Goal: Navigation & Orientation: Find specific page/section

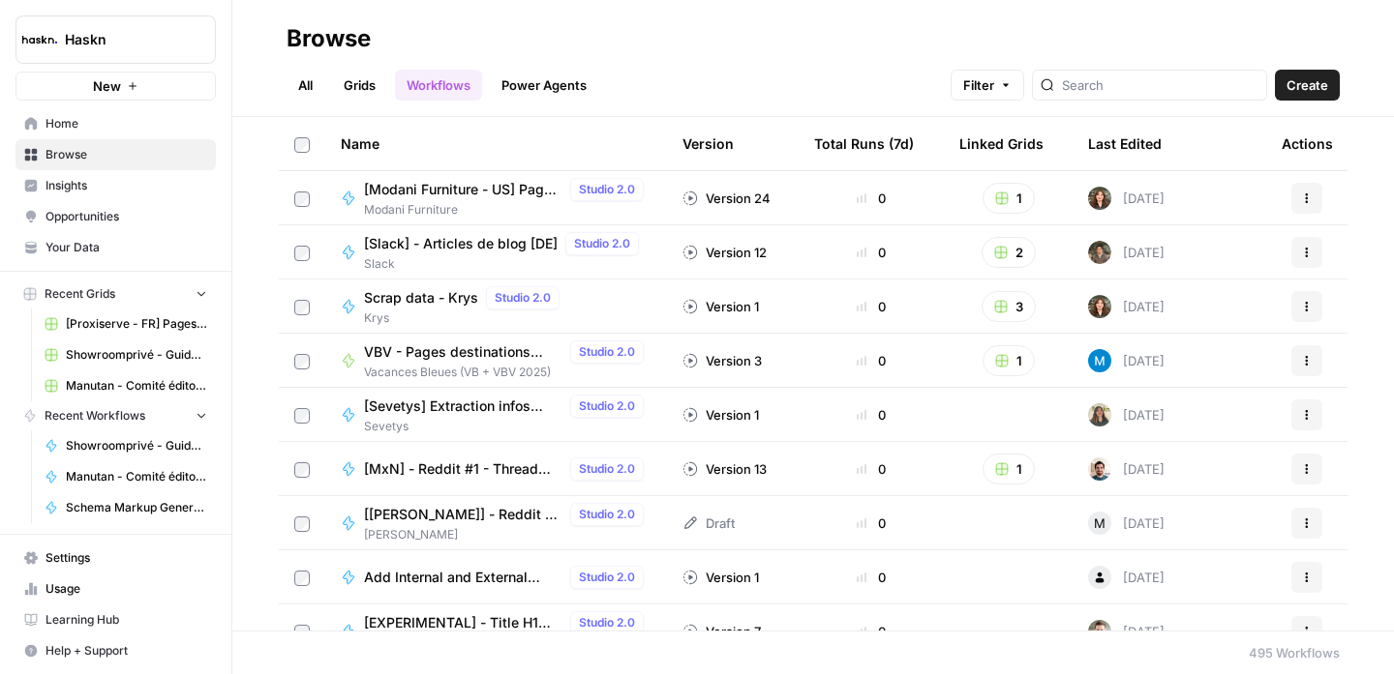
click at [306, 95] on link "All" at bounding box center [305, 85] width 38 height 31
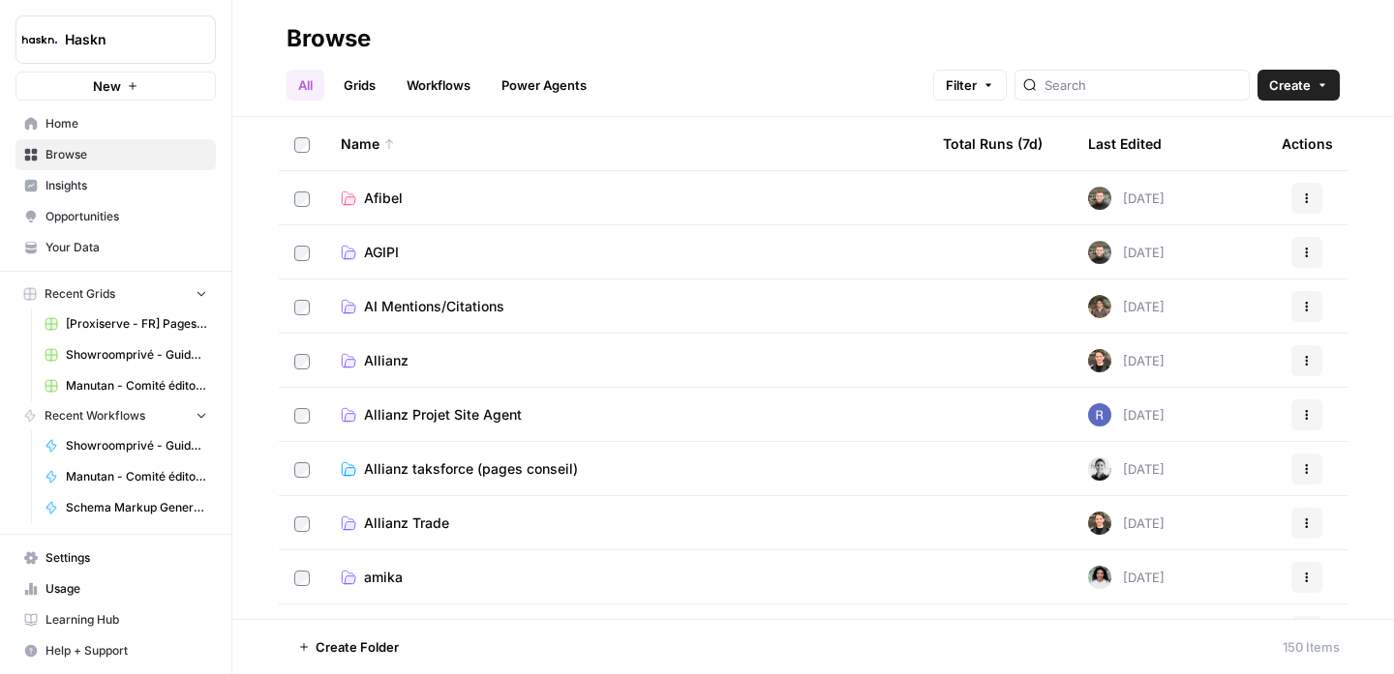
click at [1138, 139] on div "Last Edited" at bounding box center [1125, 143] width 74 height 53
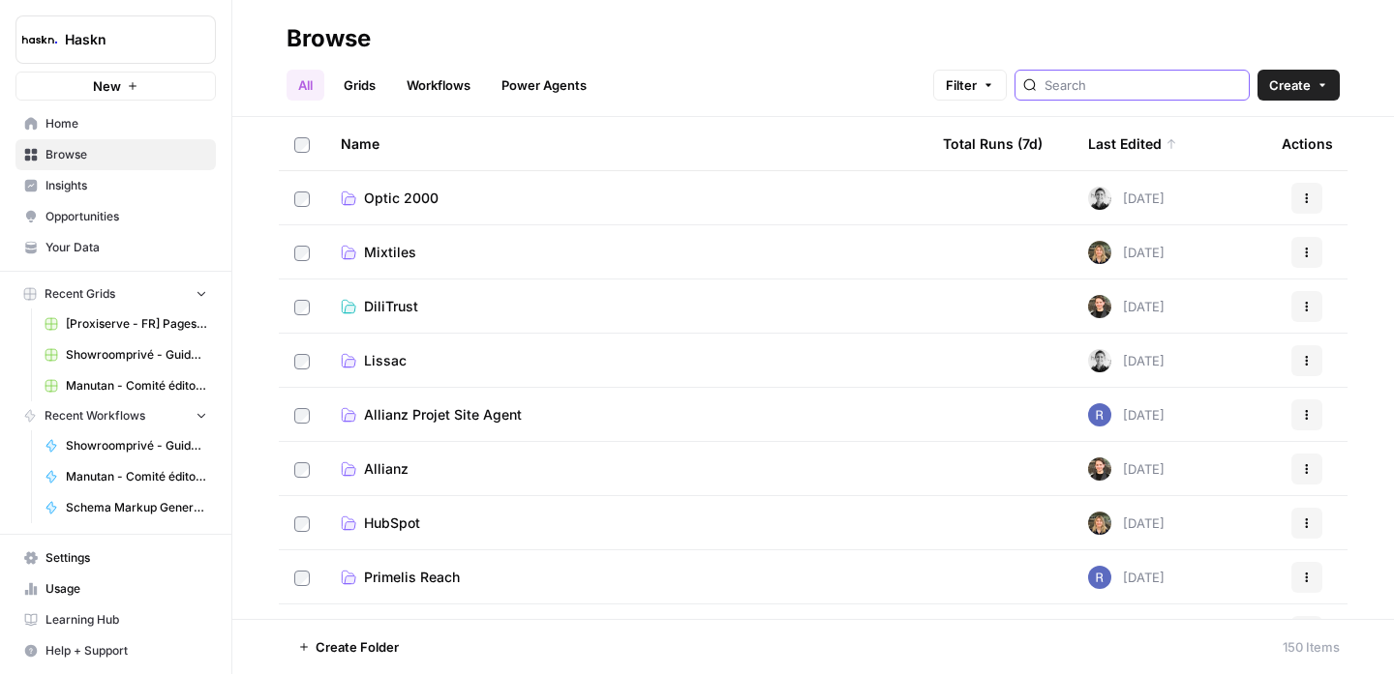
click at [1165, 93] on input "search" at bounding box center [1142, 84] width 196 height 19
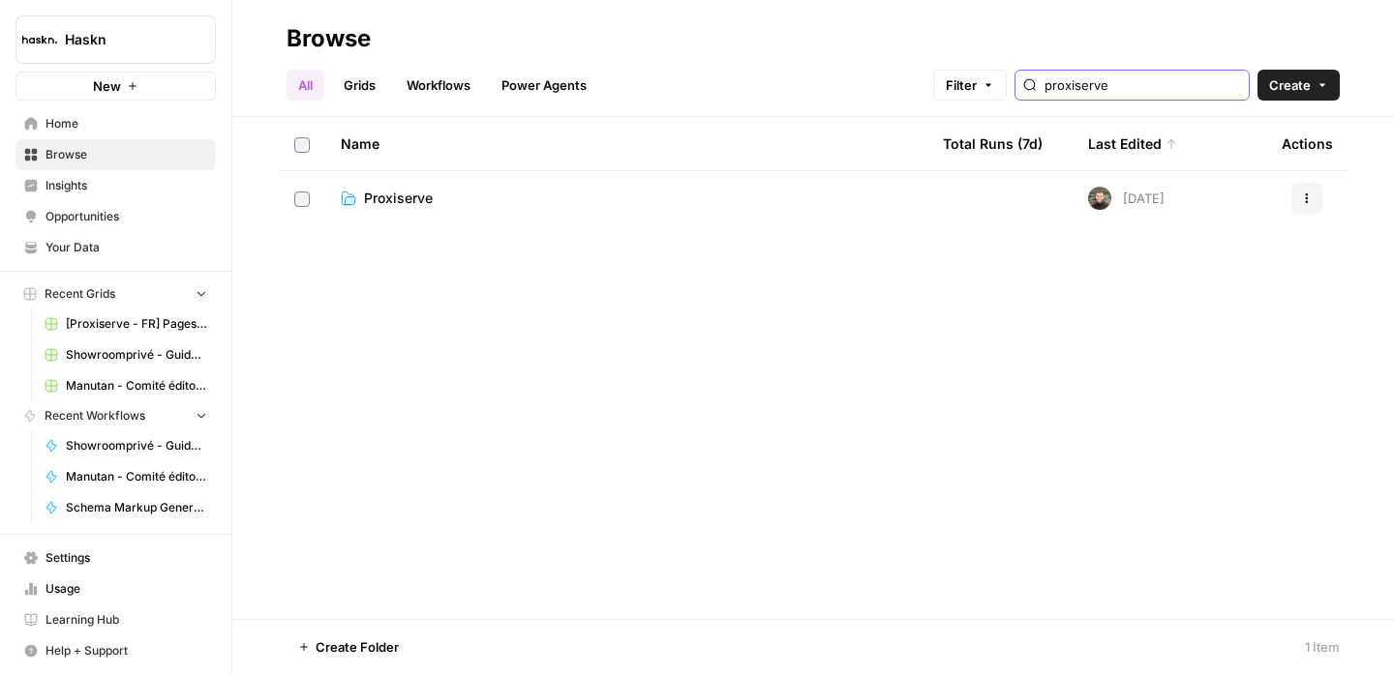
type input "proxiserve"
click at [428, 204] on span "Proxiserve" at bounding box center [398, 198] width 69 height 19
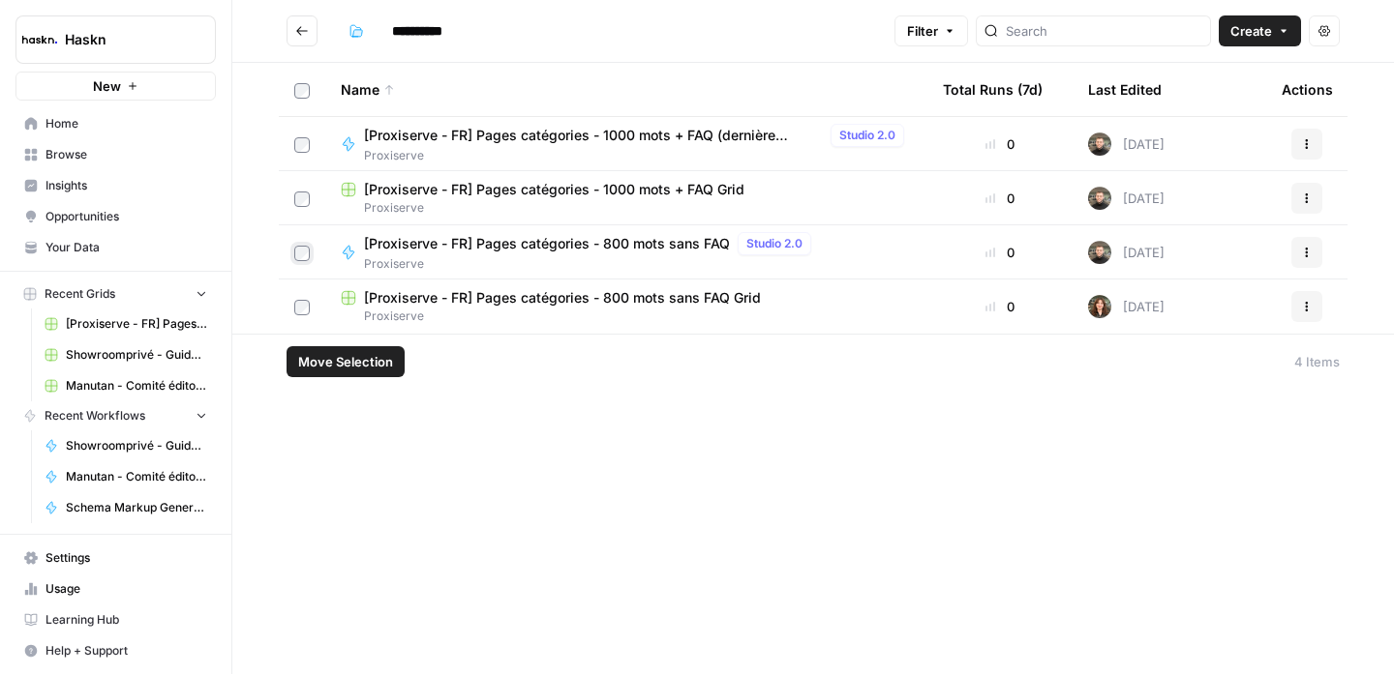
click at [1297, 255] on button "Actions" at bounding box center [1306, 252] width 31 height 31
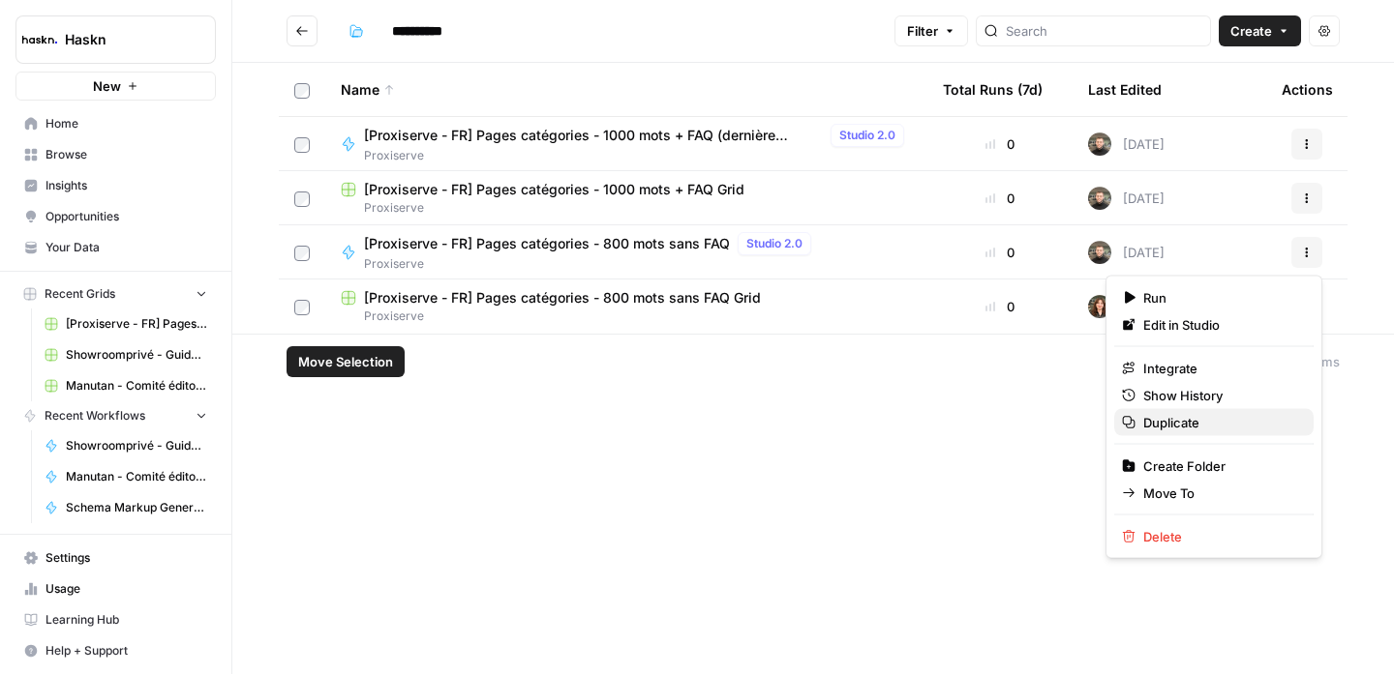
click at [1214, 429] on span "Duplicate" at bounding box center [1220, 422] width 155 height 19
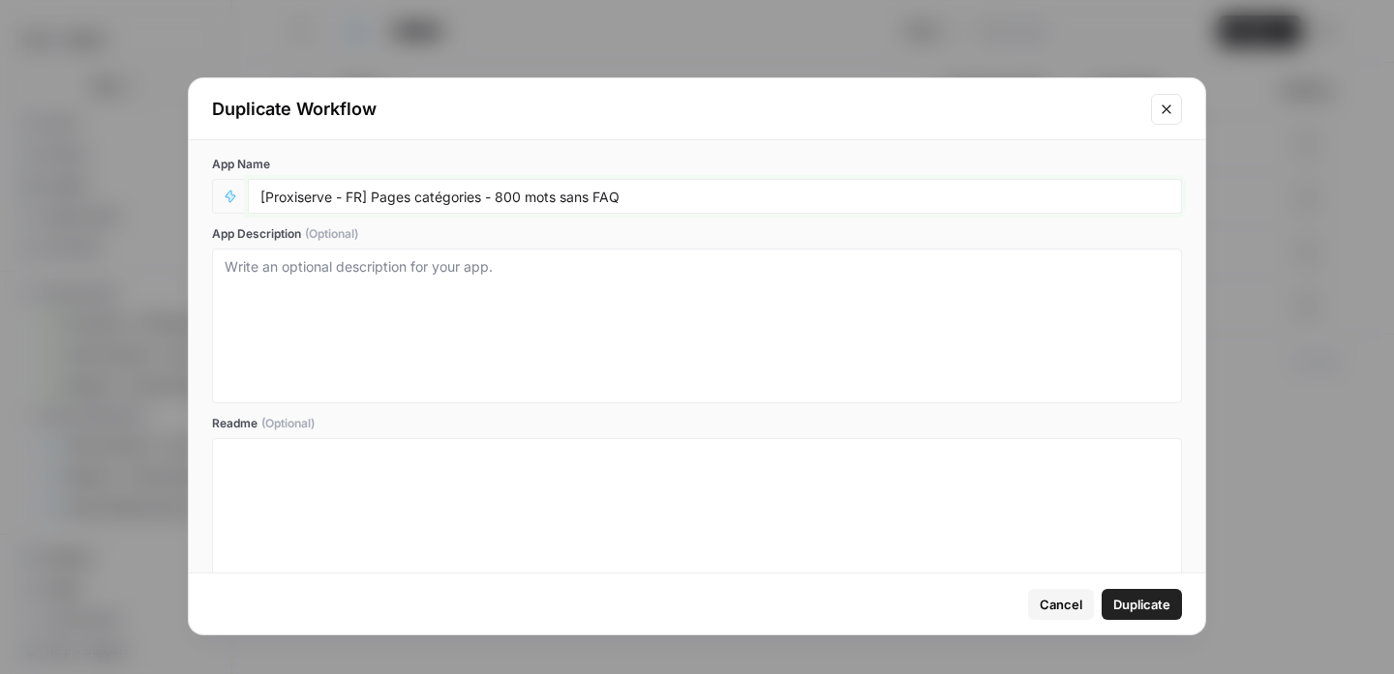
click at [510, 199] on input "[Proxiserve - FR] Pages catégories - 800 mots sans FAQ" at bounding box center [714, 196] width 909 height 17
click at [498, 191] on input "[Proxiserve - FR] Pages catégories - 800 mots sans FAQ" at bounding box center [714, 196] width 909 height 17
type input "[Proxiserve - FR] Pages catégories - 500 mots sans FAQ"
click at [1163, 610] on span "Duplicate" at bounding box center [1141, 604] width 57 height 19
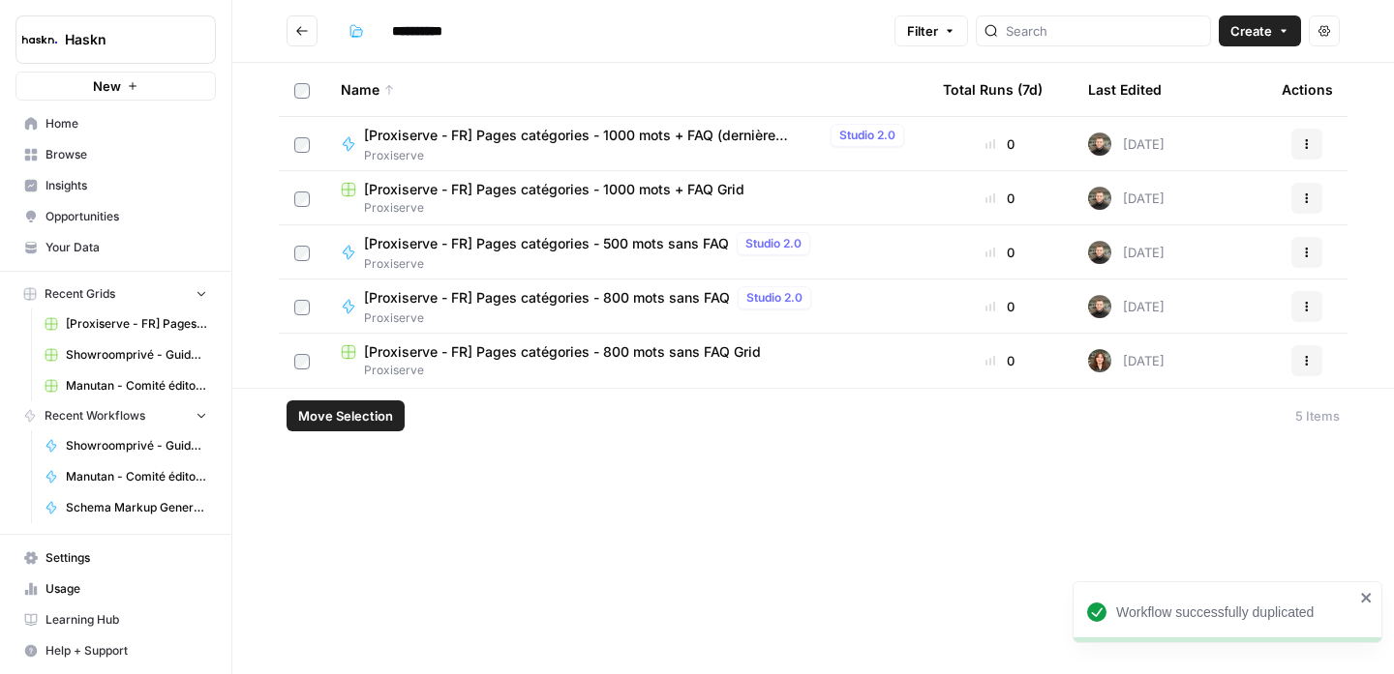
click at [617, 297] on span "[Proxiserve - FR] Pages catégories - 800 mots sans FAQ" at bounding box center [547, 297] width 366 height 19
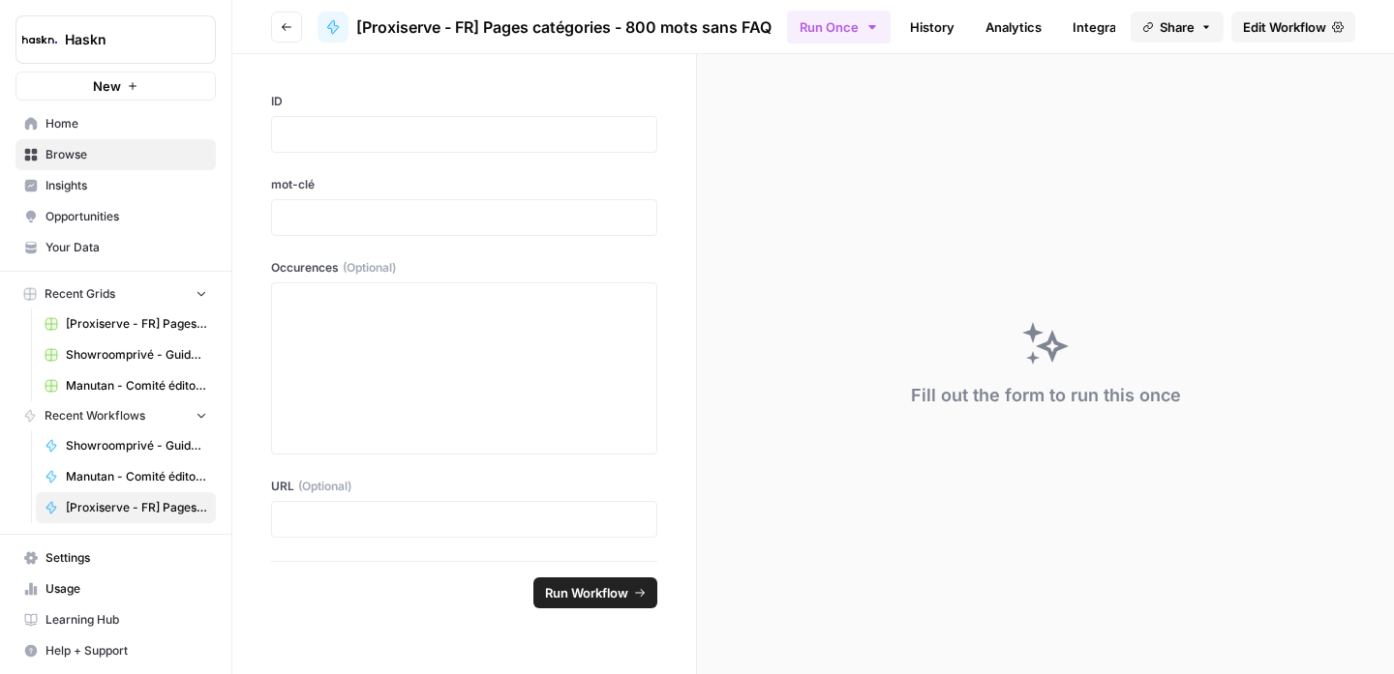
click at [281, 29] on icon "button" at bounding box center [287, 27] width 12 height 12
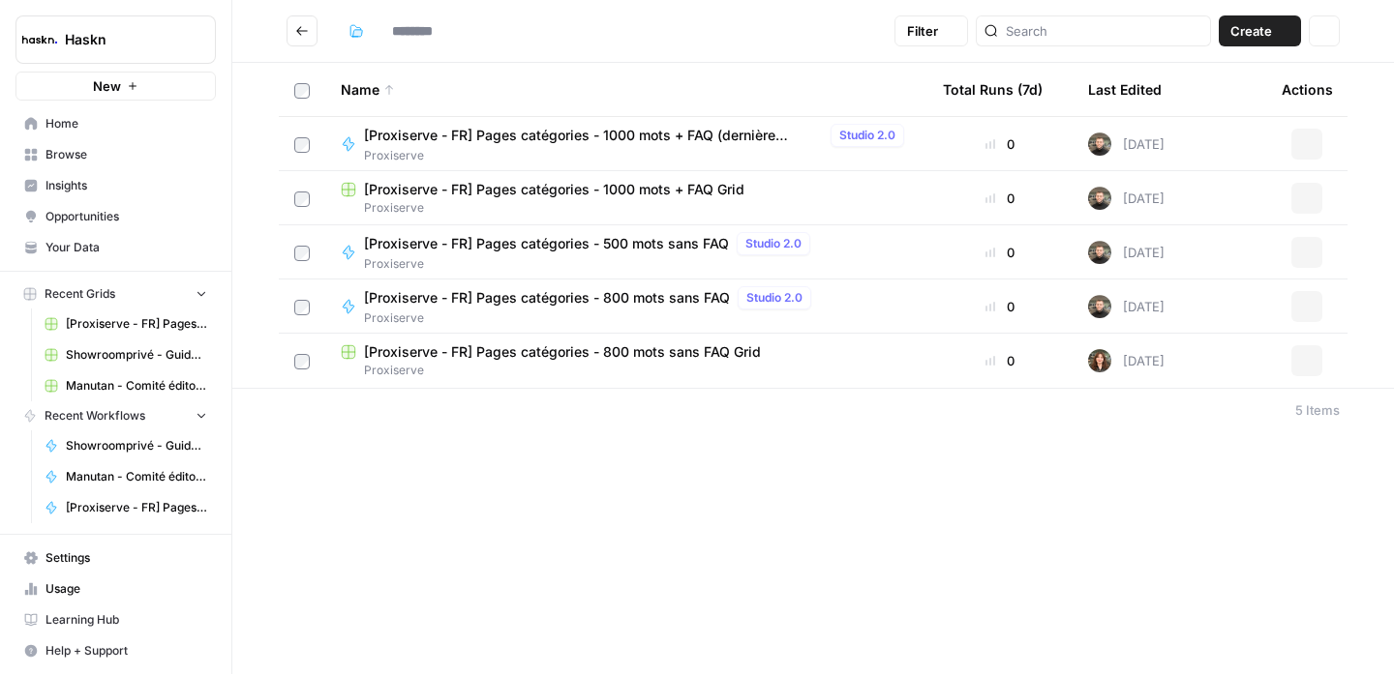
type input "**********"
click at [675, 259] on span "Proxiserve" at bounding box center [591, 263] width 454 height 17
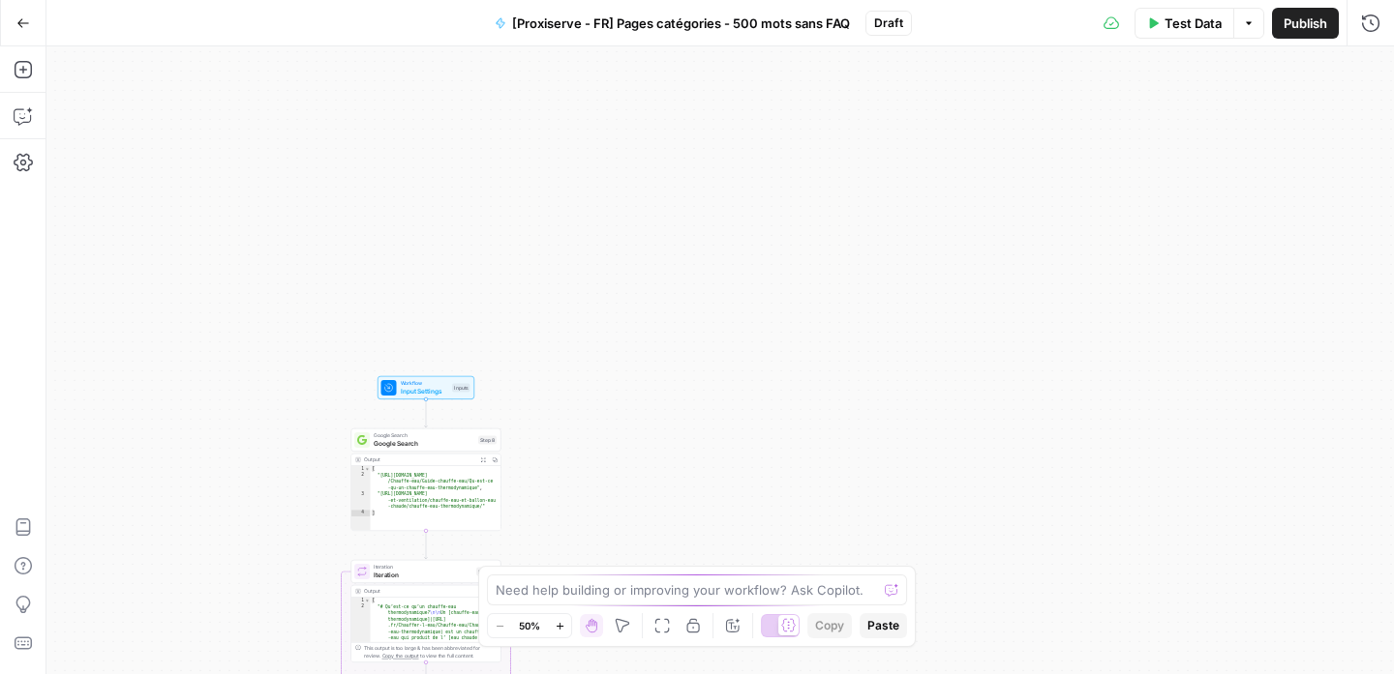
drag, startPoint x: 444, startPoint y: 379, endPoint x: 785, endPoint y: 181, distance: 394.2
click at [784, 177] on div "Workflow Input Settings Inputs Google Search Google Search Step 8 Output Expand…" at bounding box center [719, 360] width 1347 height 628
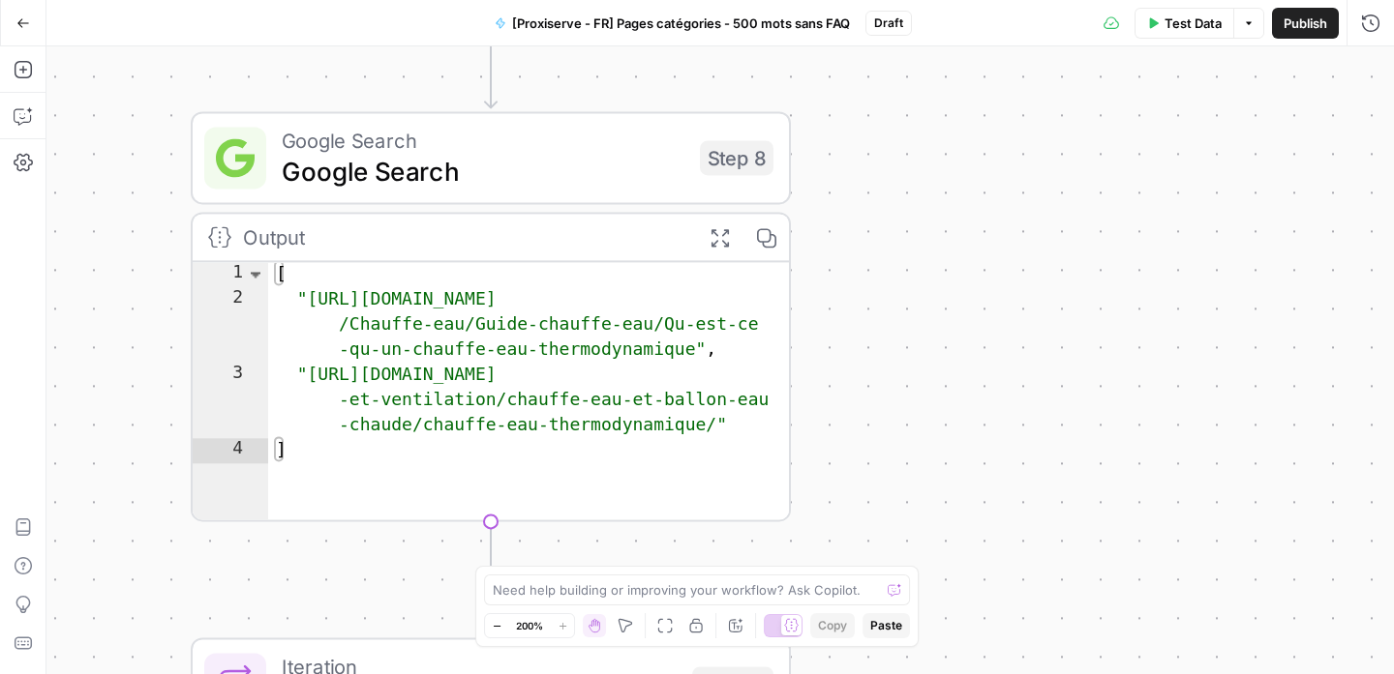
drag, startPoint x: 563, startPoint y: 453, endPoint x: 878, endPoint y: 394, distance: 320.0
click at [878, 394] on div "Workflow Input Settings Inputs Google Search Google Search Step 8 Output Expand…" at bounding box center [719, 360] width 1347 height 628
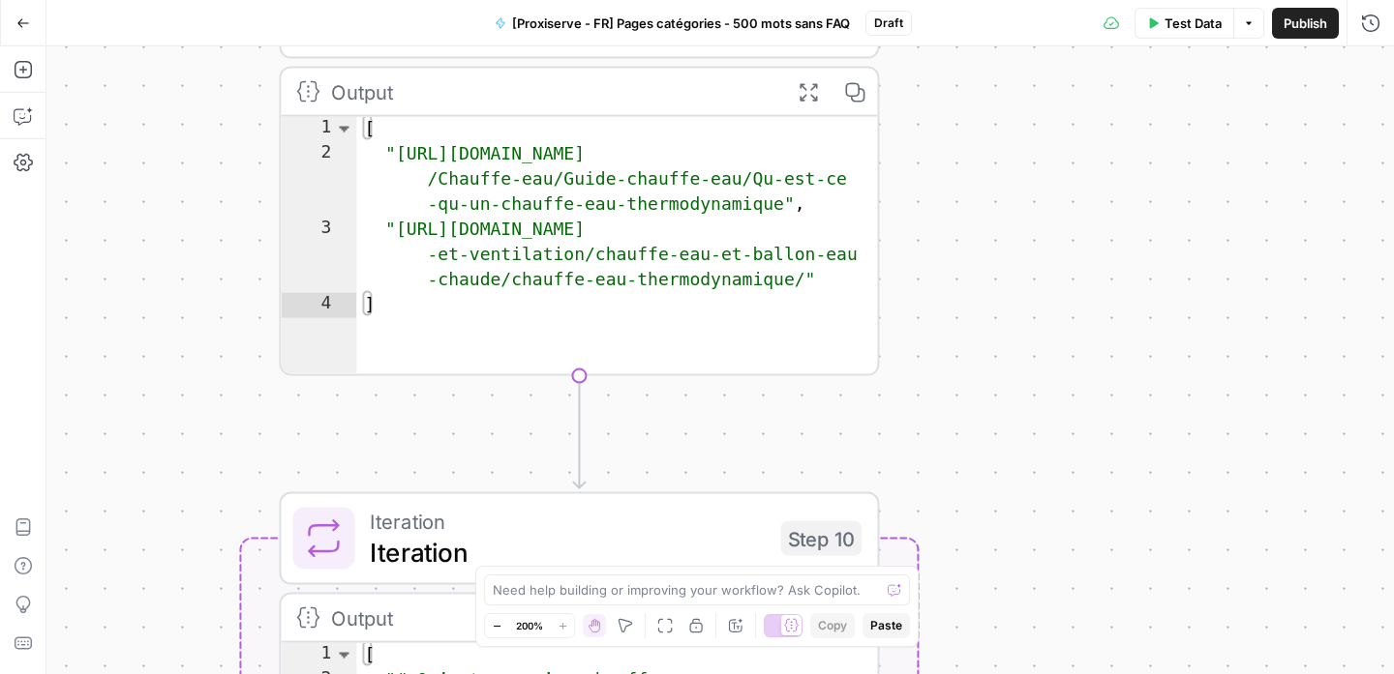
drag, startPoint x: 960, startPoint y: 340, endPoint x: 1054, endPoint y: 271, distance: 116.3
click at [1053, 271] on div "Workflow Input Settings Inputs Google Search Google Search Step 8 Output Expand…" at bounding box center [719, 360] width 1347 height 628
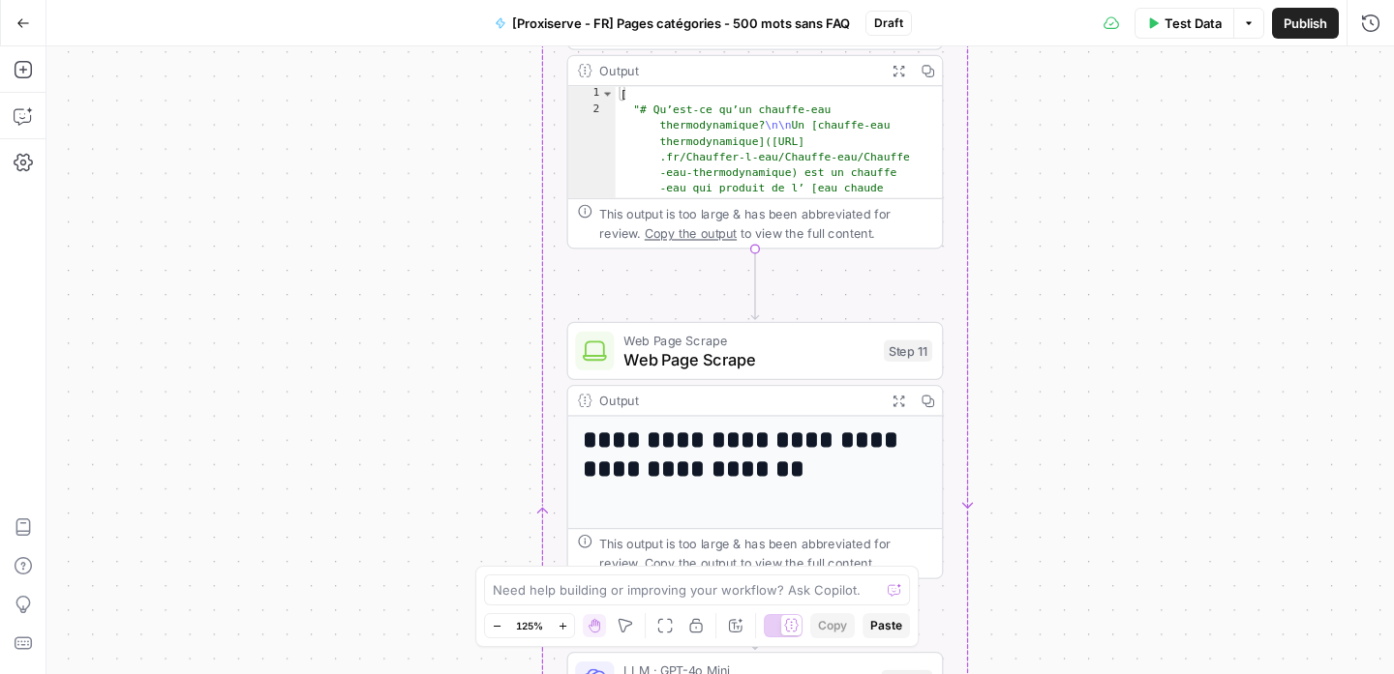
drag, startPoint x: 1058, startPoint y: 385, endPoint x: 1088, endPoint y: 135, distance: 252.4
click at [1086, 135] on div "Workflow Input Settings Inputs Google Search Google Search Step 8 Output Expand…" at bounding box center [719, 360] width 1347 height 628
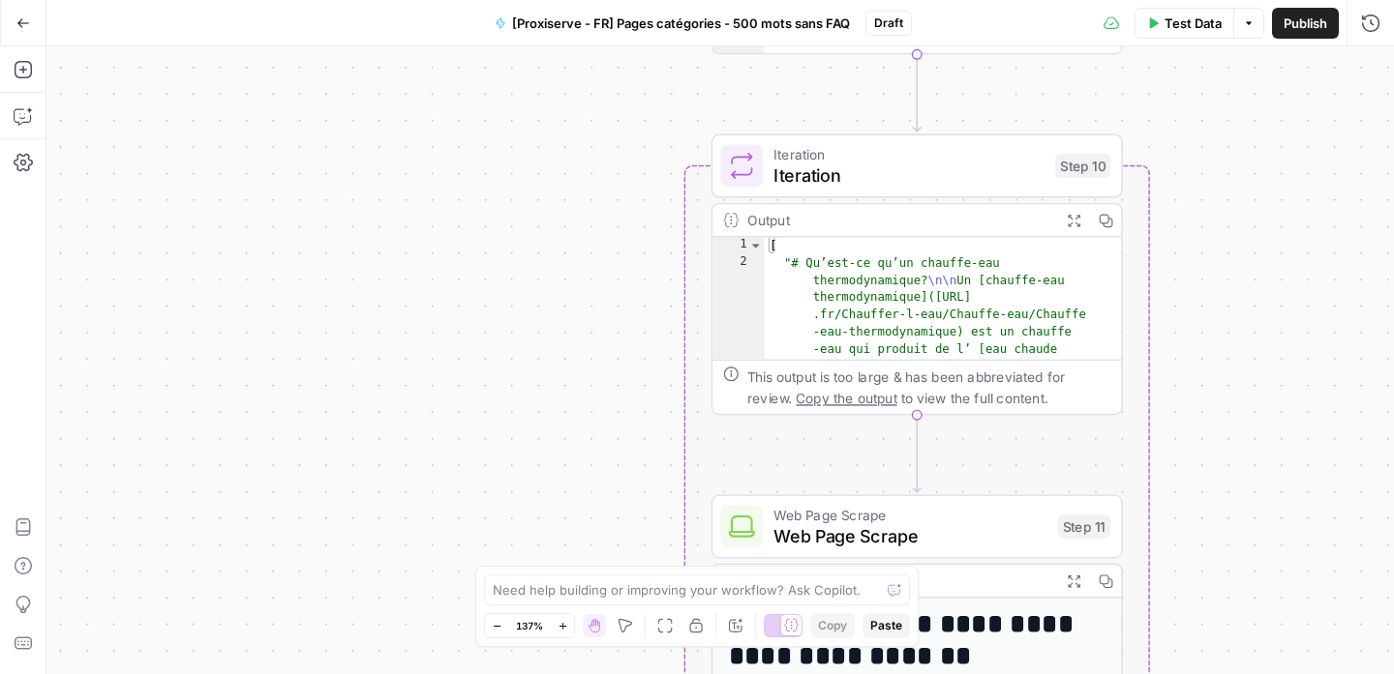
drag, startPoint x: 1123, startPoint y: 195, endPoint x: 1232, endPoint y: 282, distance: 139.8
click at [1232, 282] on div "Workflow Input Settings Inputs Google Search Google Search Step 8 Output Expand…" at bounding box center [719, 360] width 1347 height 628
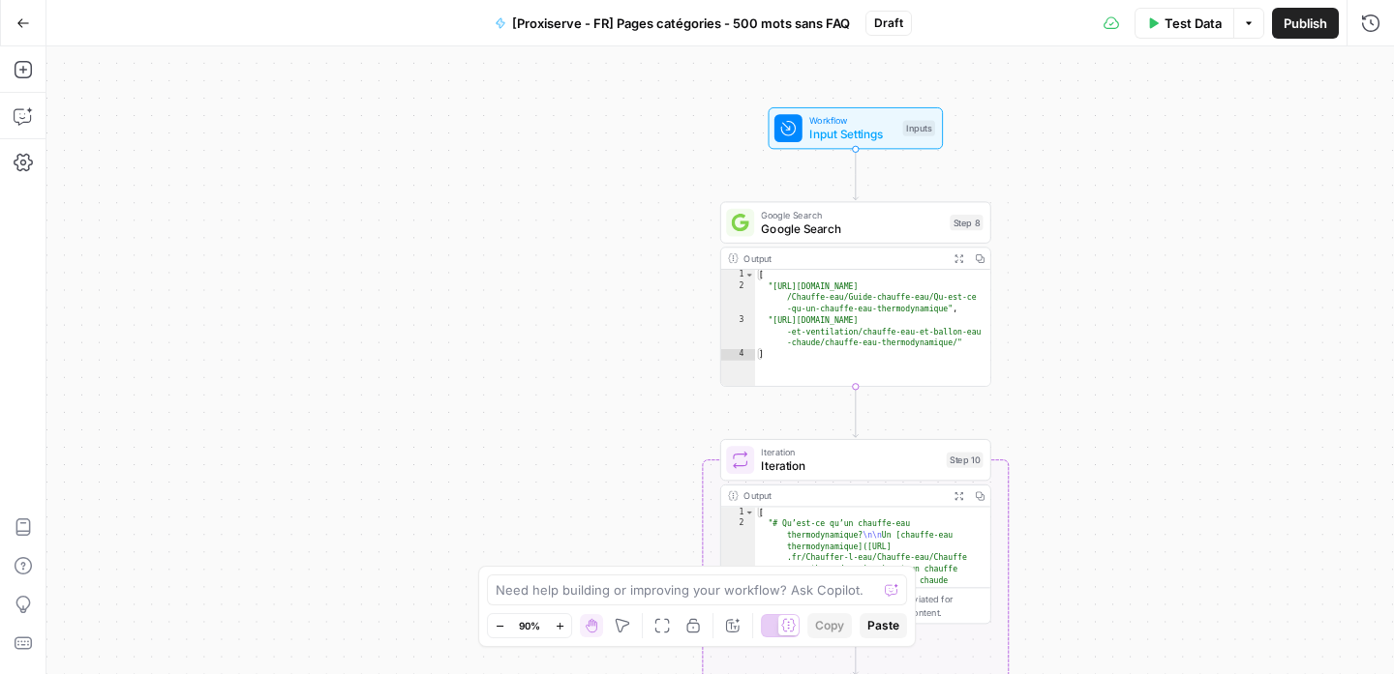
drag, startPoint x: 1235, startPoint y: 272, endPoint x: 1066, endPoint y: 527, distance: 306.0
click at [1066, 527] on div "Workflow Input Settings Inputs Google Search Google Search Step 8 Output Expand…" at bounding box center [719, 360] width 1347 height 628
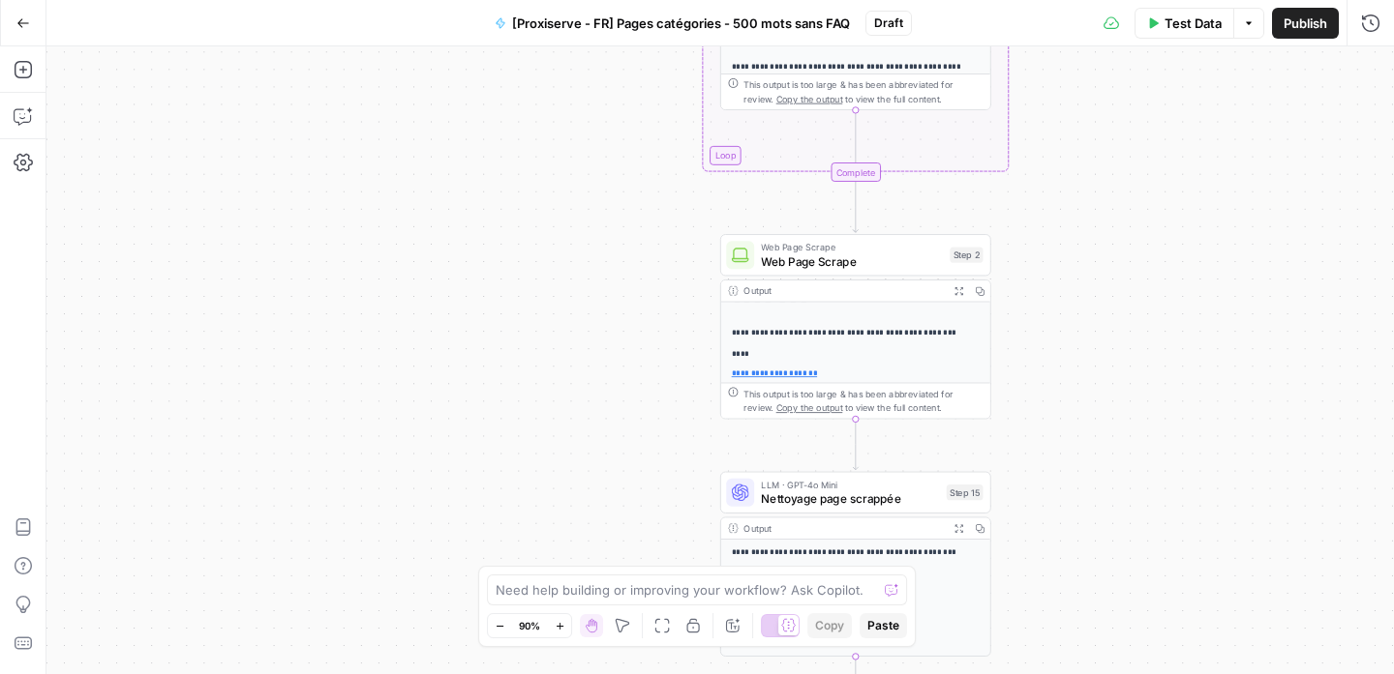
scroll to position [305, 0]
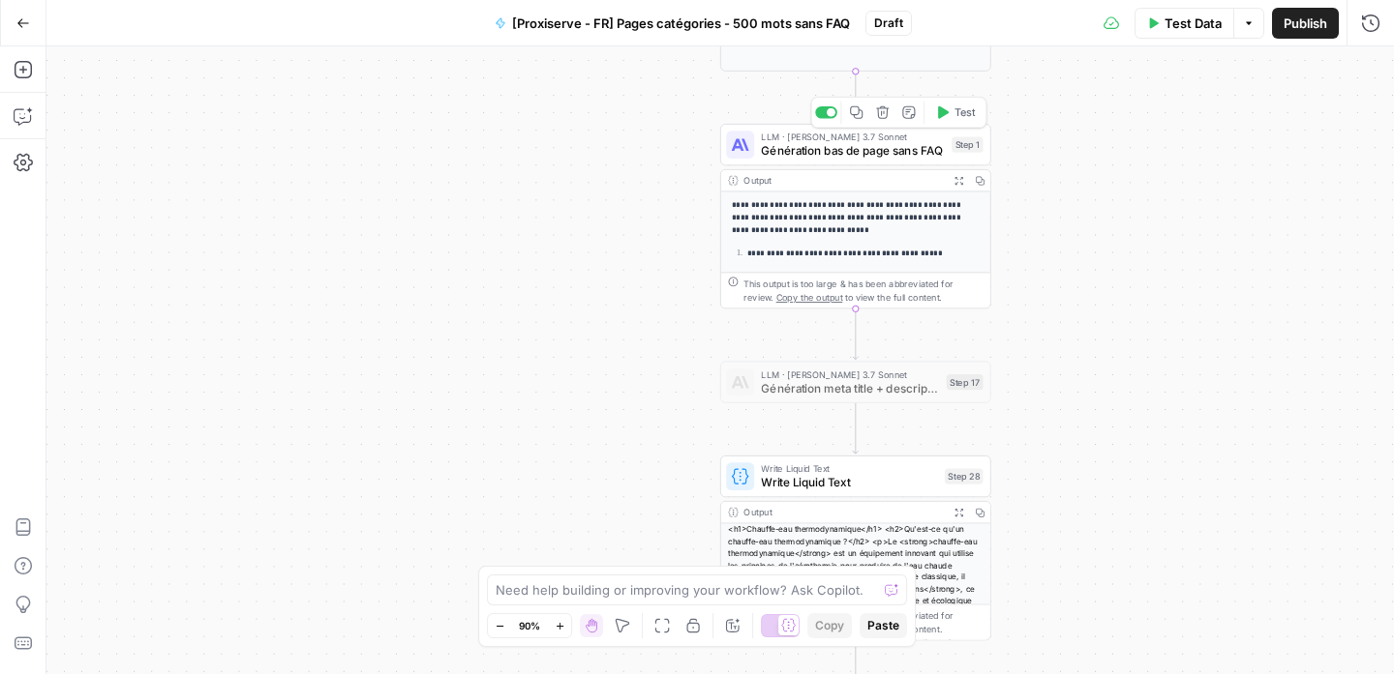
click at [871, 143] on span "Génération bas de page sans FAQ" at bounding box center [853, 150] width 184 height 17
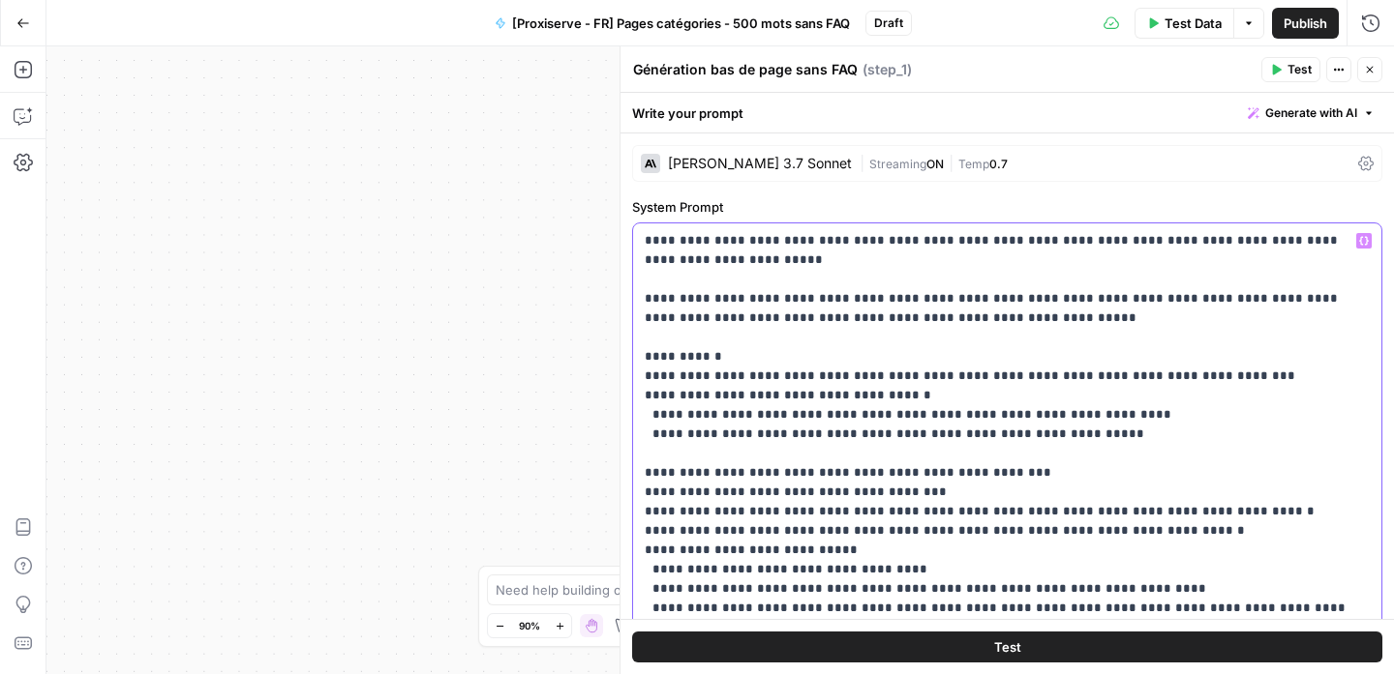
click at [878, 475] on p "**********" at bounding box center [999, 560] width 710 height 658
type input "900"
click at [807, 487] on span "***" at bounding box center [818, 492] width 23 height 13
click at [1022, 431] on p "**********" at bounding box center [999, 560] width 710 height 658
type input "6"
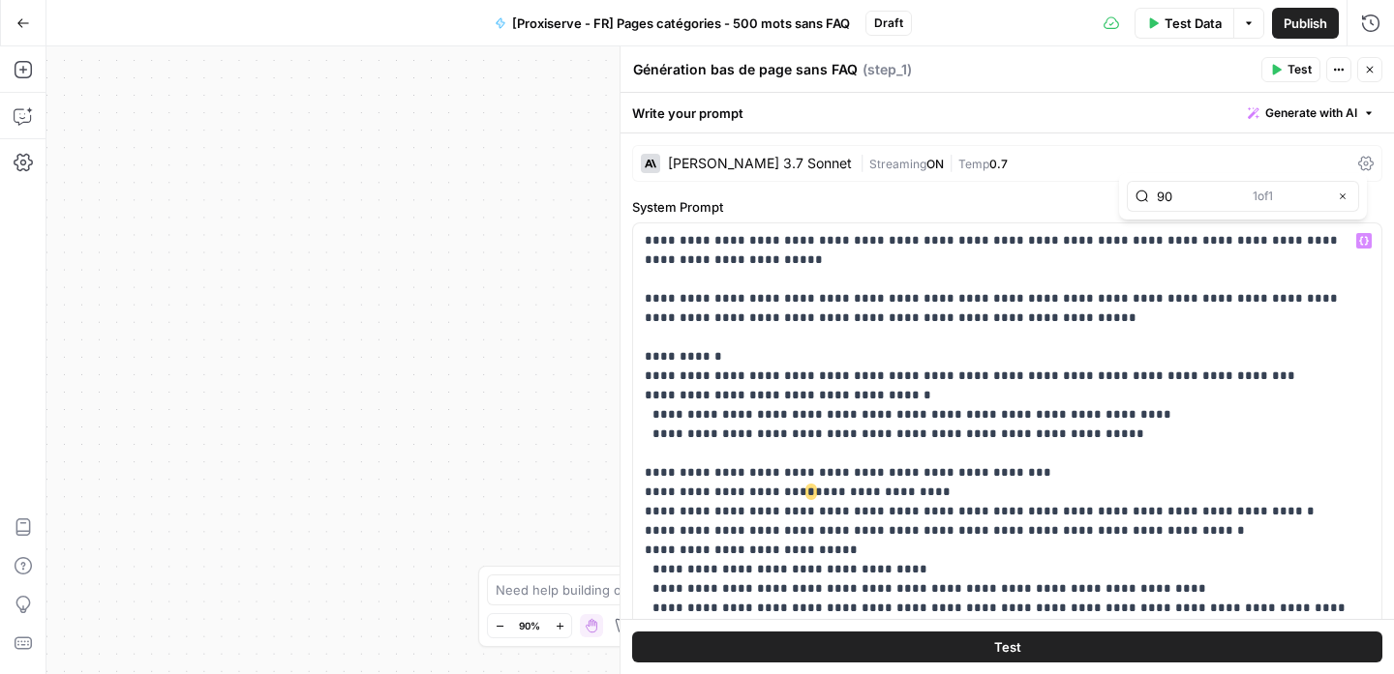
type input "900"
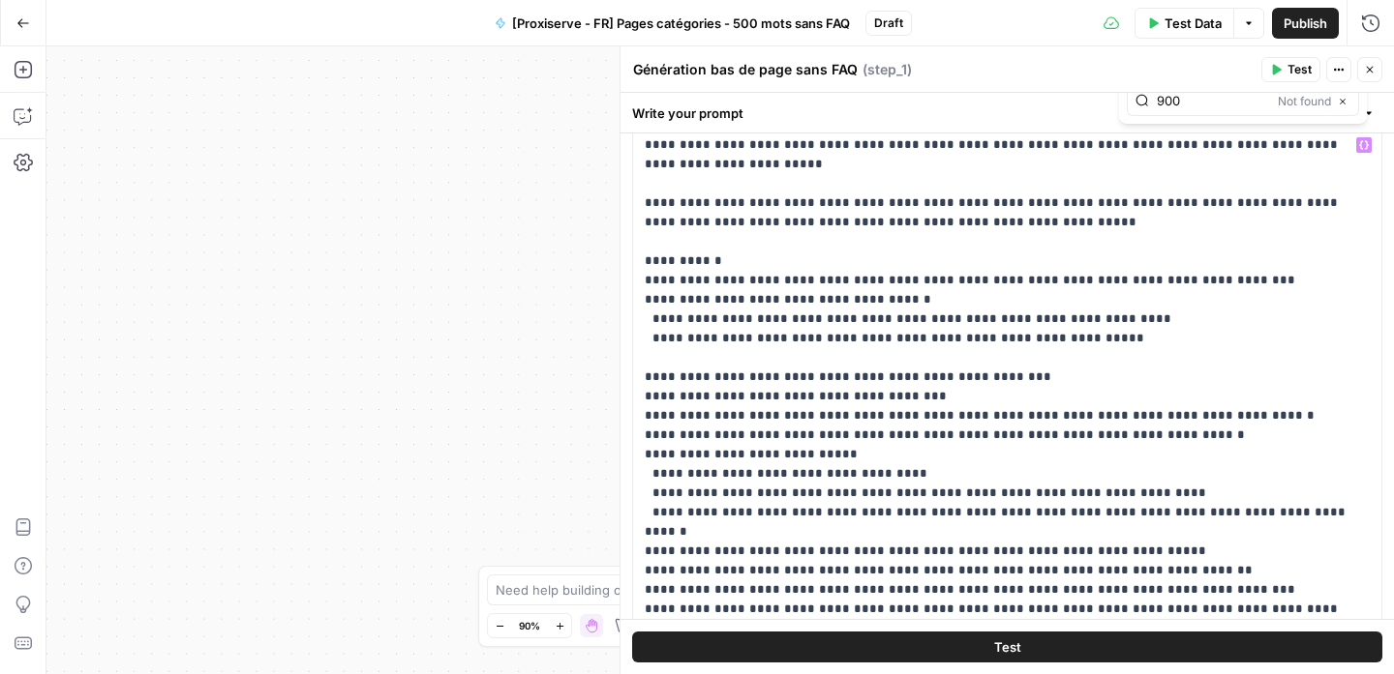
scroll to position [573, 0]
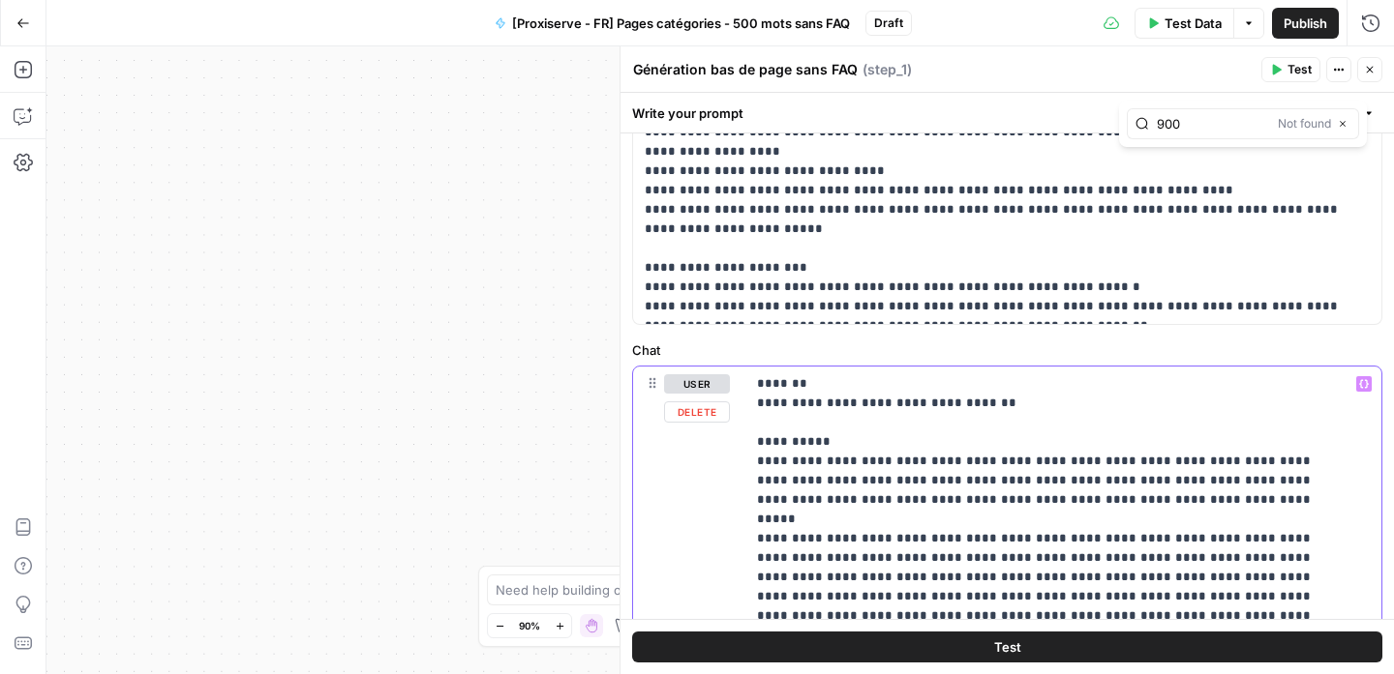
type input "900"
click at [1304, 345] on button "Next Match" at bounding box center [1303, 339] width 15 height 15
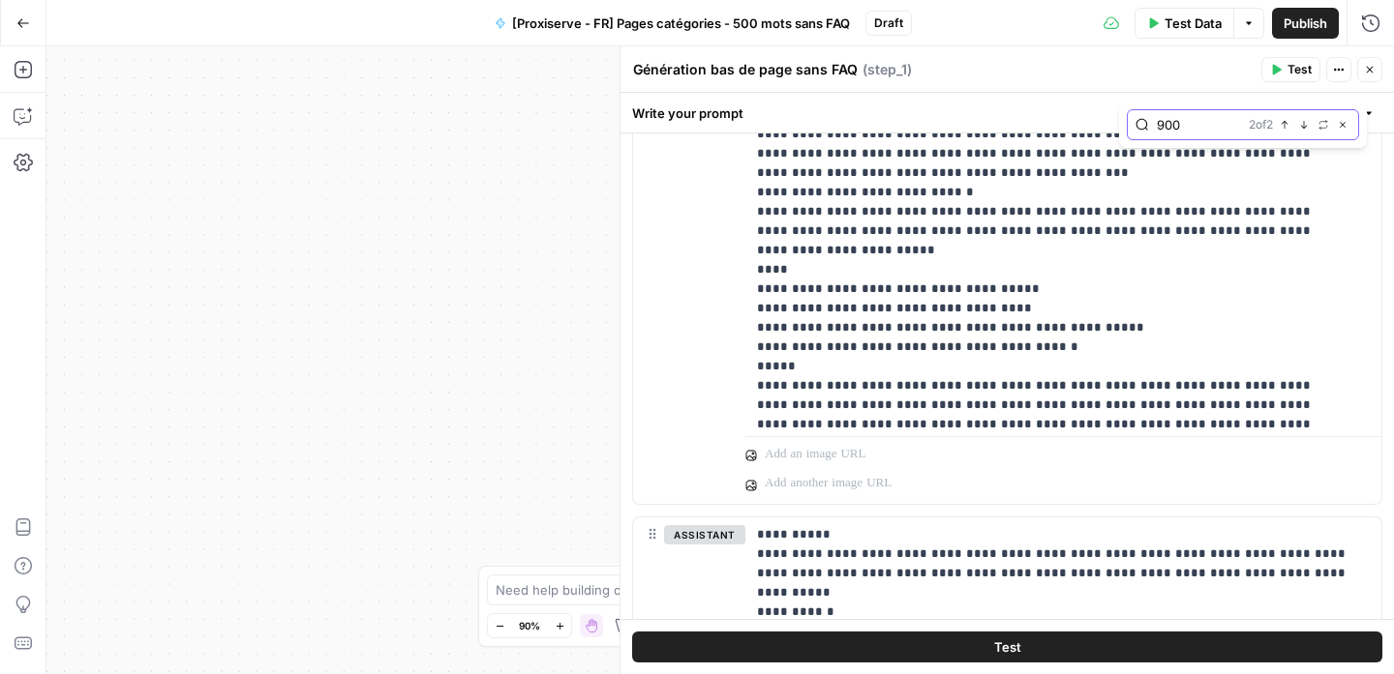
scroll to position [11492, 0]
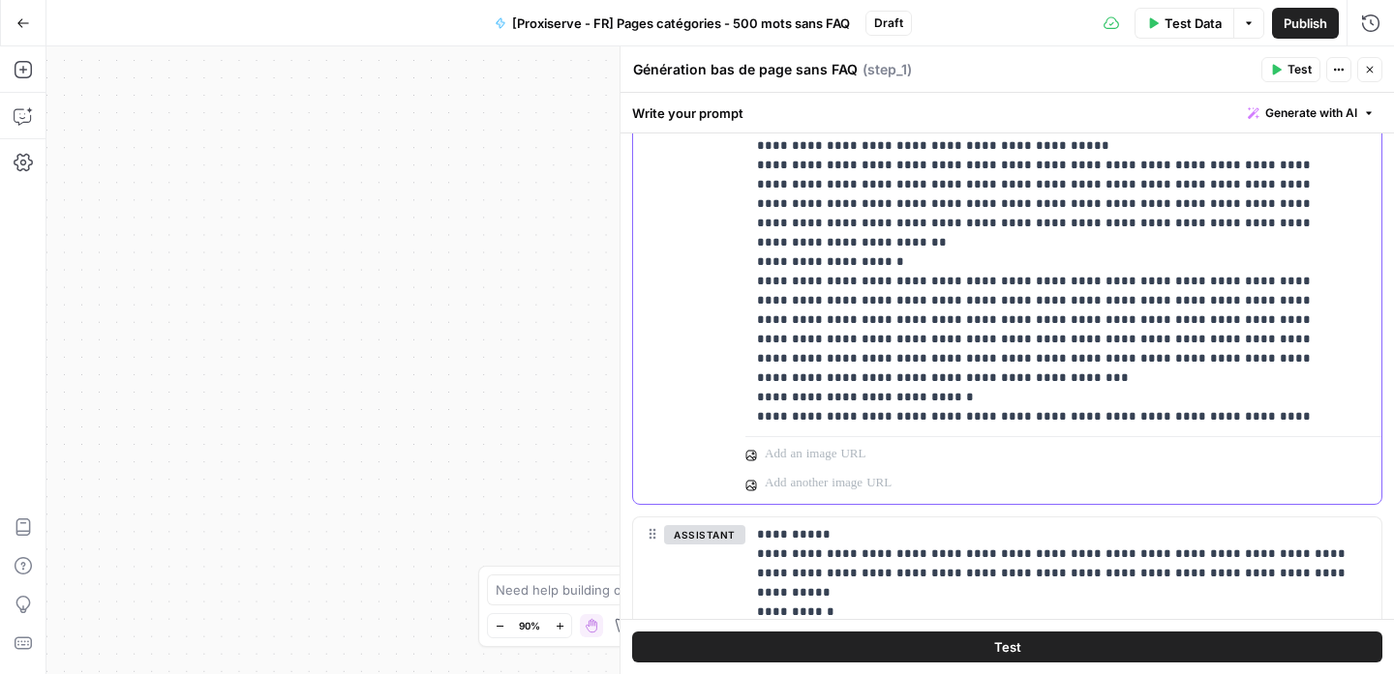
drag, startPoint x: 1064, startPoint y: 340, endPoint x: 1020, endPoint y: 335, distance: 44.8
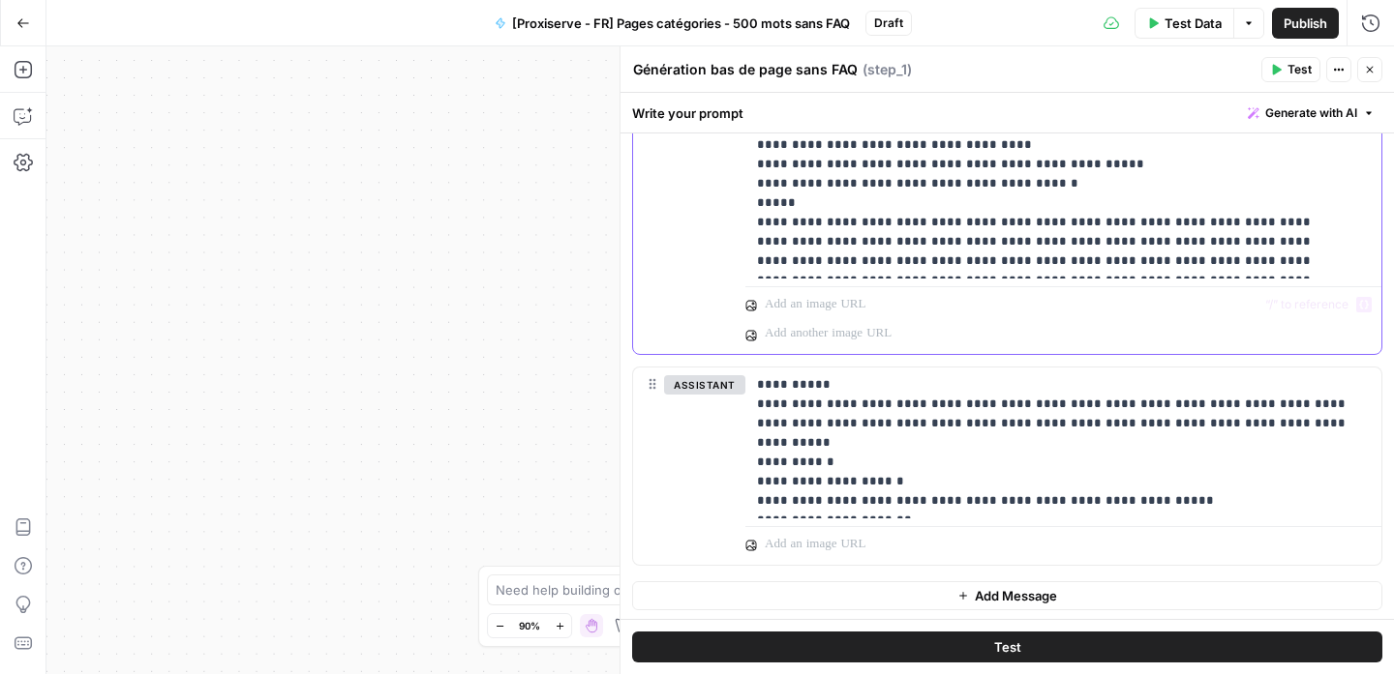
scroll to position [1454, 0]
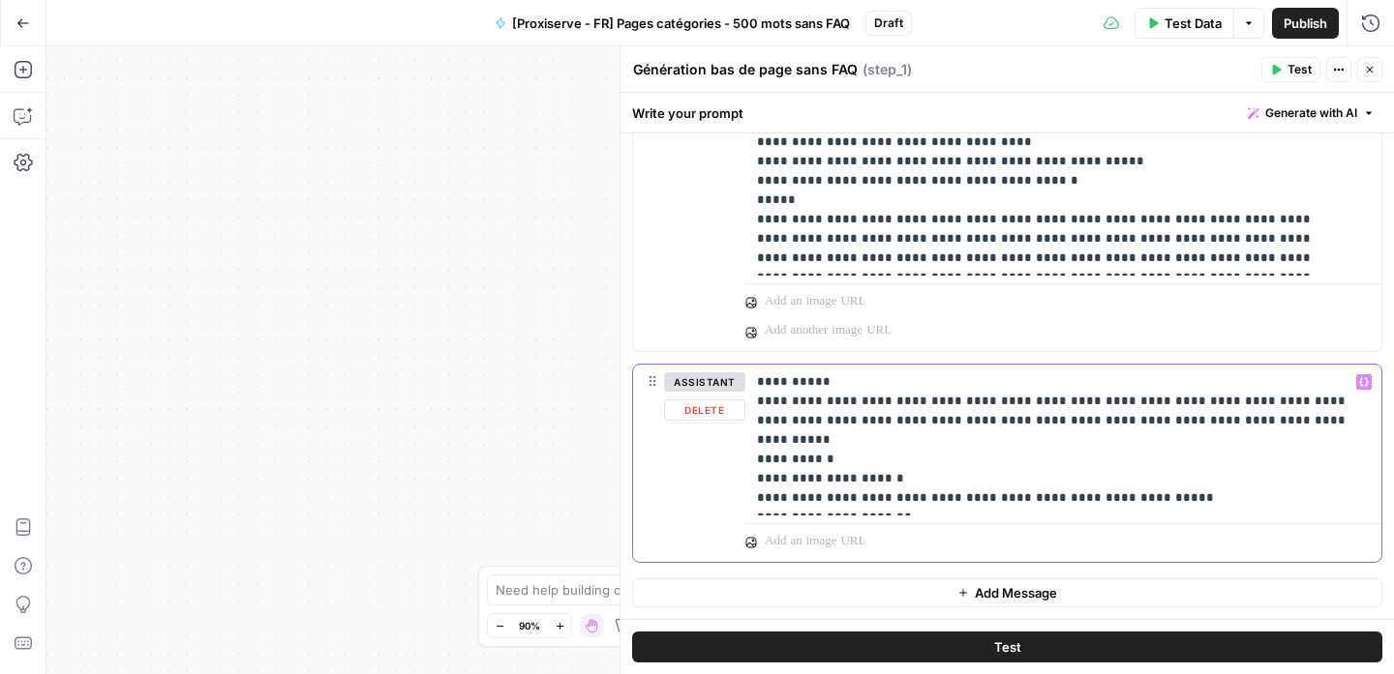
click at [1059, 476] on p "**********" at bounding box center [1056, 440] width 598 height 135
click at [1193, 478] on p "**********" at bounding box center [1056, 440] width 598 height 135
click at [1326, 18] on span "Publish" at bounding box center [1305, 23] width 44 height 19
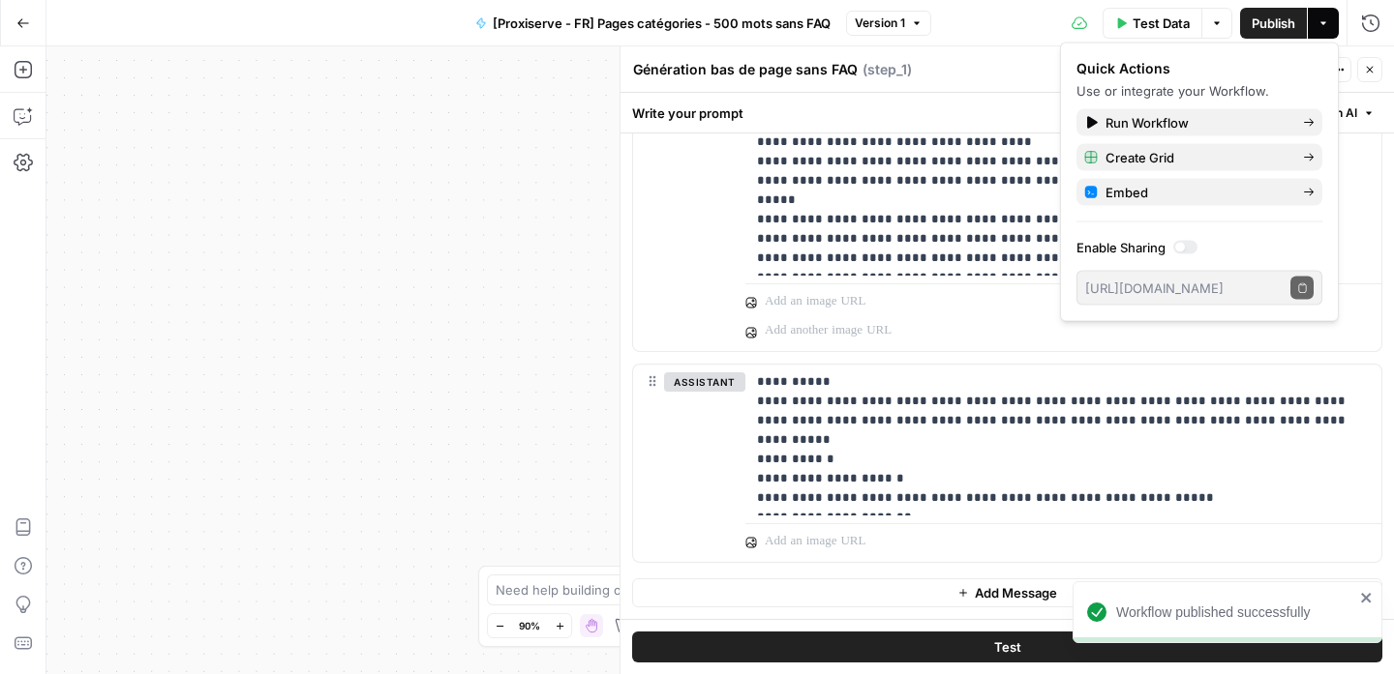
click at [537, 310] on div "Workflow Input Settings Inputs Google Search Google Search Step 8 Output Expand…" at bounding box center [719, 360] width 1347 height 628
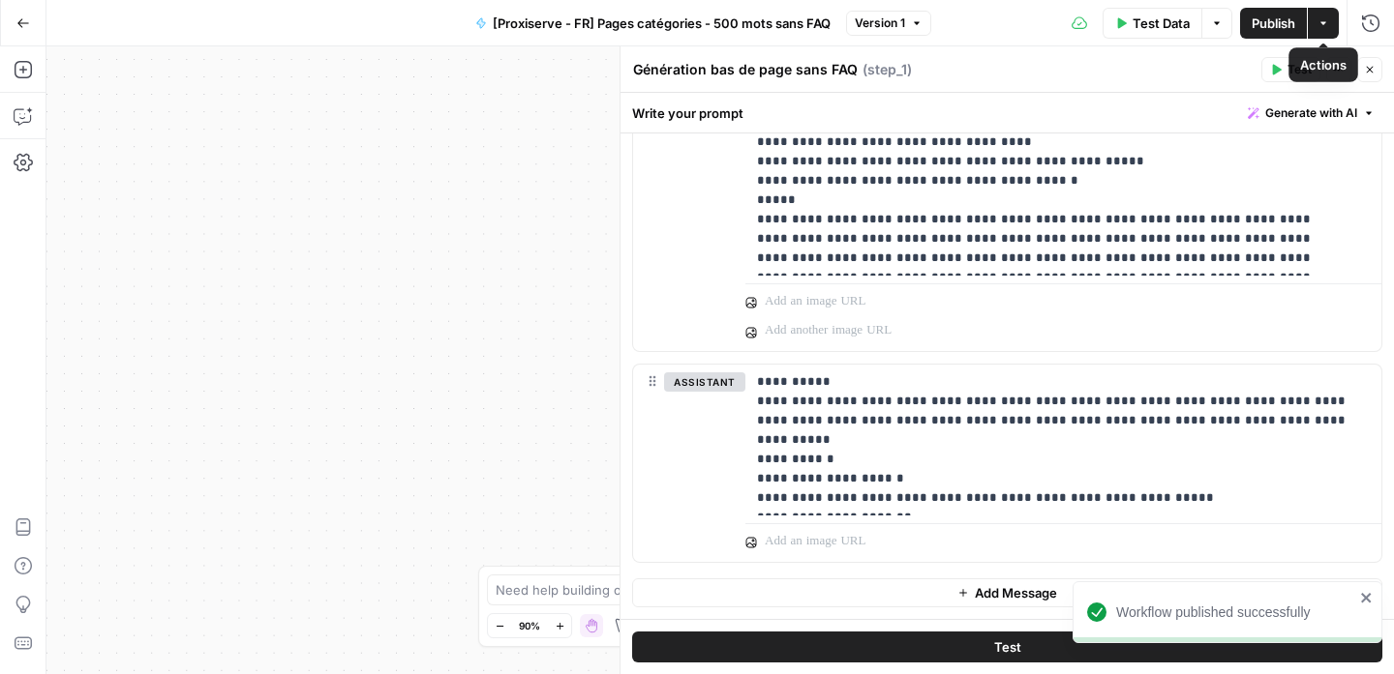
click at [1323, 26] on icon "button" at bounding box center [1323, 23] width 12 height 12
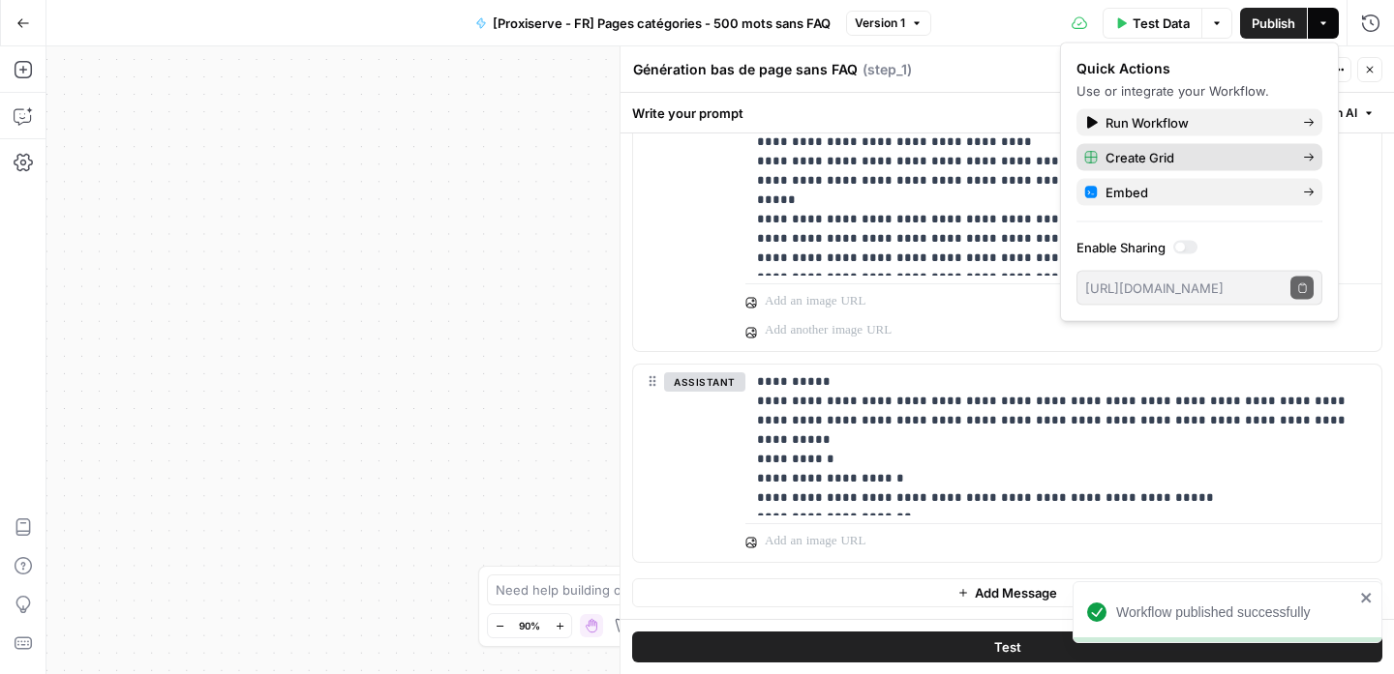
click at [1216, 154] on span "Create Grid" at bounding box center [1196, 157] width 182 height 19
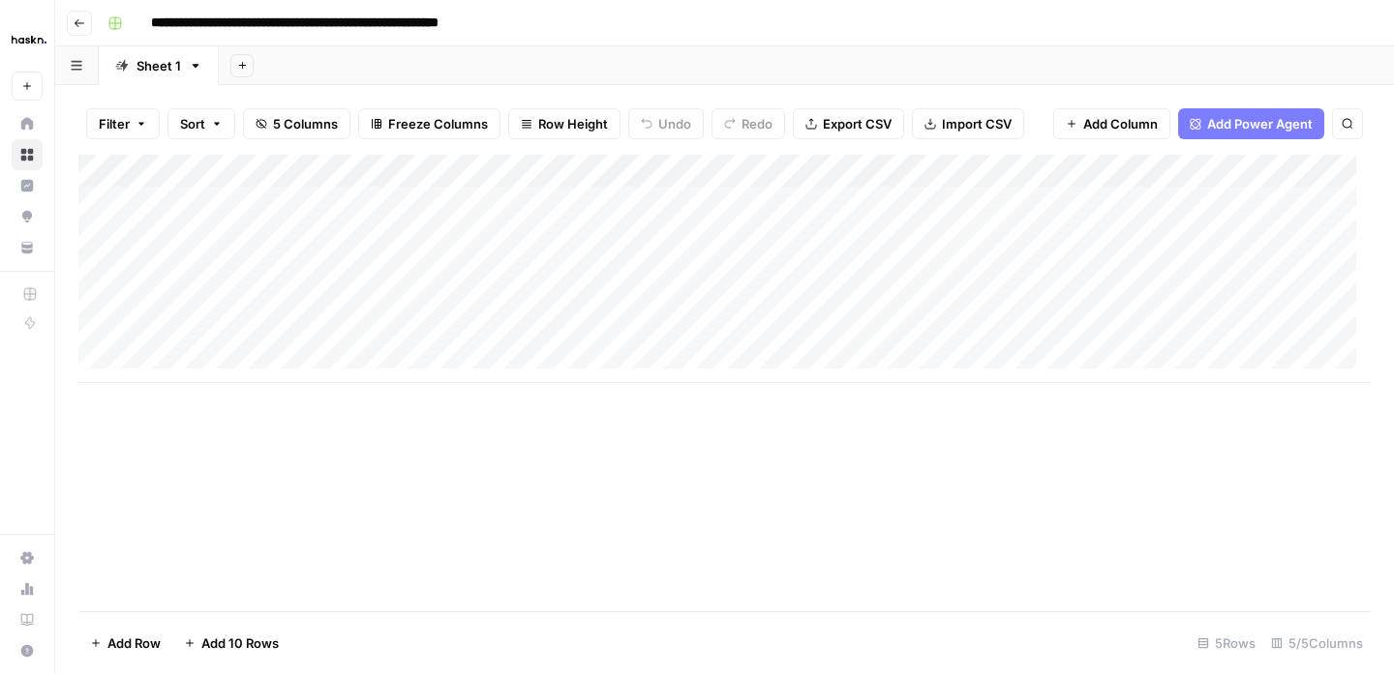
click at [860, 209] on div "Add Column" at bounding box center [724, 269] width 1292 height 228
click at [881, 243] on div "Add Column" at bounding box center [724, 269] width 1292 height 228
click at [876, 211] on div "Add Column" at bounding box center [724, 269] width 1292 height 228
click at [829, 183] on div "Add Column" at bounding box center [724, 269] width 1292 height 228
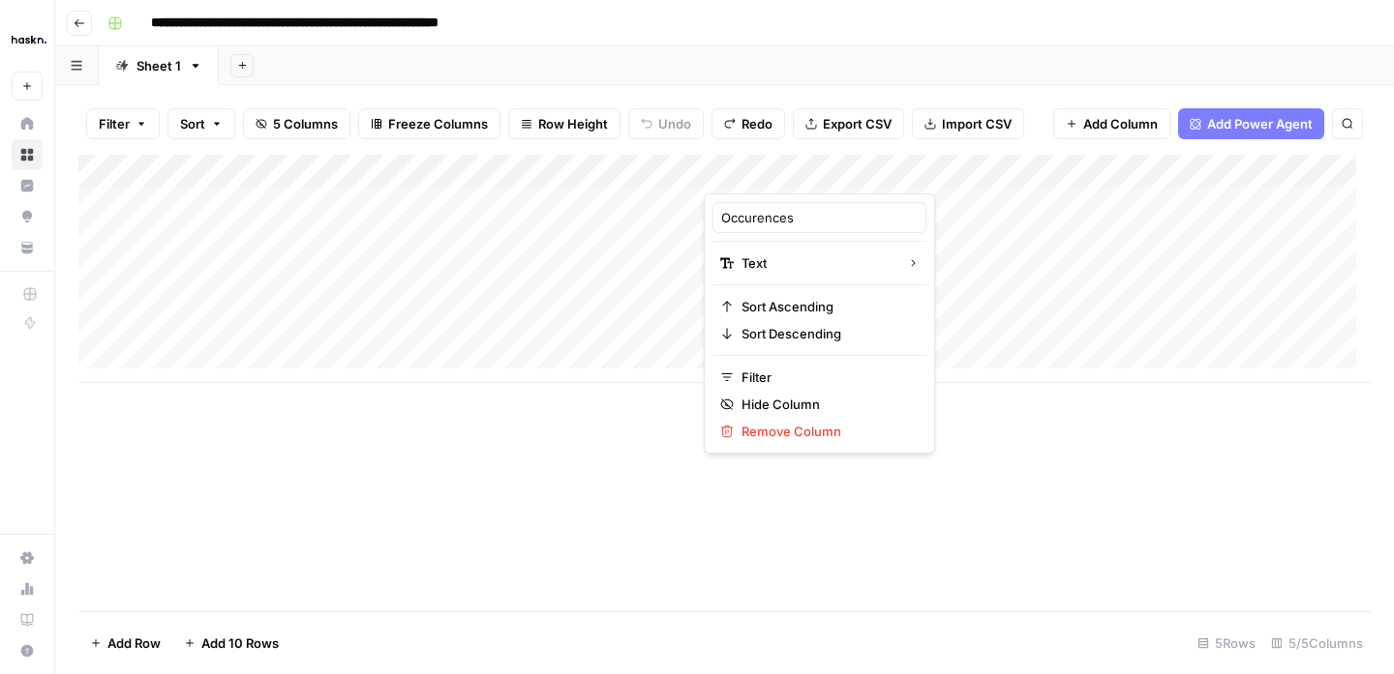
click at [935, 207] on div "Add Column" at bounding box center [724, 269] width 1292 height 228
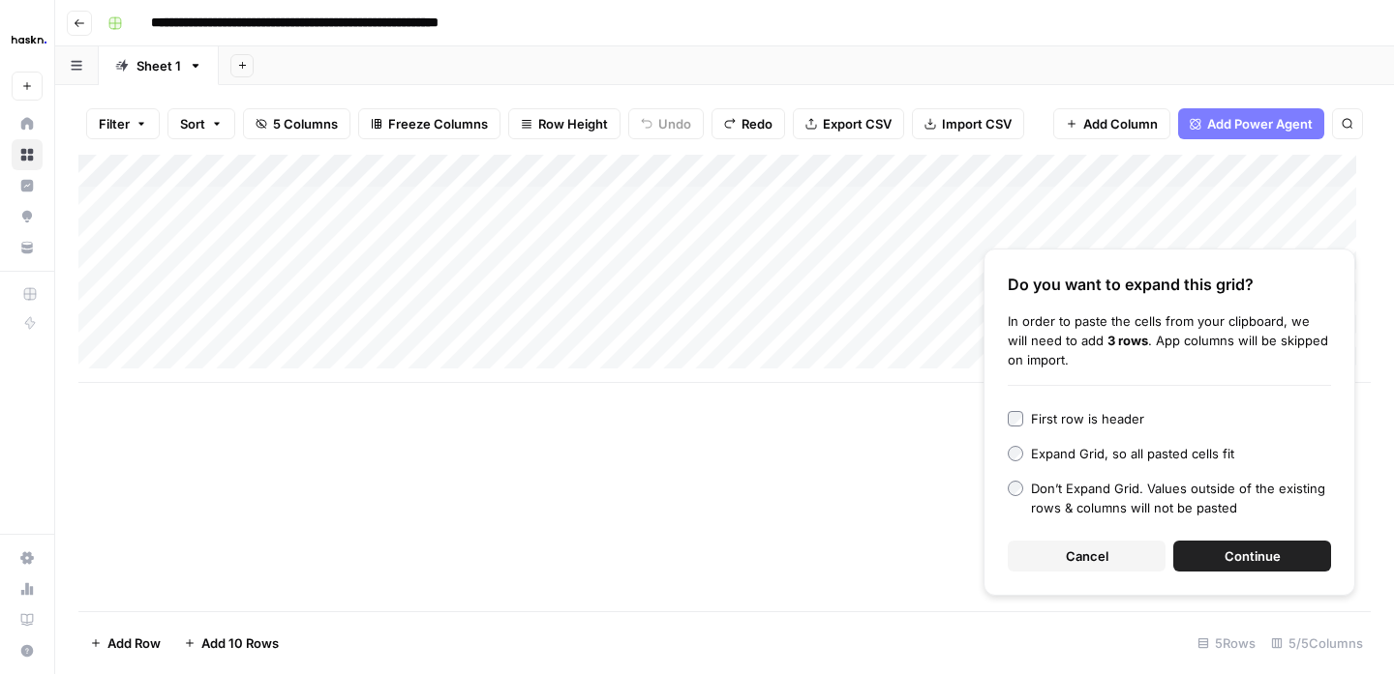
click at [1229, 558] on span "Continue" at bounding box center [1252, 556] width 56 height 19
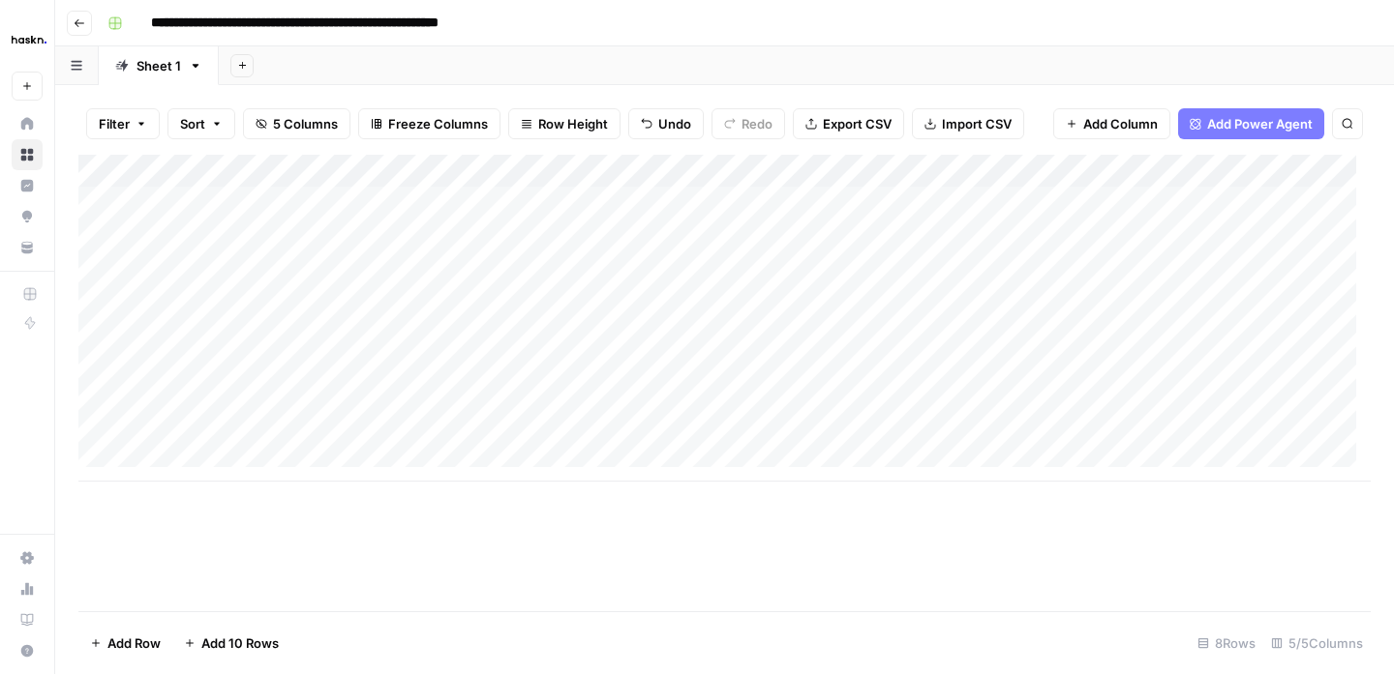
click at [555, 199] on div "Add Column" at bounding box center [724, 318] width 1292 height 327
click at [166, 205] on div "Add Column" at bounding box center [724, 318] width 1292 height 327
drag, startPoint x: 423, startPoint y: 168, endPoint x: 225, endPoint y: 174, distance: 197.5
click at [225, 174] on div "Add Column" at bounding box center [724, 318] width 1292 height 327
drag, startPoint x: 245, startPoint y: 166, endPoint x: 213, endPoint y: 167, distance: 31.9
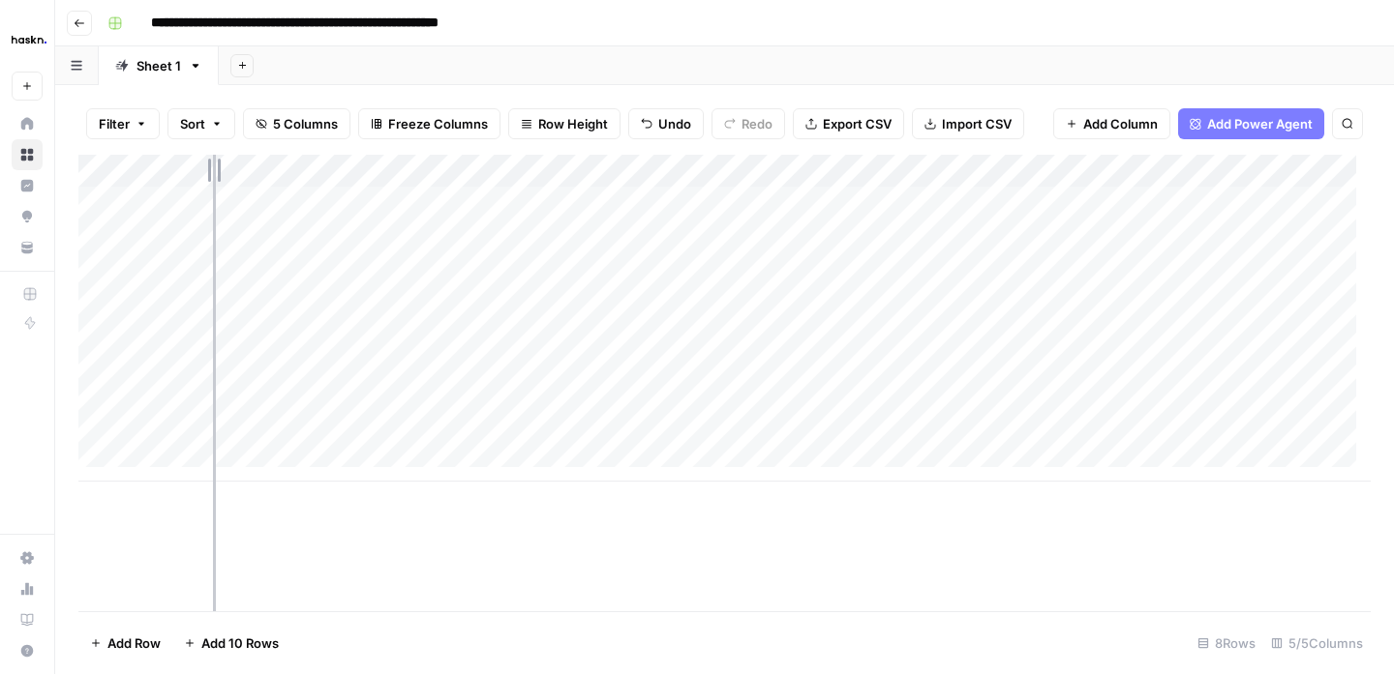
click at [213, 167] on div "Add Column" at bounding box center [724, 318] width 1292 height 327
click at [815, 201] on div "Add Column" at bounding box center [724, 318] width 1292 height 327
drag, startPoint x: 1268, startPoint y: 168, endPoint x: 1051, endPoint y: 168, distance: 216.8
click at [1051, 168] on div "Add Column" at bounding box center [724, 318] width 1292 height 327
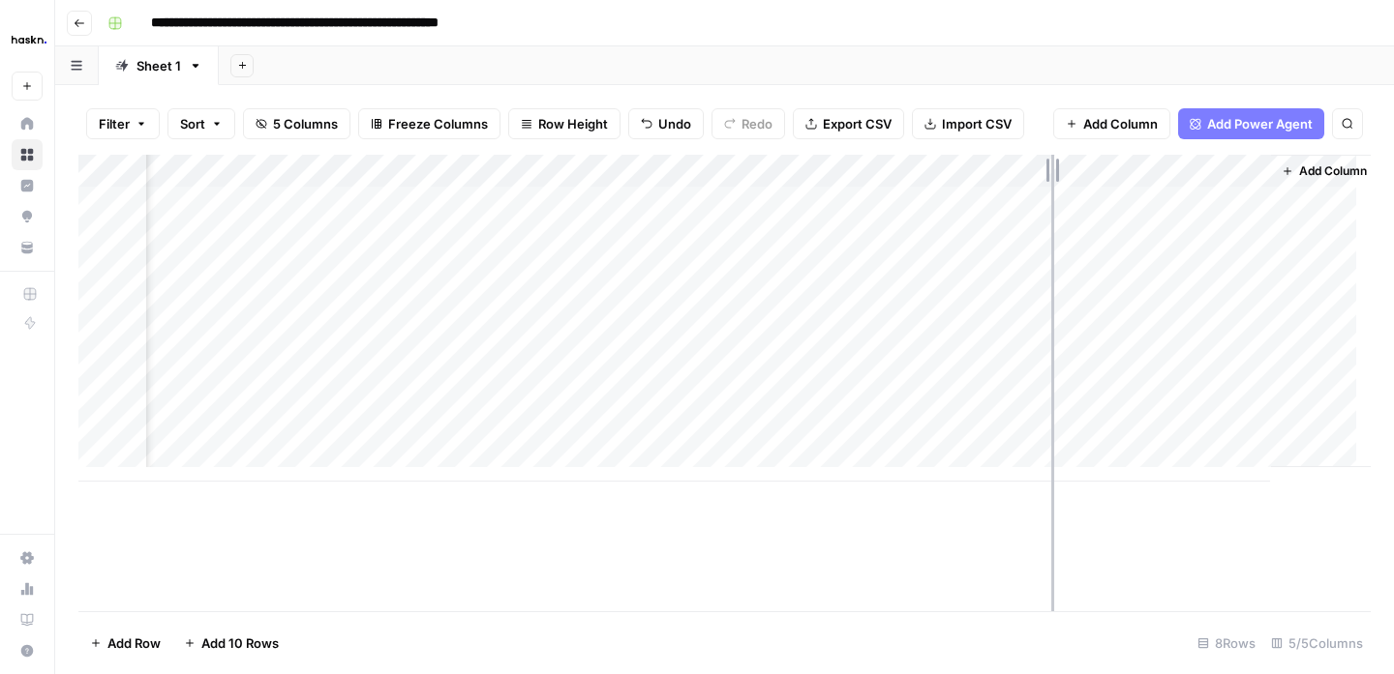
scroll to position [0, 42]
click at [1143, 204] on div "Add Column" at bounding box center [724, 318] width 1292 height 327
click at [1137, 236] on div "Add Column" at bounding box center [724, 318] width 1292 height 327
click at [1145, 202] on div "Add Column" at bounding box center [724, 318] width 1292 height 327
click at [1142, 271] on div "Add Column" at bounding box center [724, 318] width 1292 height 327
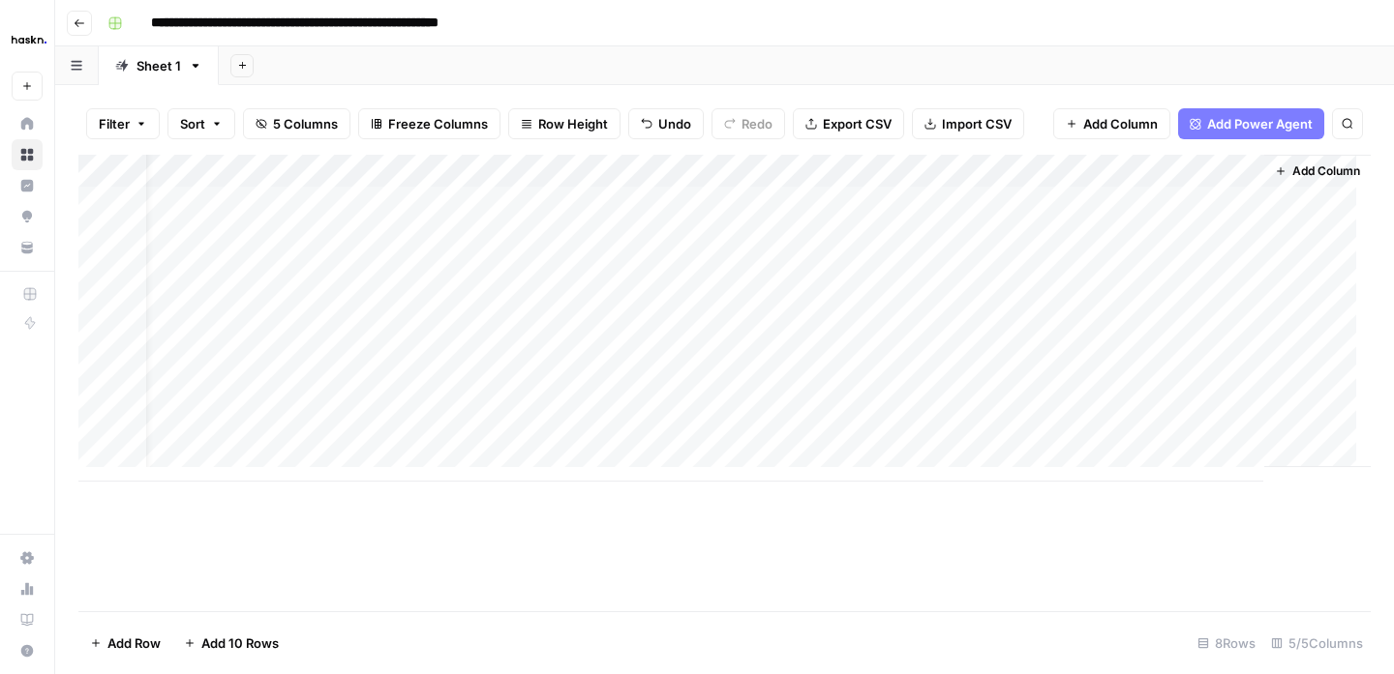
click at [1138, 303] on div "Add Column" at bounding box center [724, 318] width 1292 height 327
click at [1134, 336] on div "Add Column" at bounding box center [724, 318] width 1292 height 327
click at [1140, 305] on div "Add Column" at bounding box center [724, 318] width 1292 height 327
click at [1137, 367] on div "Add Column" at bounding box center [724, 318] width 1292 height 327
click at [1130, 404] on div "Add Column" at bounding box center [724, 318] width 1292 height 327
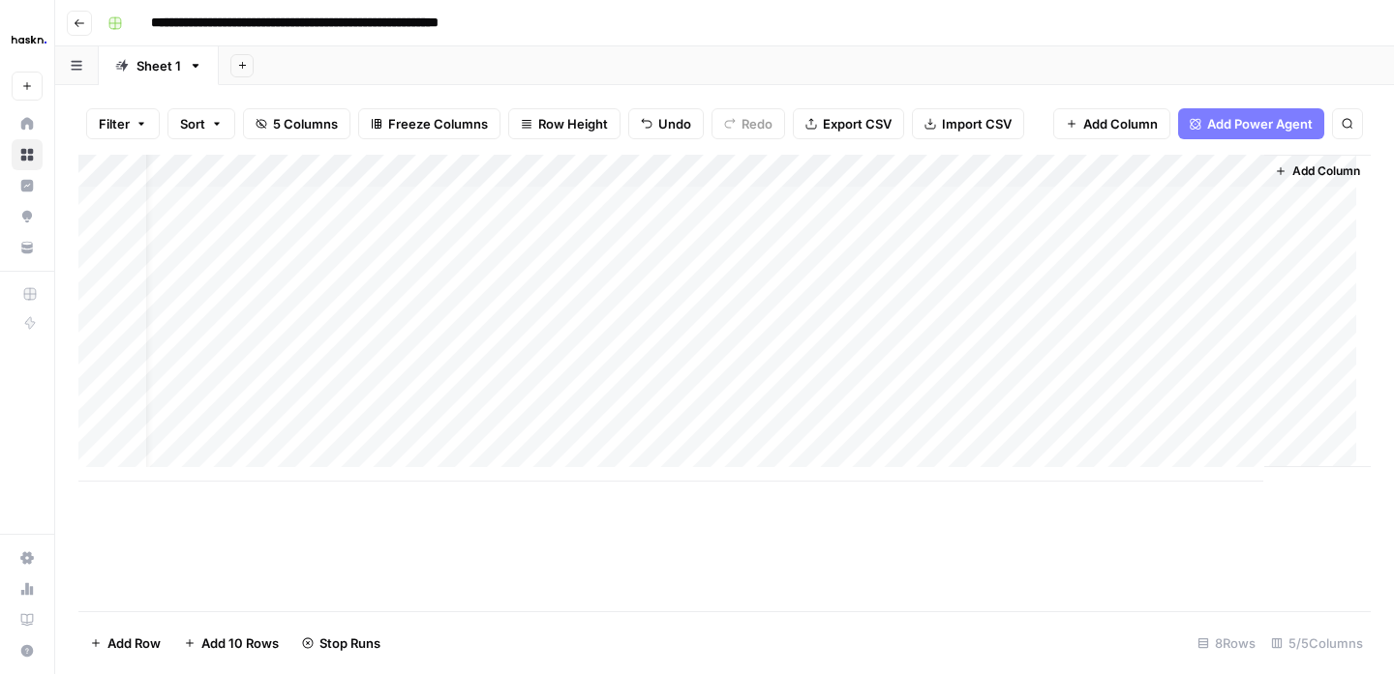
click at [1125, 432] on div "Add Column" at bounding box center [724, 318] width 1292 height 327
click at [1228, 198] on div "Add Column" at bounding box center [724, 318] width 1292 height 327
click at [1234, 234] on div "Add Column" at bounding box center [724, 318] width 1292 height 327
click at [1232, 274] on div "Add Column" at bounding box center [724, 318] width 1292 height 327
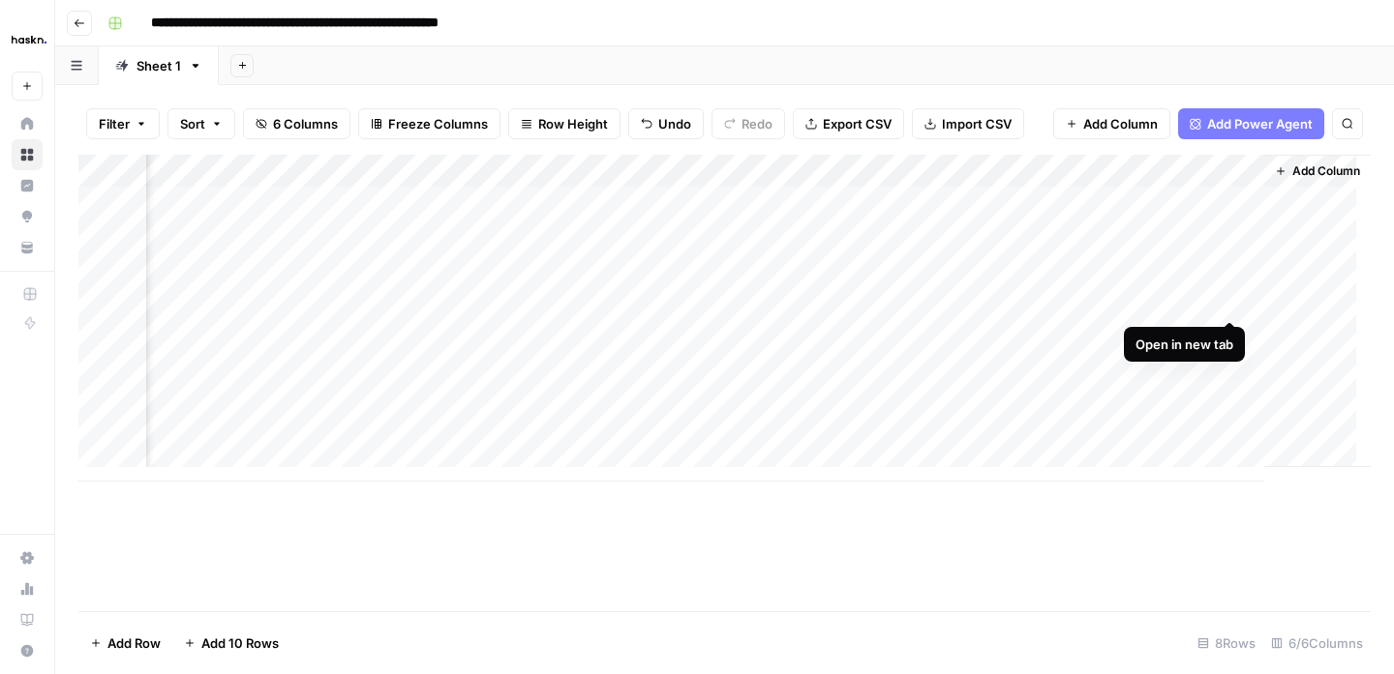
click at [1234, 301] on div "Add Column" at bounding box center [724, 318] width 1292 height 327
click at [1227, 339] on div "Add Column" at bounding box center [724, 318] width 1292 height 327
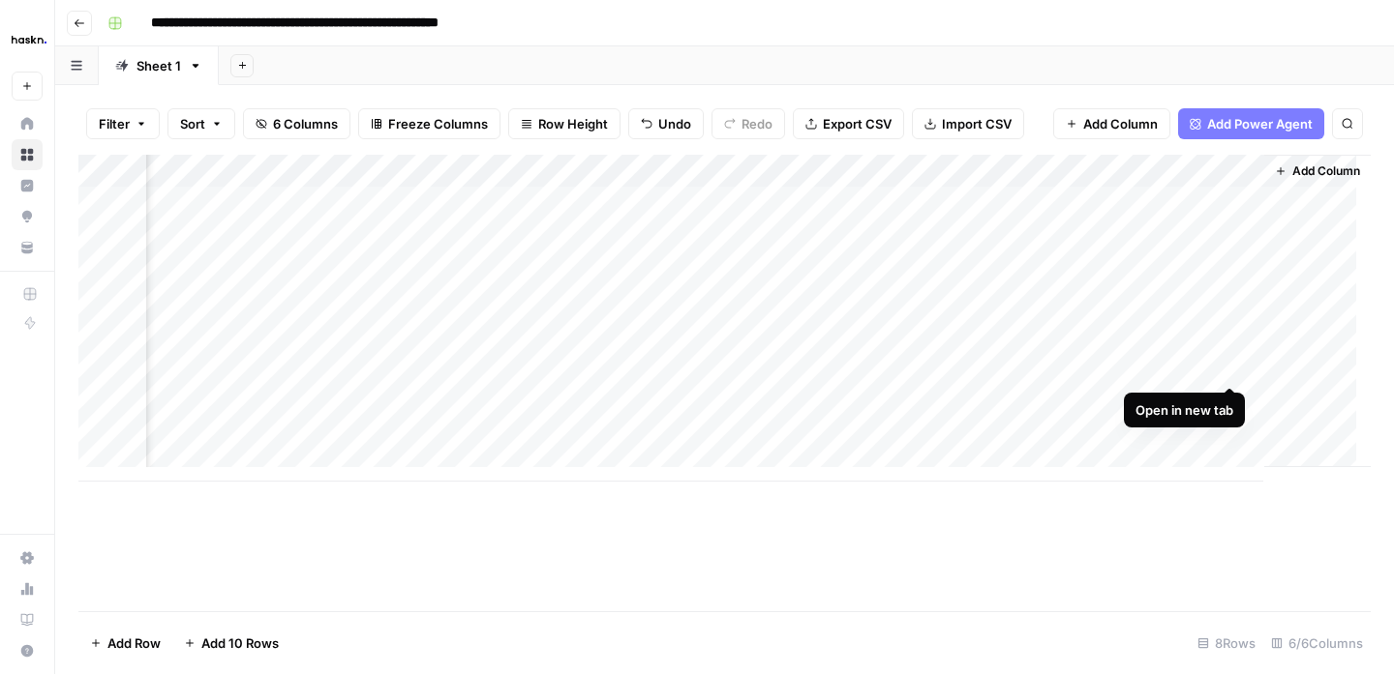
click at [1221, 362] on div "Add Column" at bounding box center [724, 318] width 1292 height 327
click at [1227, 405] on div "Add Column" at bounding box center [724, 318] width 1292 height 327
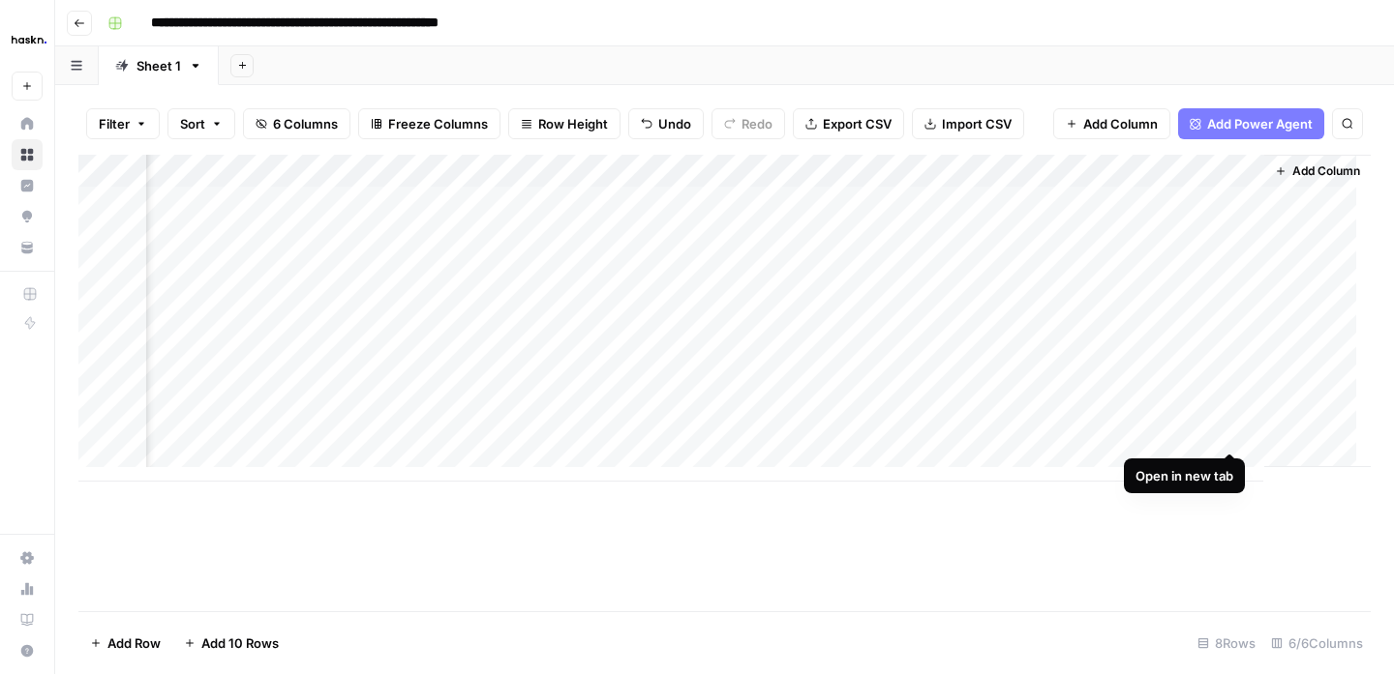
click at [1229, 434] on div "Add Column" at bounding box center [724, 318] width 1292 height 327
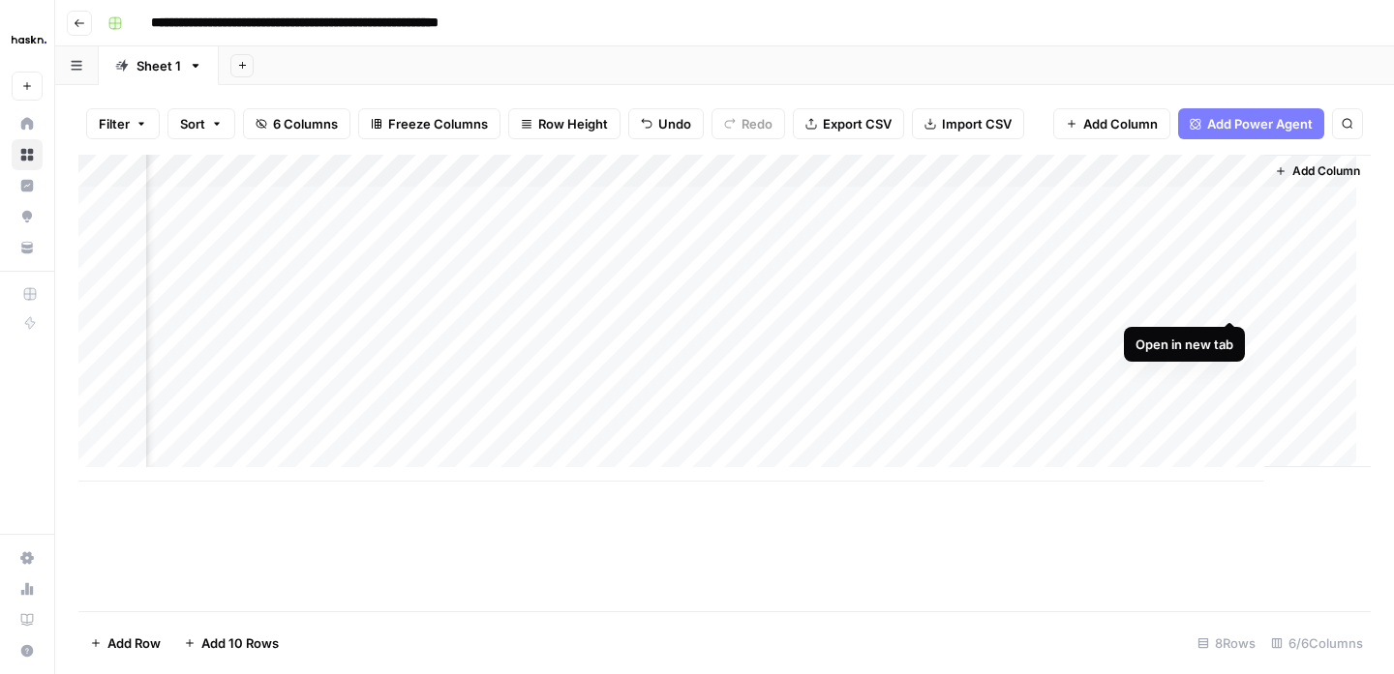
click at [1225, 303] on div "Add Column" at bounding box center [724, 318] width 1292 height 327
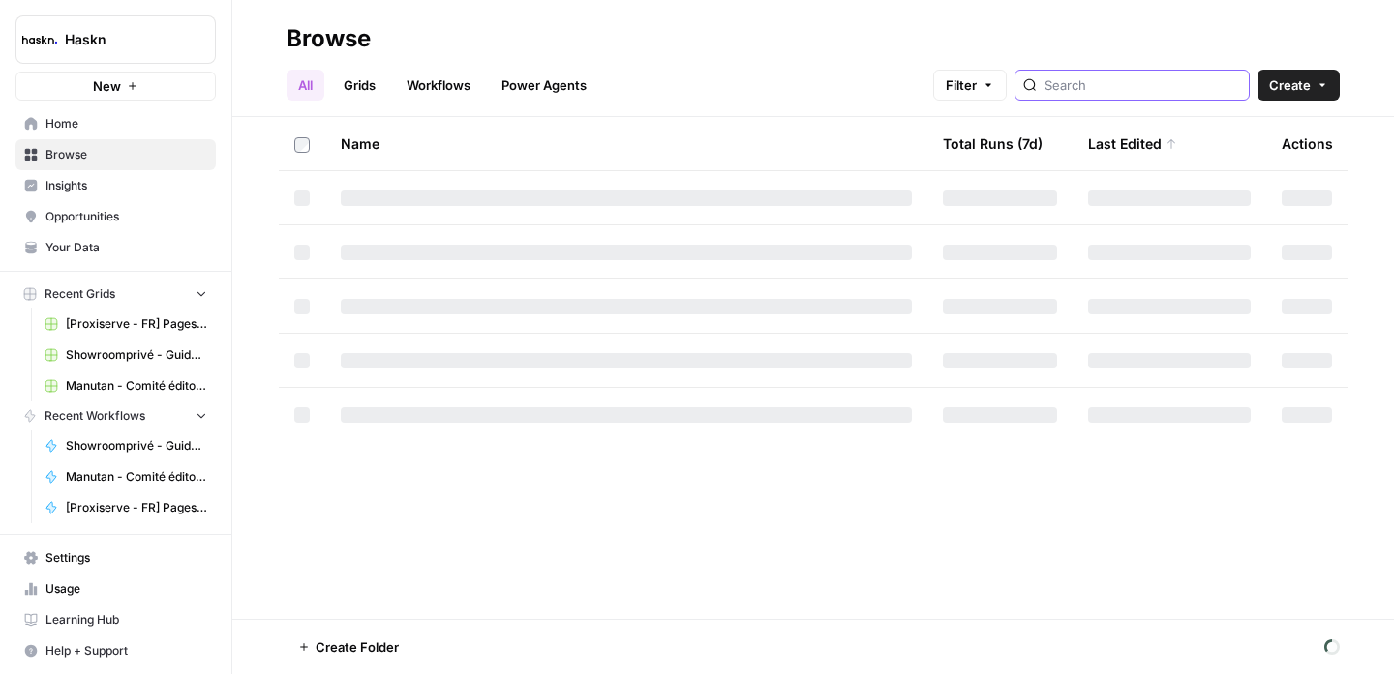
click at [1152, 86] on input "search" at bounding box center [1142, 84] width 196 height 19
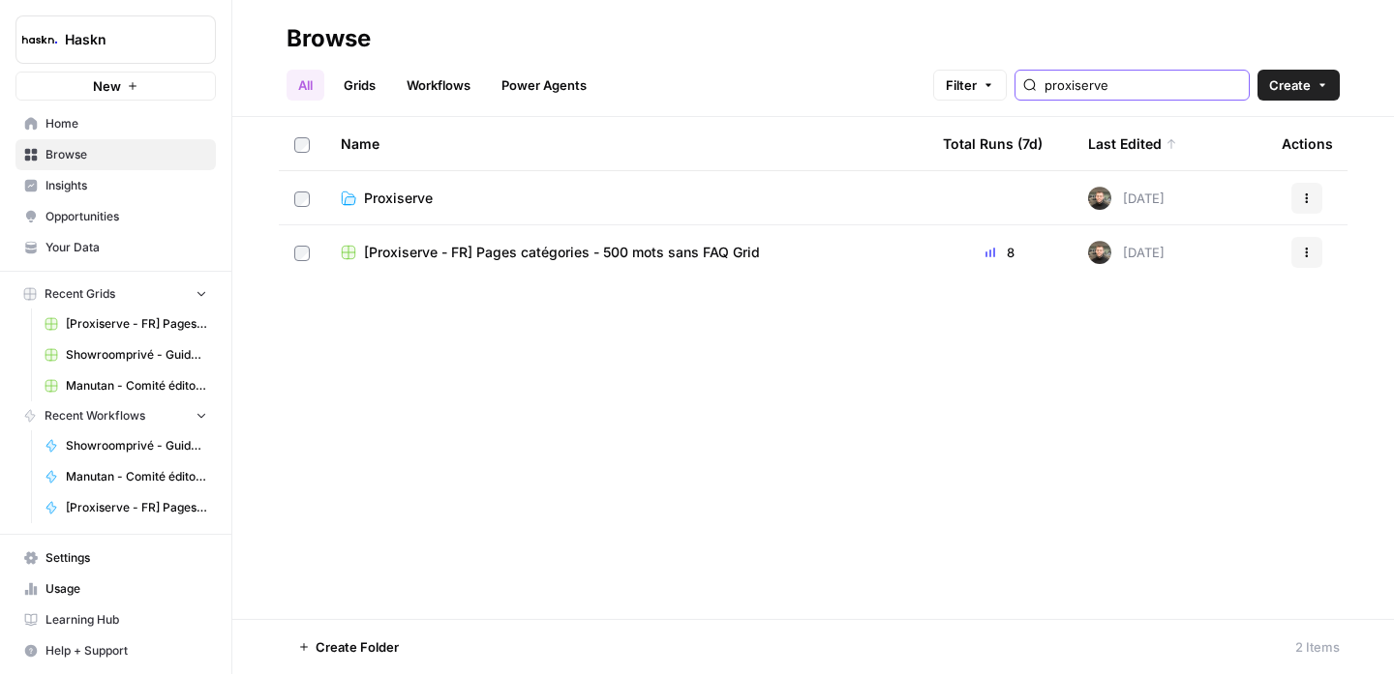
type input "proxiserve"
click at [409, 196] on span "Proxiserve" at bounding box center [398, 198] width 69 height 19
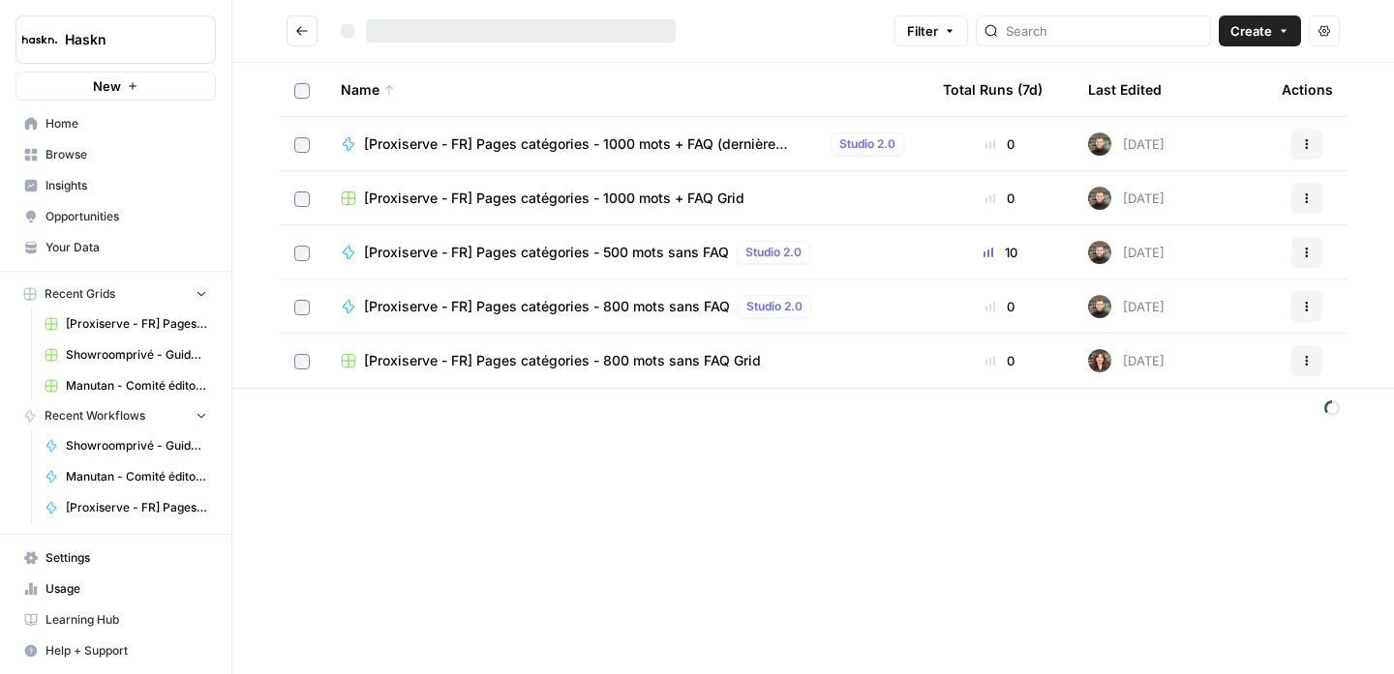
click at [308, 26] on icon "Go back" at bounding box center [302, 31] width 14 height 14
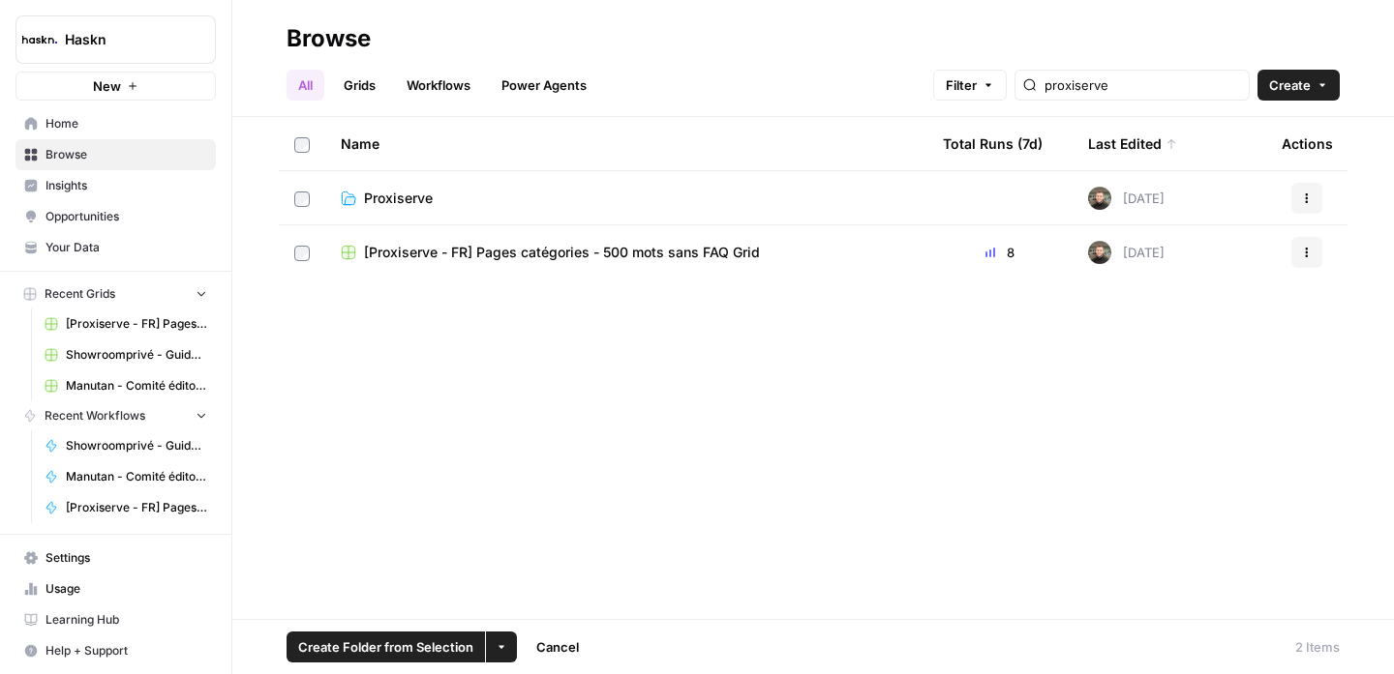
click at [501, 644] on icon "button" at bounding box center [501, 648] width 12 height 12
click at [560, 570] on span "Move to" at bounding box center [547, 574] width 48 height 19
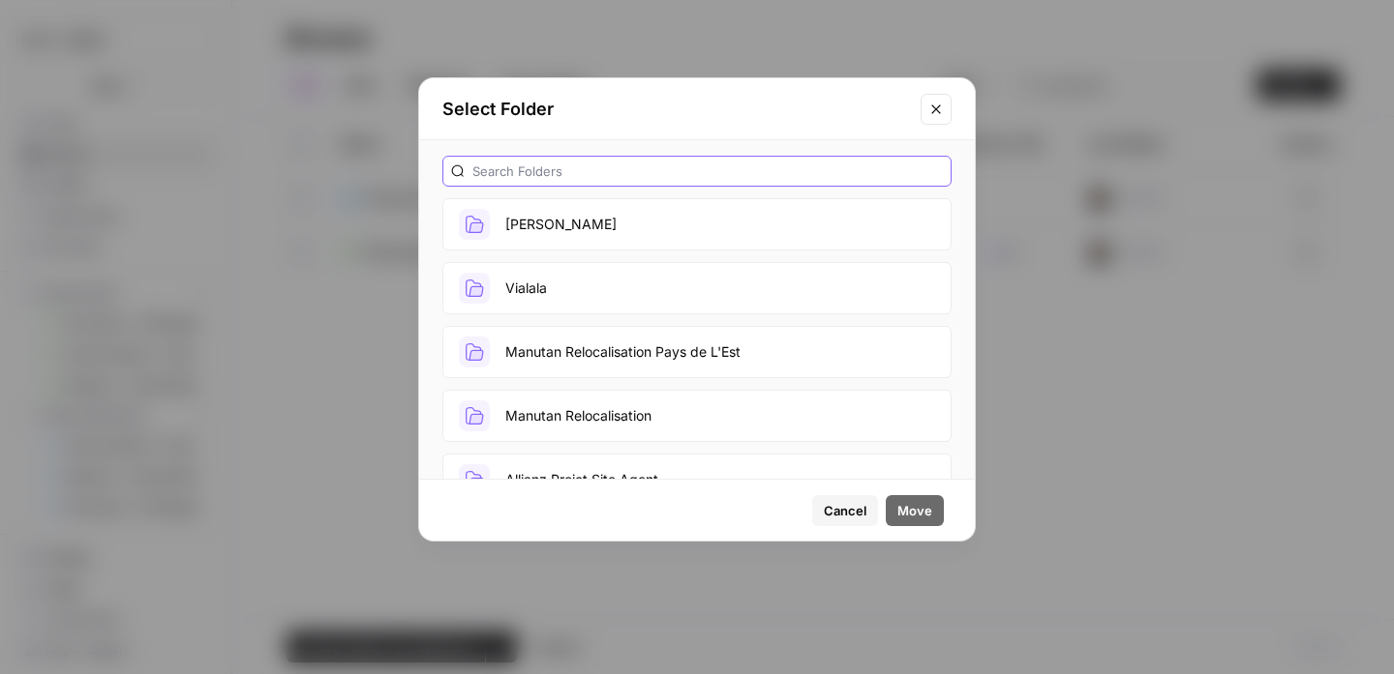
click at [646, 177] on input "text" at bounding box center [707, 171] width 470 height 19
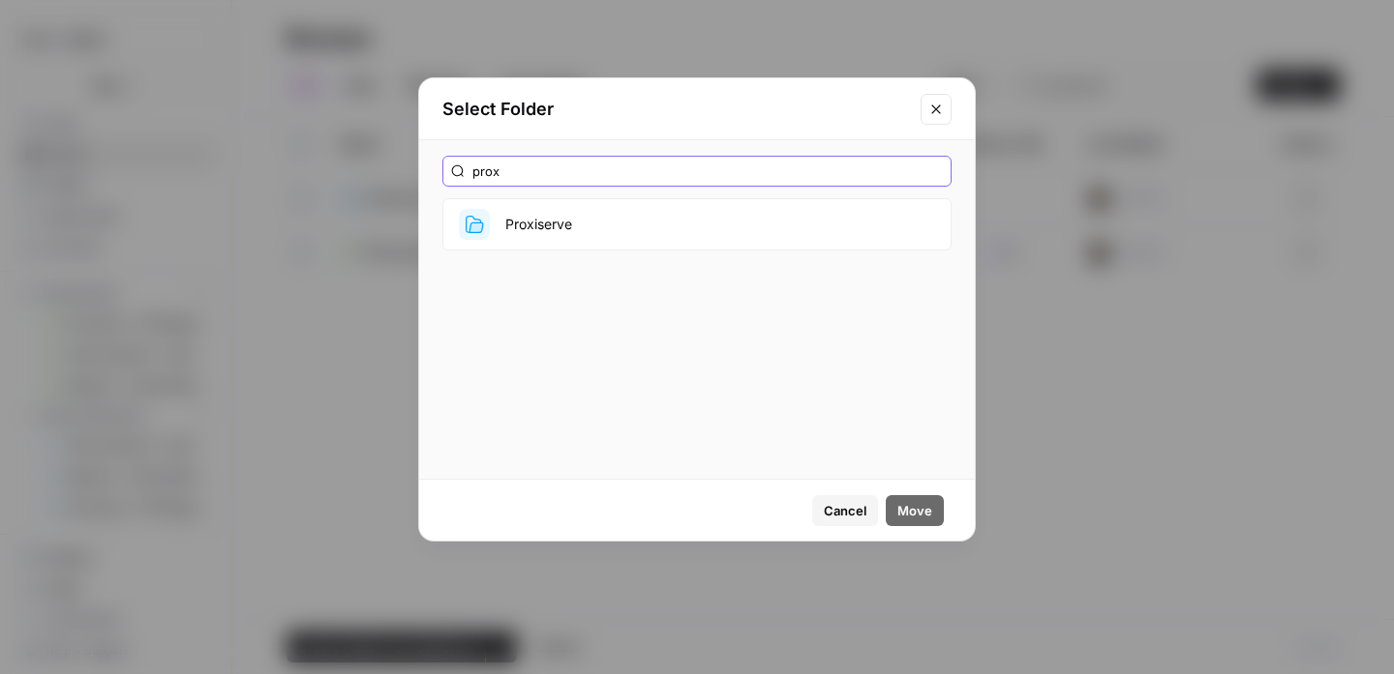
type input "prox"
click at [560, 225] on button "Proxiserve" at bounding box center [696, 224] width 509 height 52
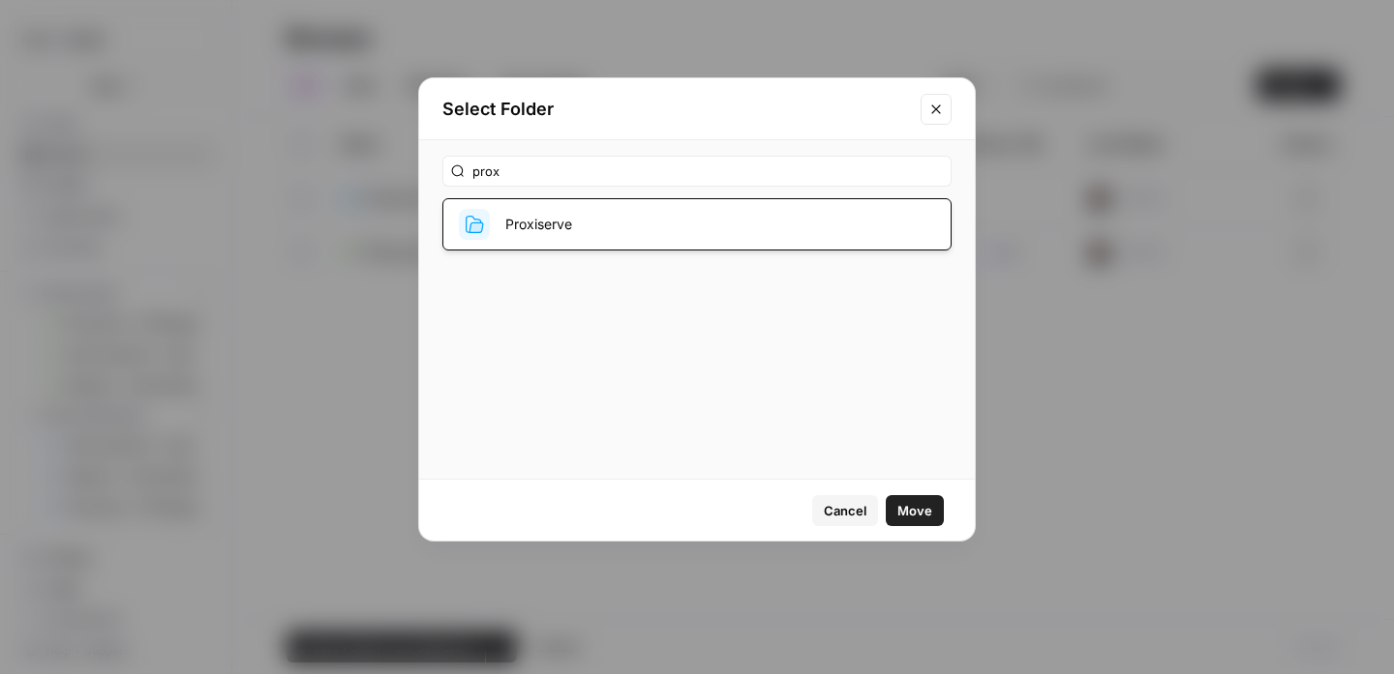
click at [899, 492] on div "Cancel Move" at bounding box center [696, 510] width 555 height 61
click at [905, 504] on span "Move" at bounding box center [914, 510] width 35 height 19
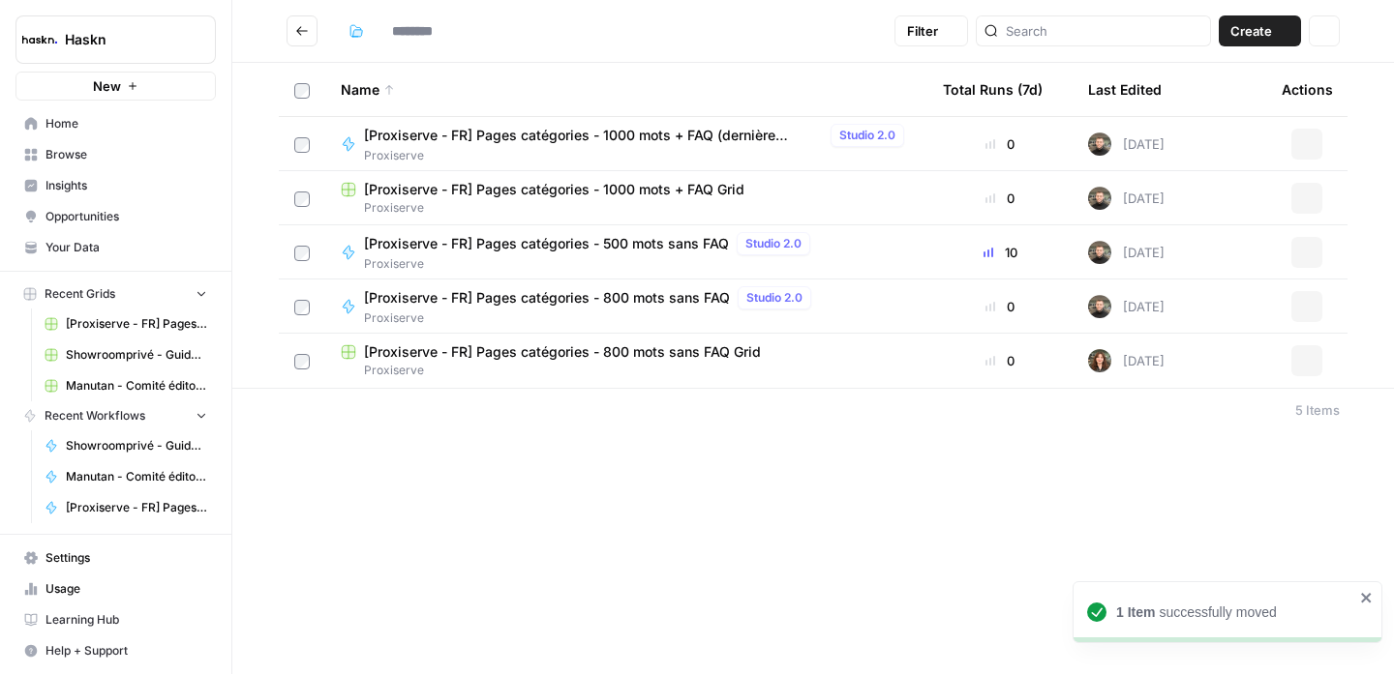
type input "**********"
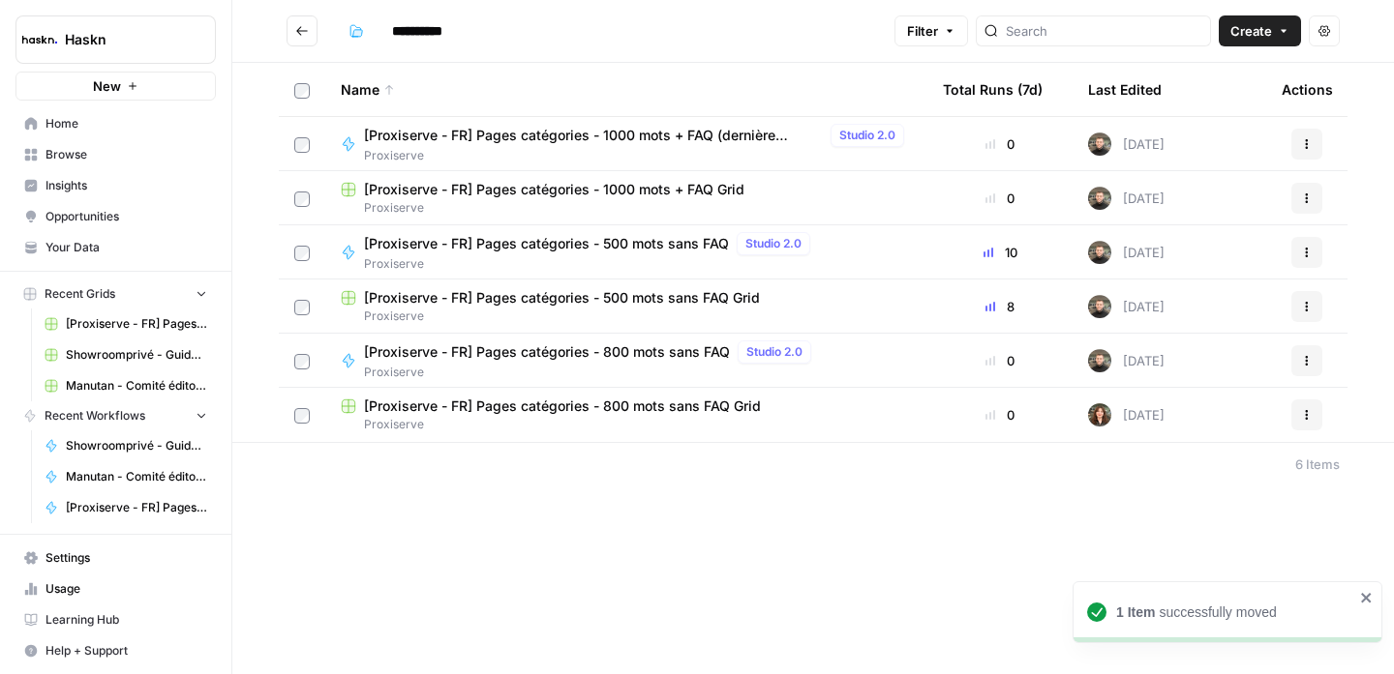
click at [302, 21] on button "Go back" at bounding box center [301, 30] width 31 height 31
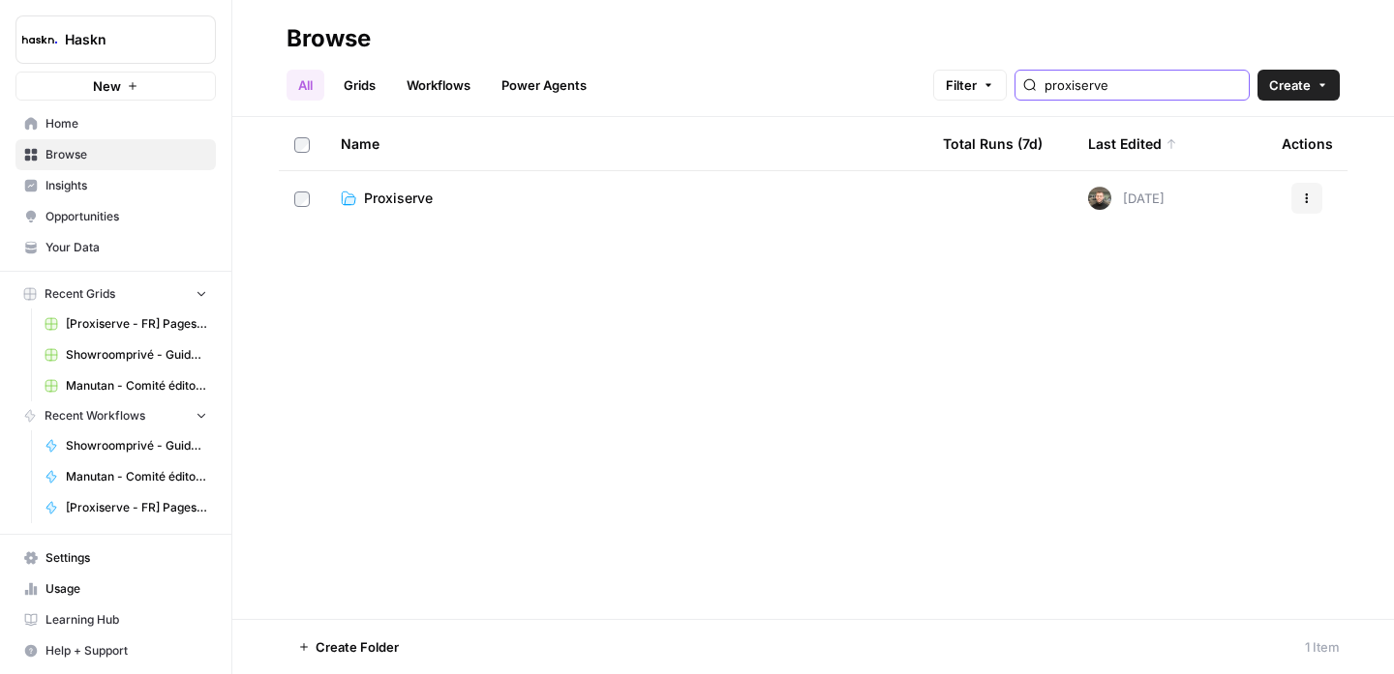
click at [1188, 82] on input "proxiserve" at bounding box center [1142, 84] width 196 height 19
type input "proxiserve"
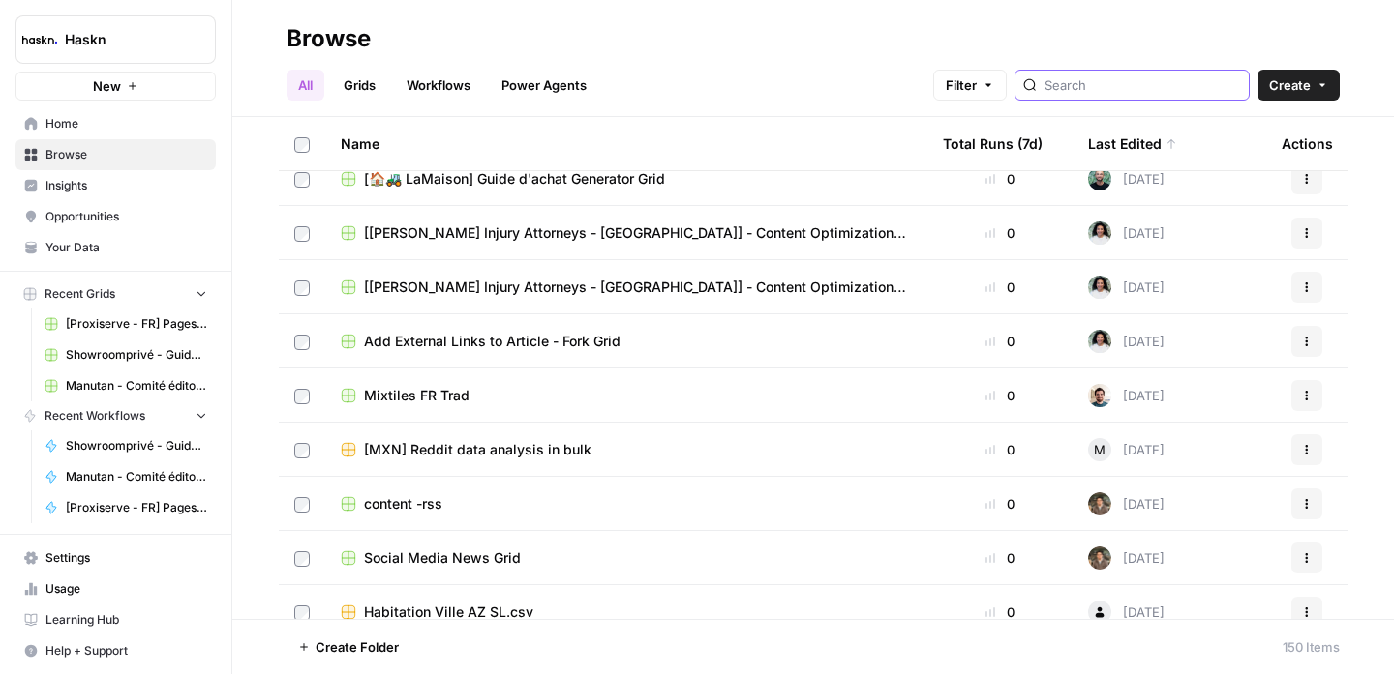
scroll to position [5868, 0]
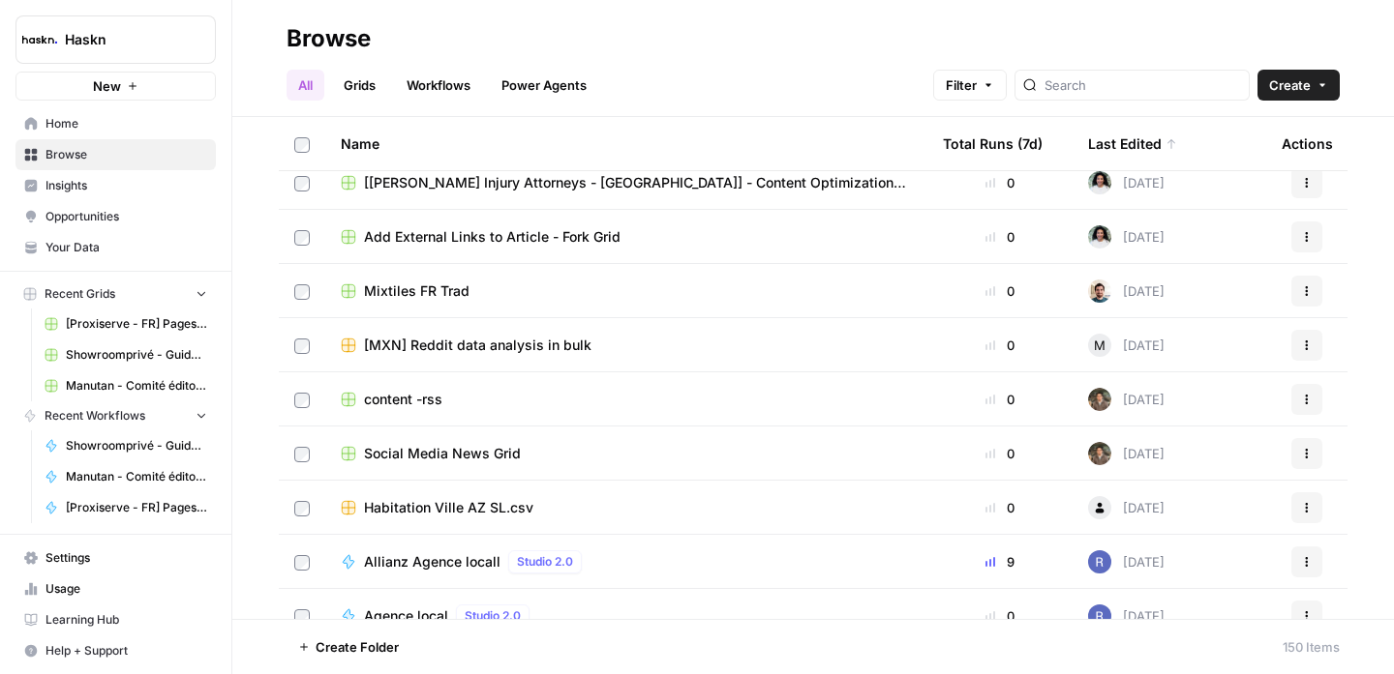
click at [498, 456] on span "Social Media News Grid" at bounding box center [442, 453] width 157 height 19
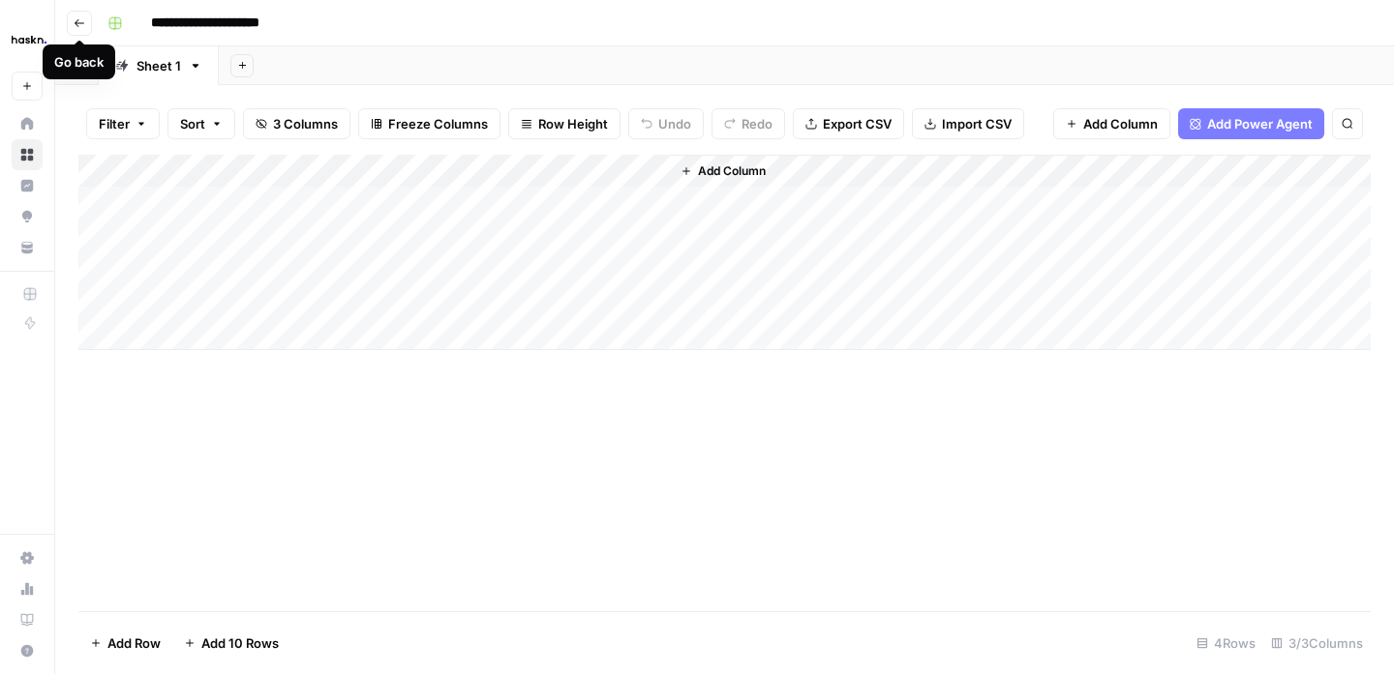
click at [87, 23] on button "Go back" at bounding box center [79, 23] width 25 height 25
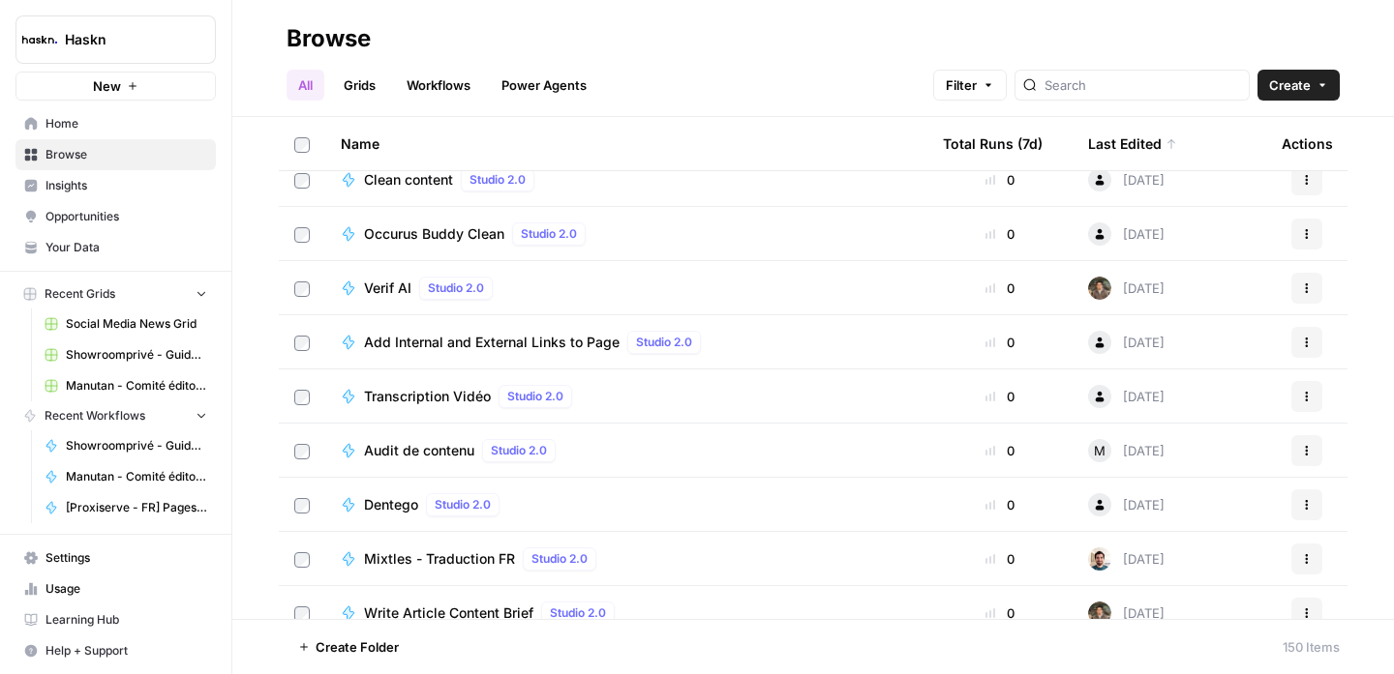
scroll to position [7681, 0]
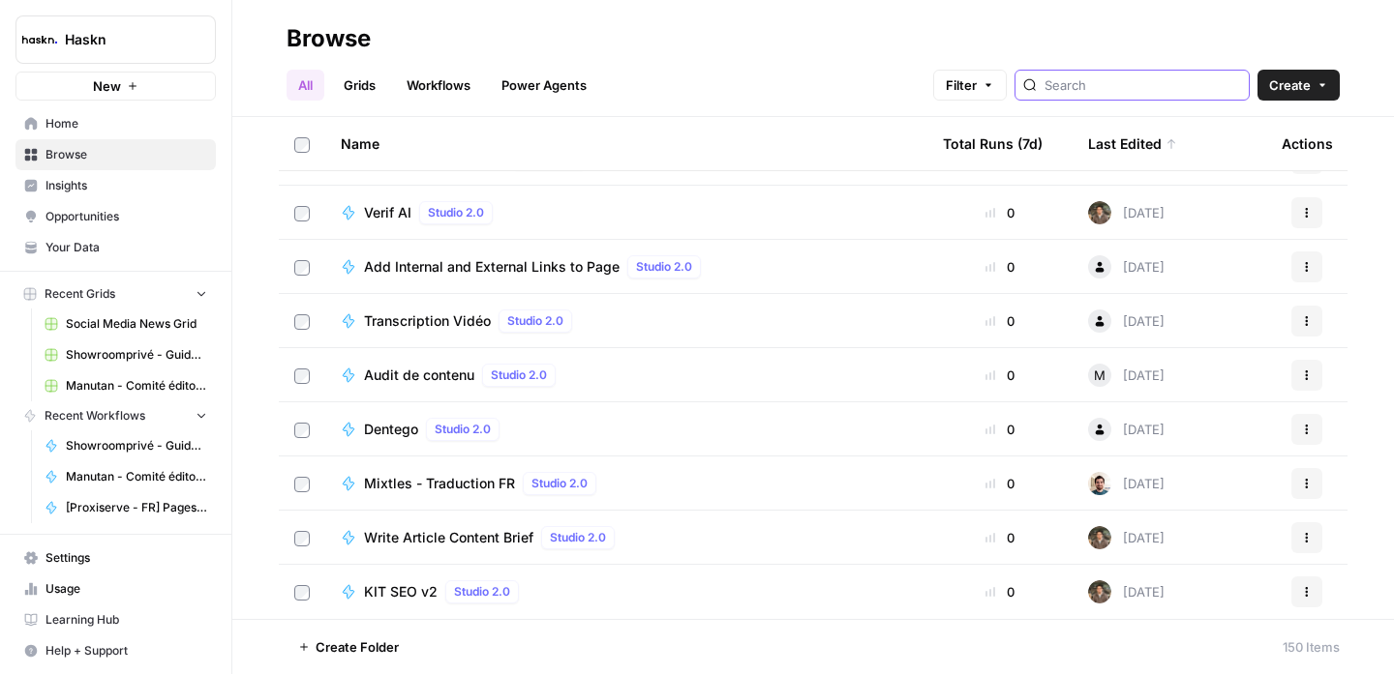
click at [1139, 75] on input "search" at bounding box center [1142, 84] width 196 height 19
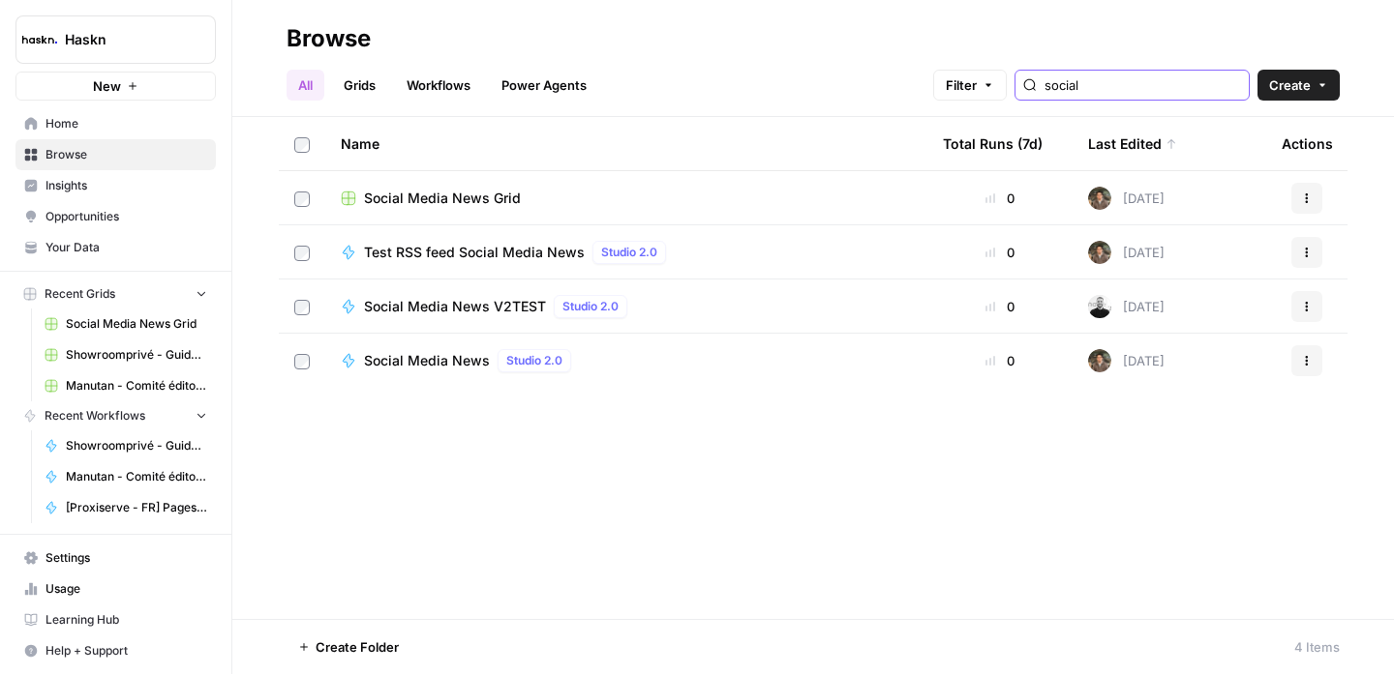
type input "social"
click at [1312, 191] on button "Actions" at bounding box center [1306, 198] width 31 height 31
click at [1164, 365] on span "Delete" at bounding box center [1220, 357] width 155 height 19
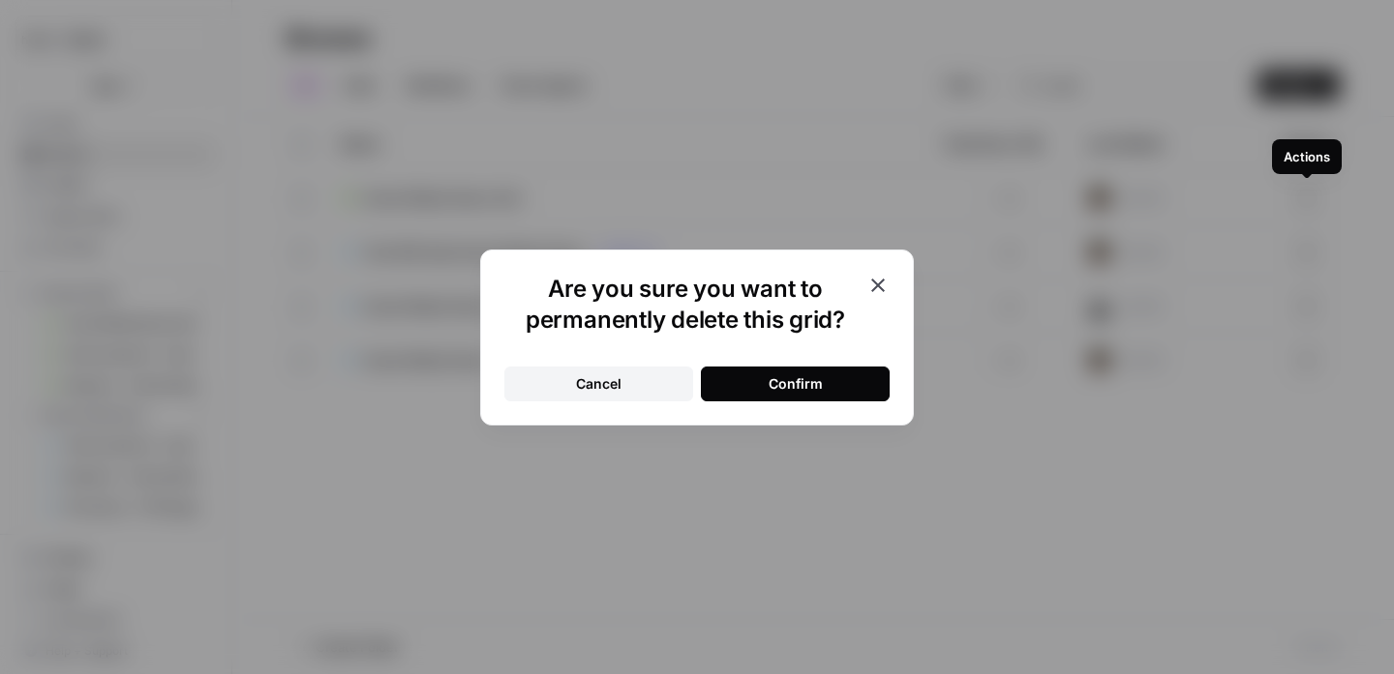
click at [807, 382] on div "Confirm" at bounding box center [795, 384] width 54 height 19
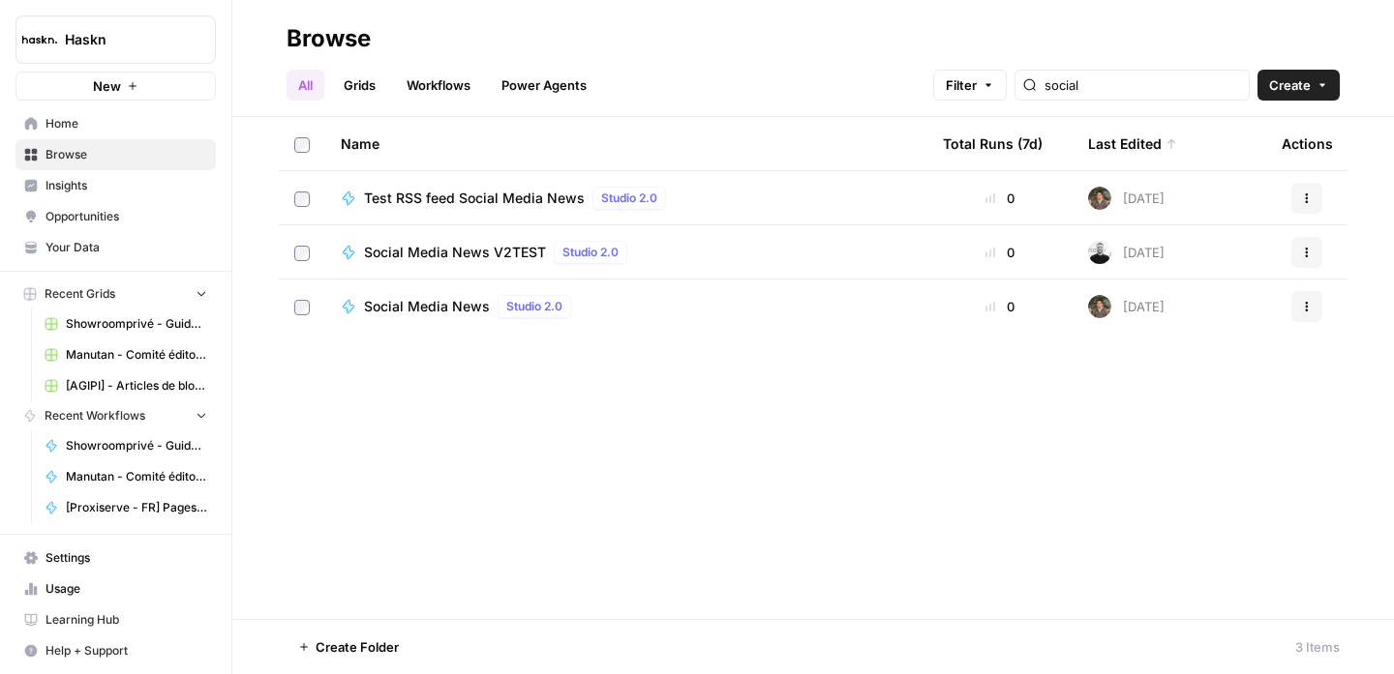
click at [487, 255] on span "Social Media News V2TEST" at bounding box center [455, 252] width 182 height 19
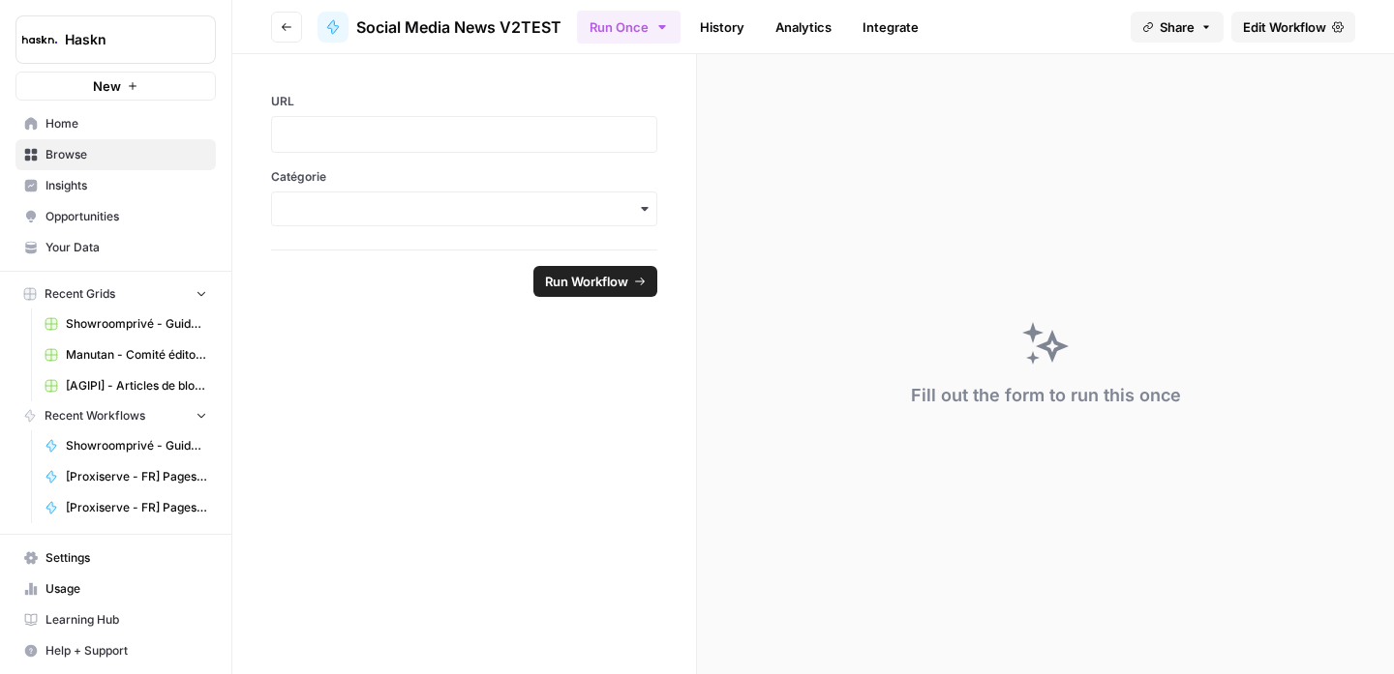
click at [1259, 32] on span "Edit Workflow" at bounding box center [1284, 26] width 83 height 19
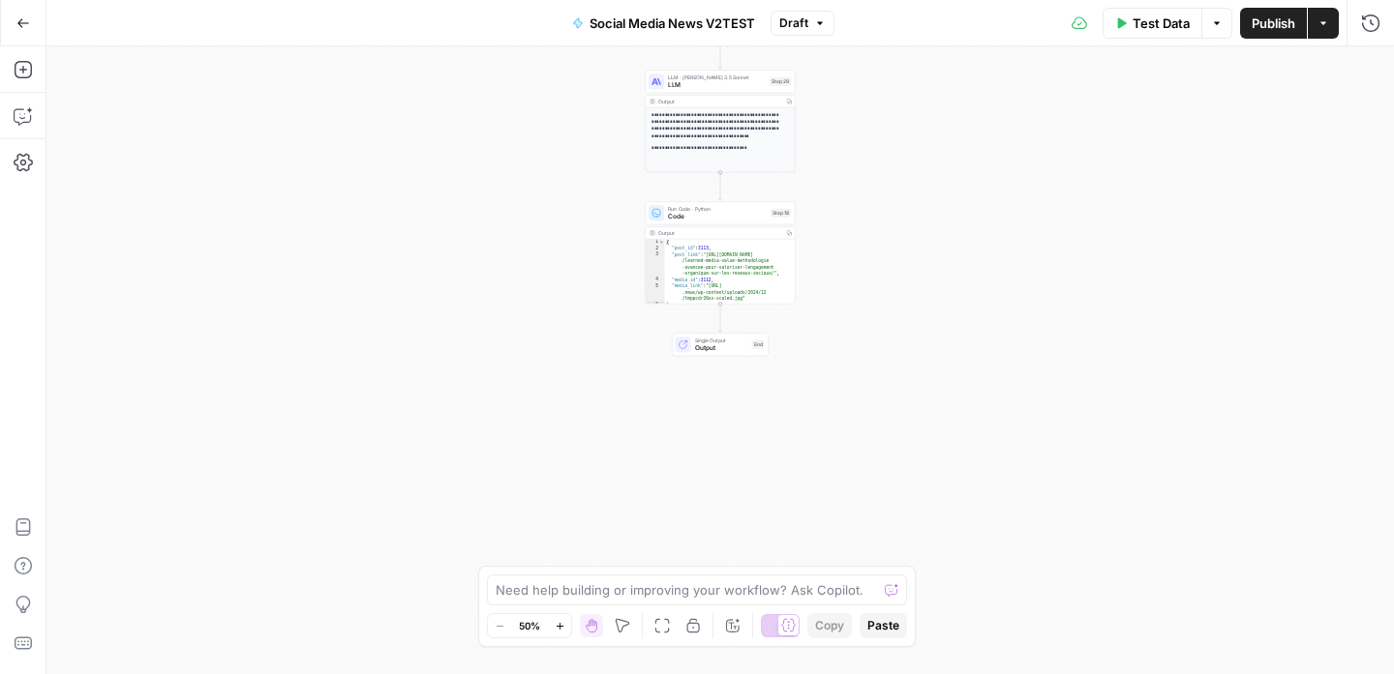
click at [30, 24] on button "Go Back" at bounding box center [23, 23] width 35 height 35
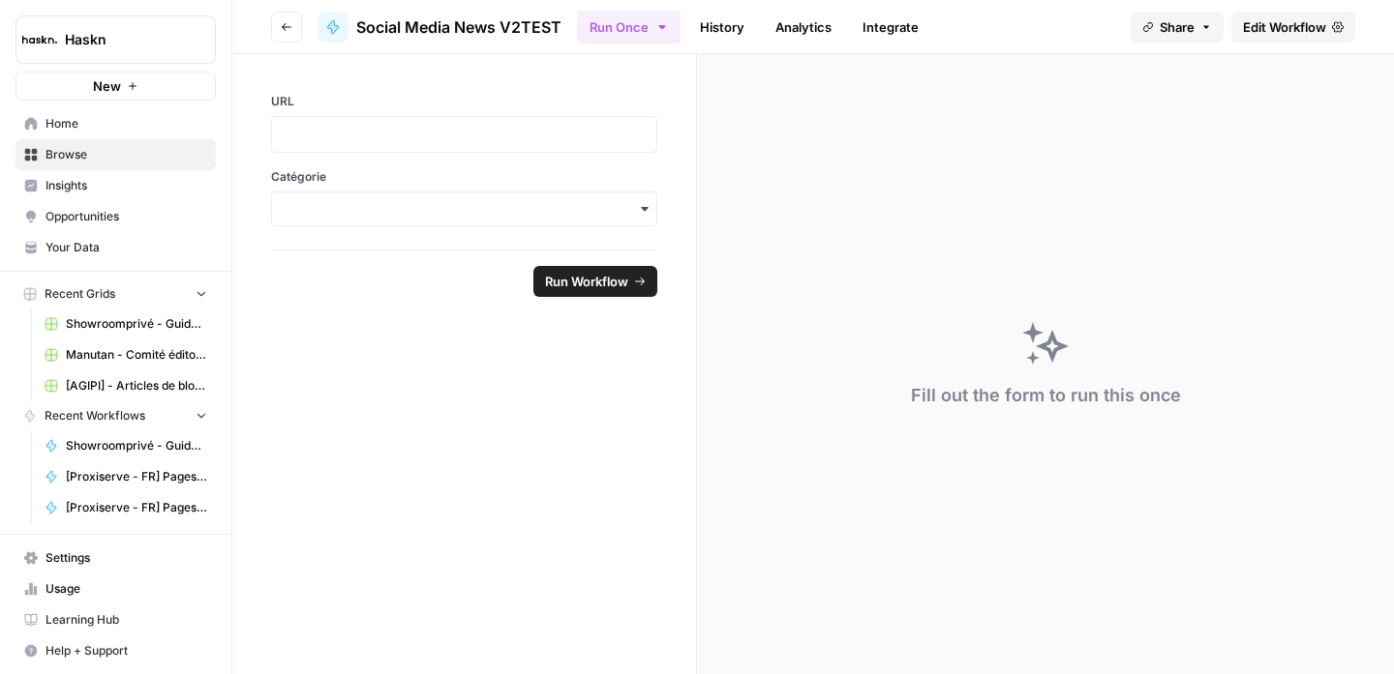
click at [281, 30] on icon "button" at bounding box center [287, 27] width 12 height 12
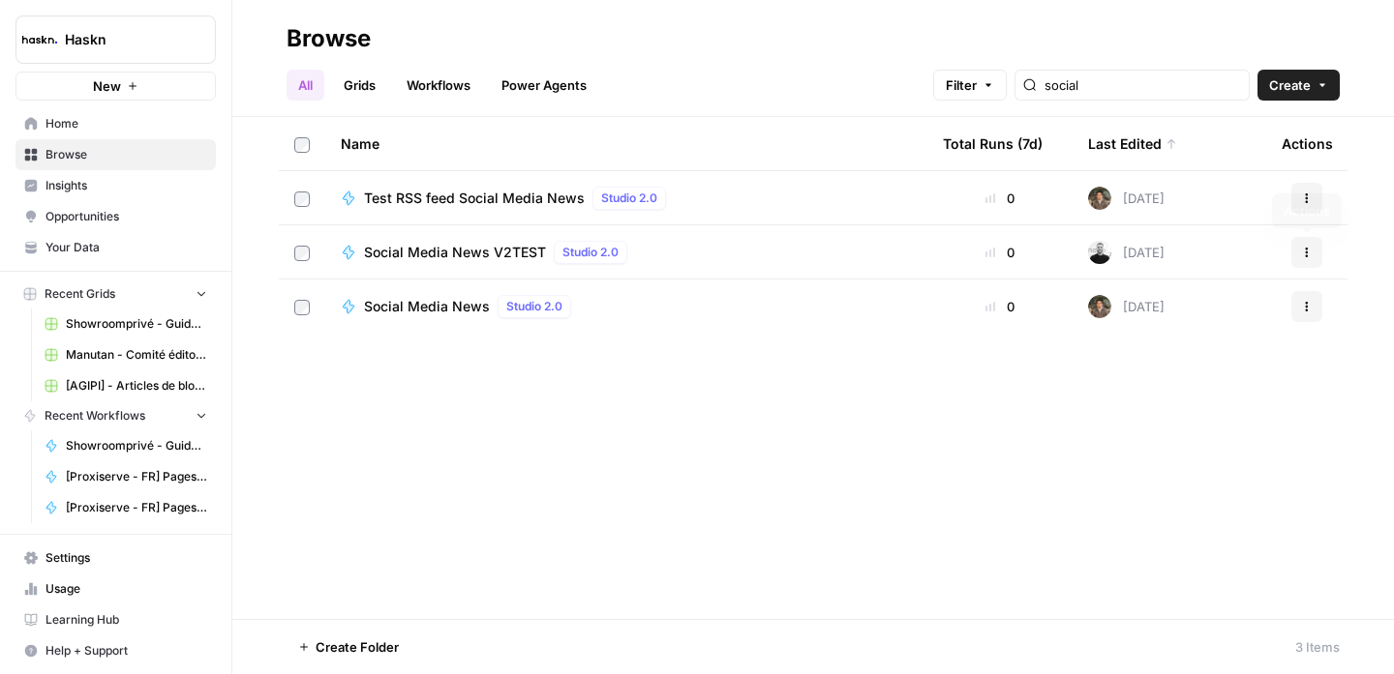
click at [1308, 251] on icon "button" at bounding box center [1307, 253] width 12 height 12
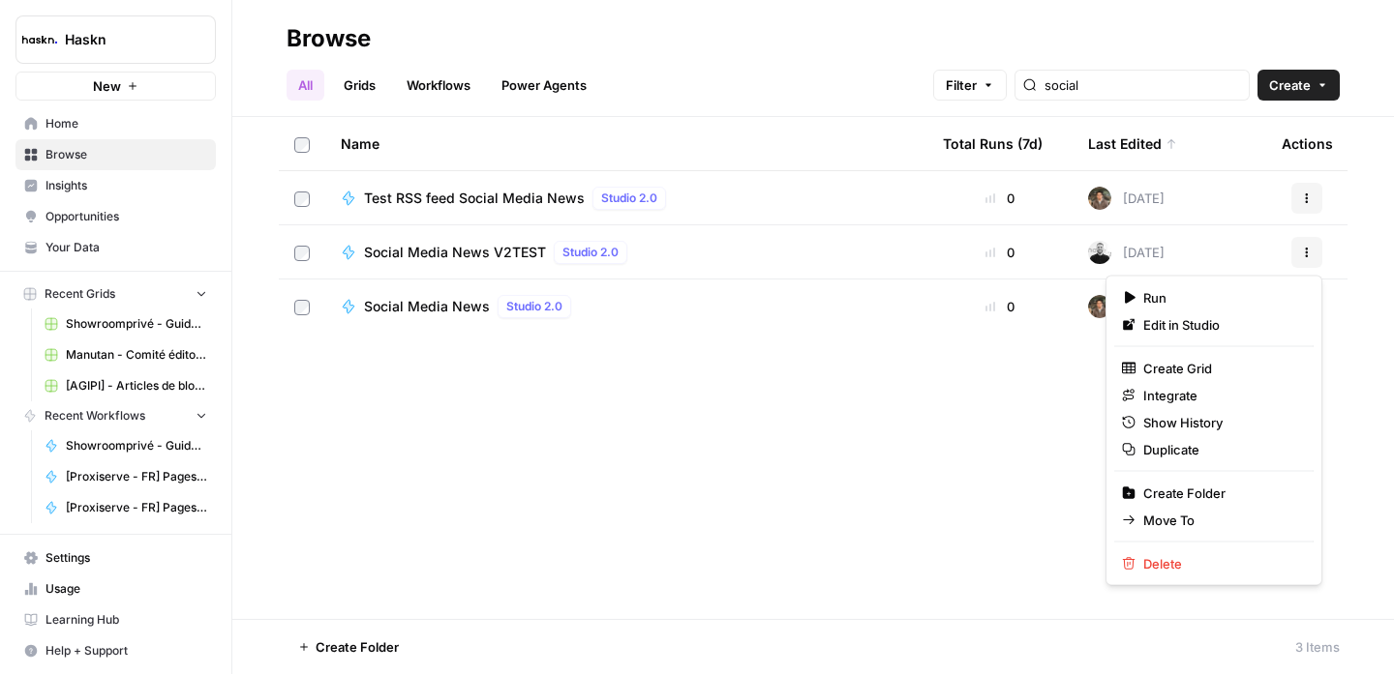
drag, startPoint x: 1176, startPoint y: 564, endPoint x: 961, endPoint y: 461, distance: 238.5
click at [961, 461] on body "Haskn New Home Browse Insights Opportunities Your Data Recent Grids Showroompri…" at bounding box center [697, 337] width 1394 height 674
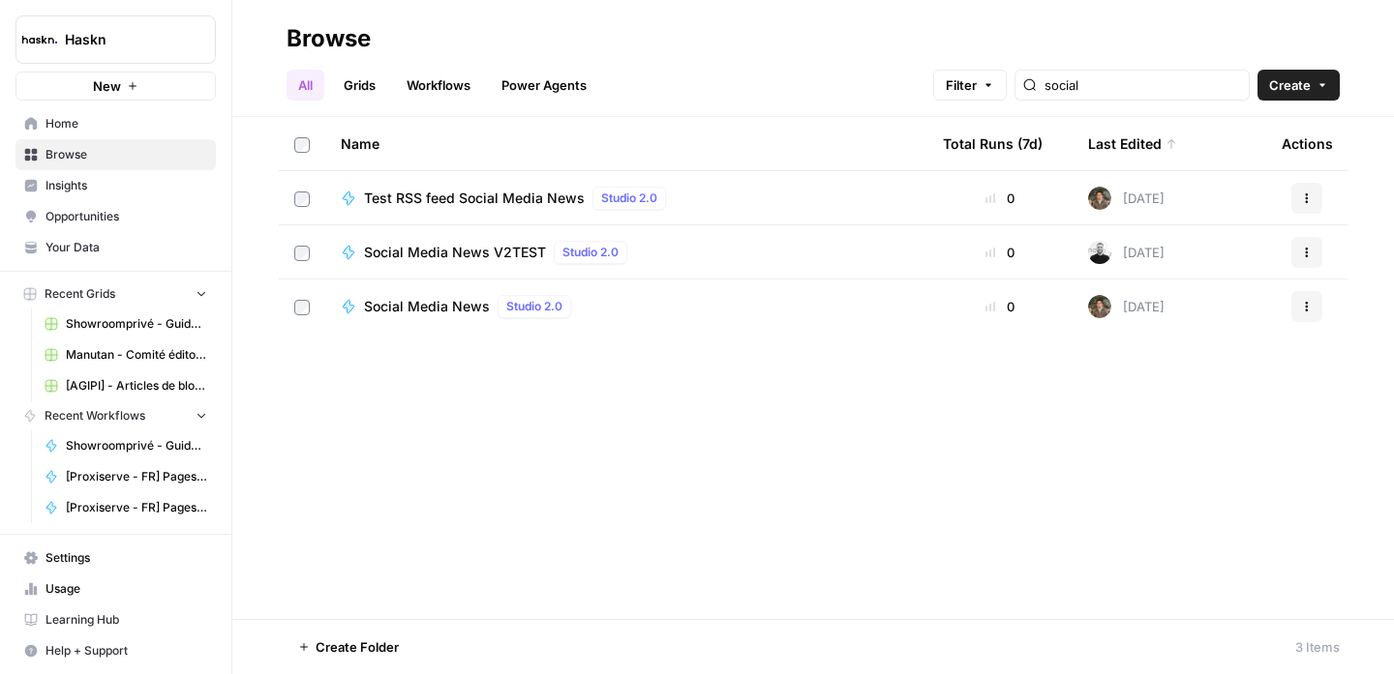
click at [961, 461] on div "Name Total Runs (7d) Last Edited Actions Test RSS feed Social Media News Studio…" at bounding box center [812, 368] width 1161 height 502
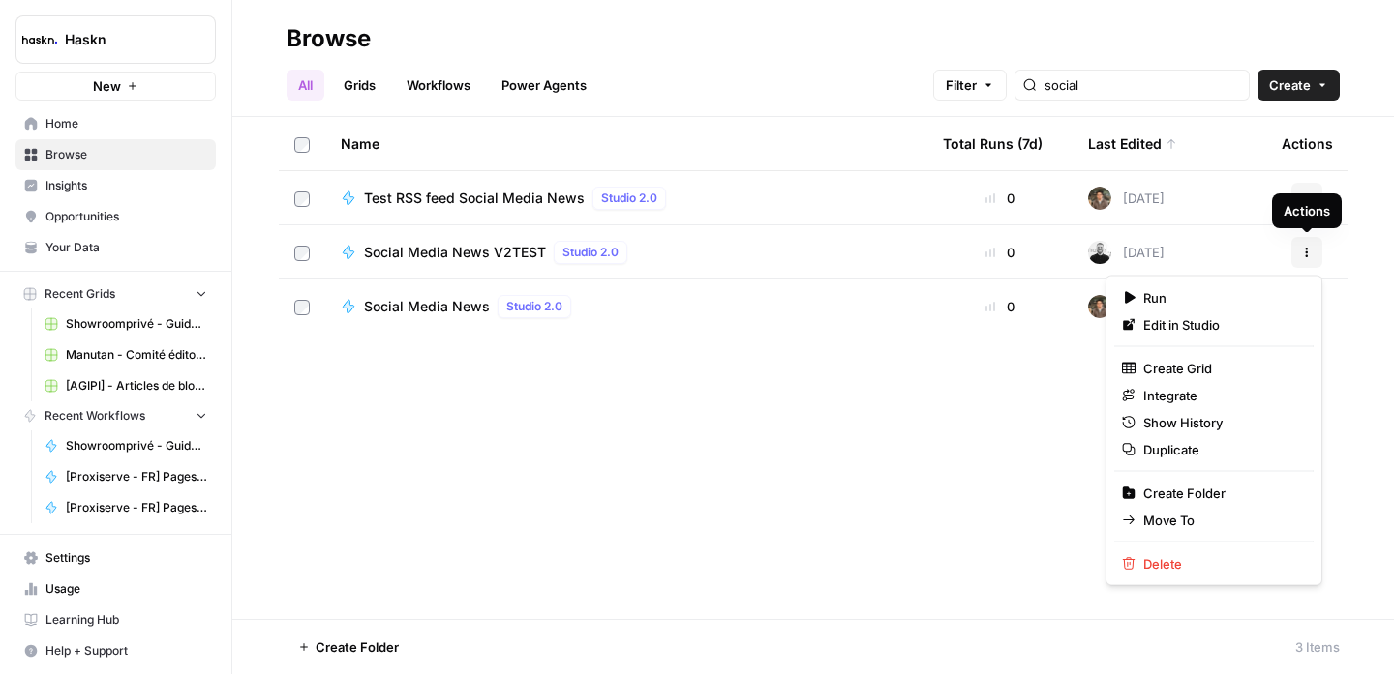
click at [1300, 249] on button "Actions" at bounding box center [1306, 252] width 31 height 31
click at [958, 414] on div "Name Total Runs (7d) Last Edited Actions Test RSS feed Social Media News Studio…" at bounding box center [812, 368] width 1161 height 502
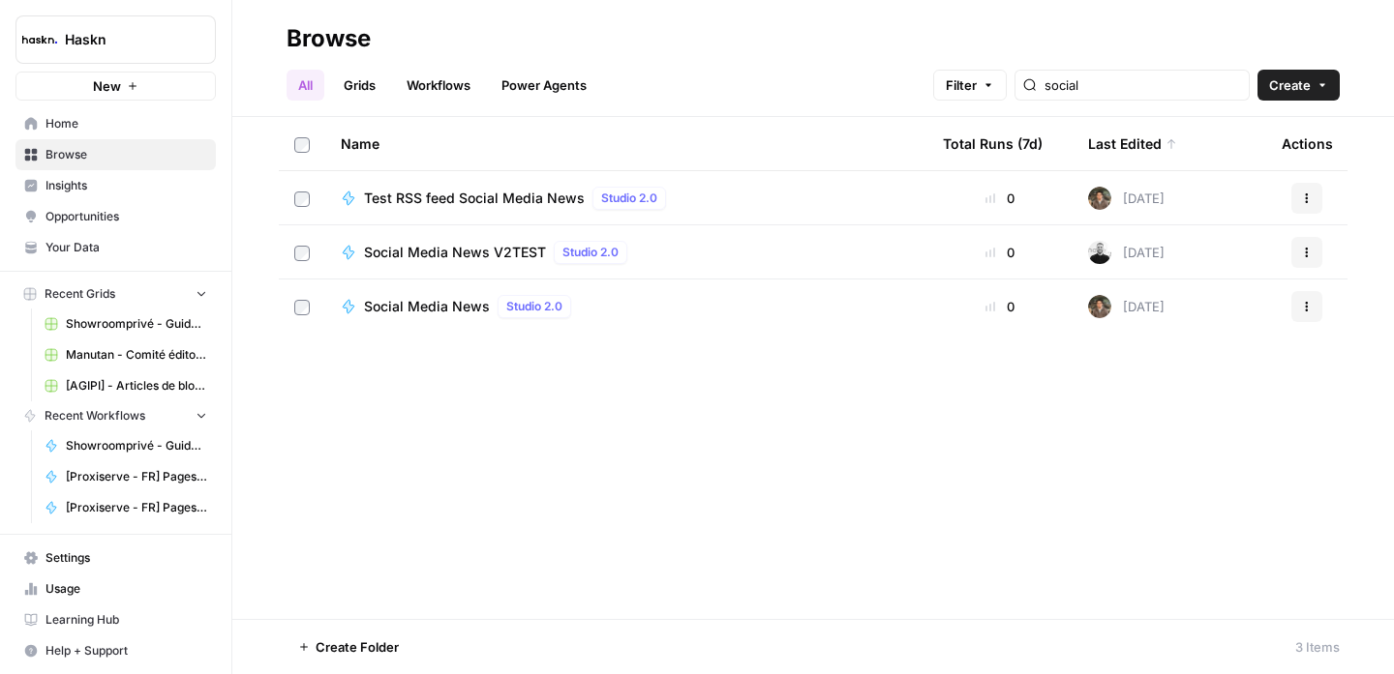
click at [426, 308] on span "Social Media News" at bounding box center [427, 306] width 126 height 19
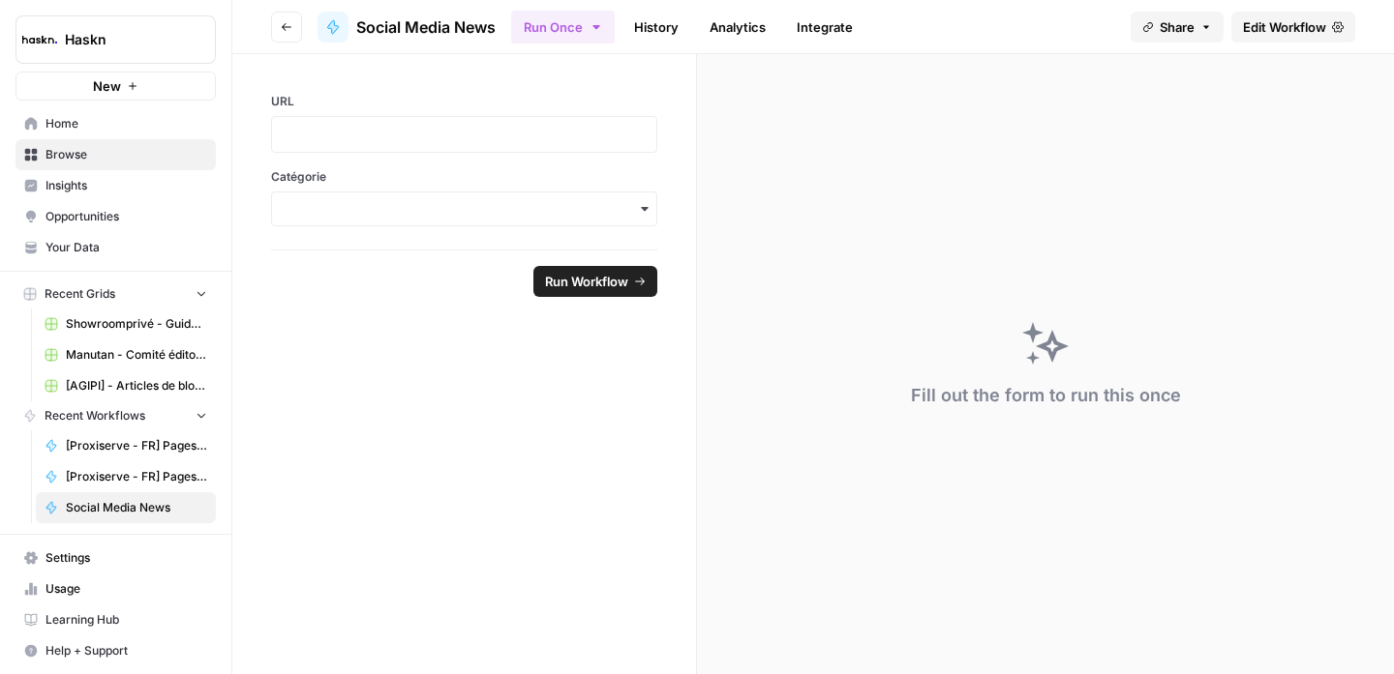
click at [287, 18] on button "Go back" at bounding box center [286, 27] width 31 height 31
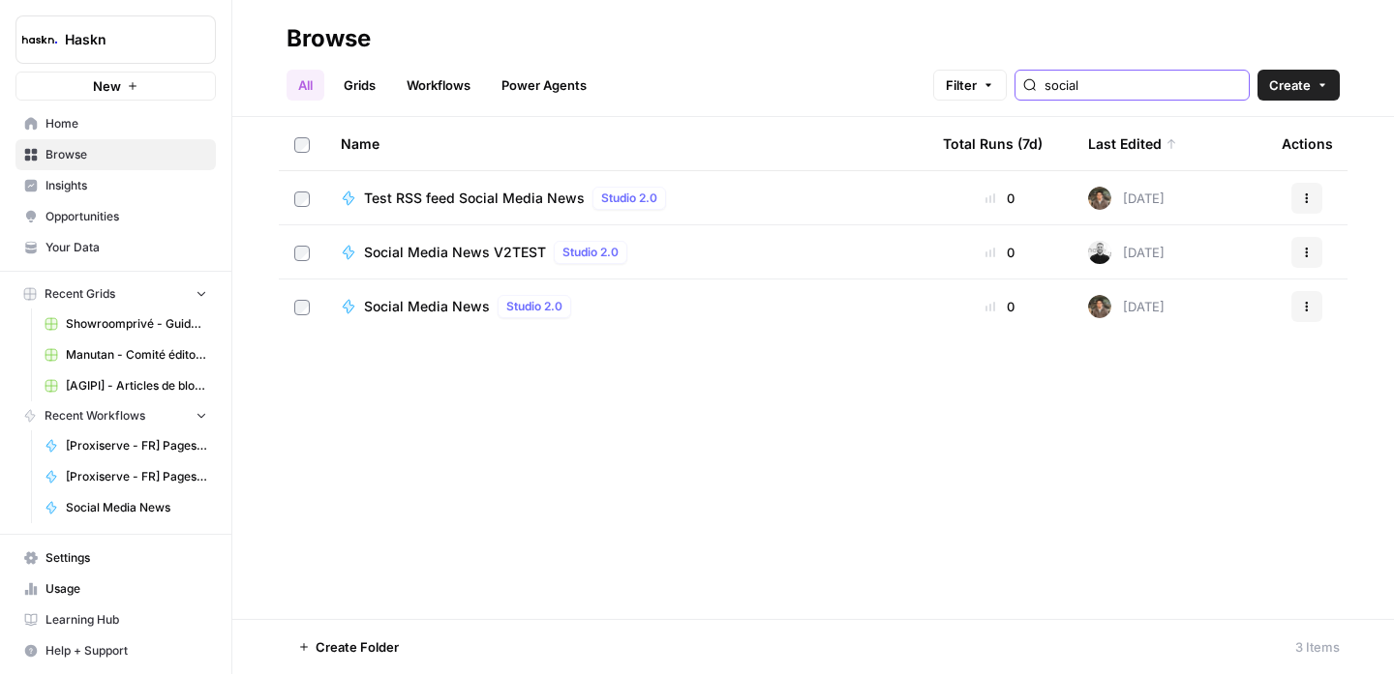
click at [1100, 90] on input "social" at bounding box center [1142, 84] width 196 height 19
type input "social"
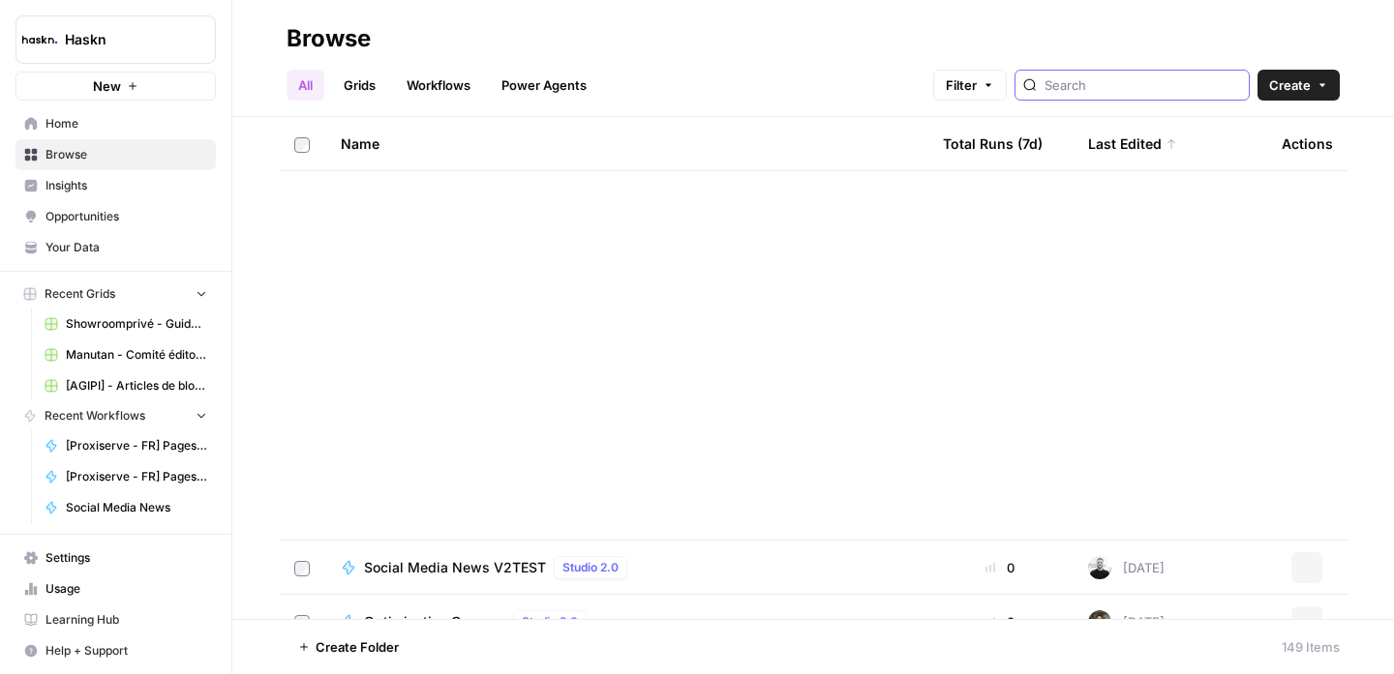
scroll to position [7627, 0]
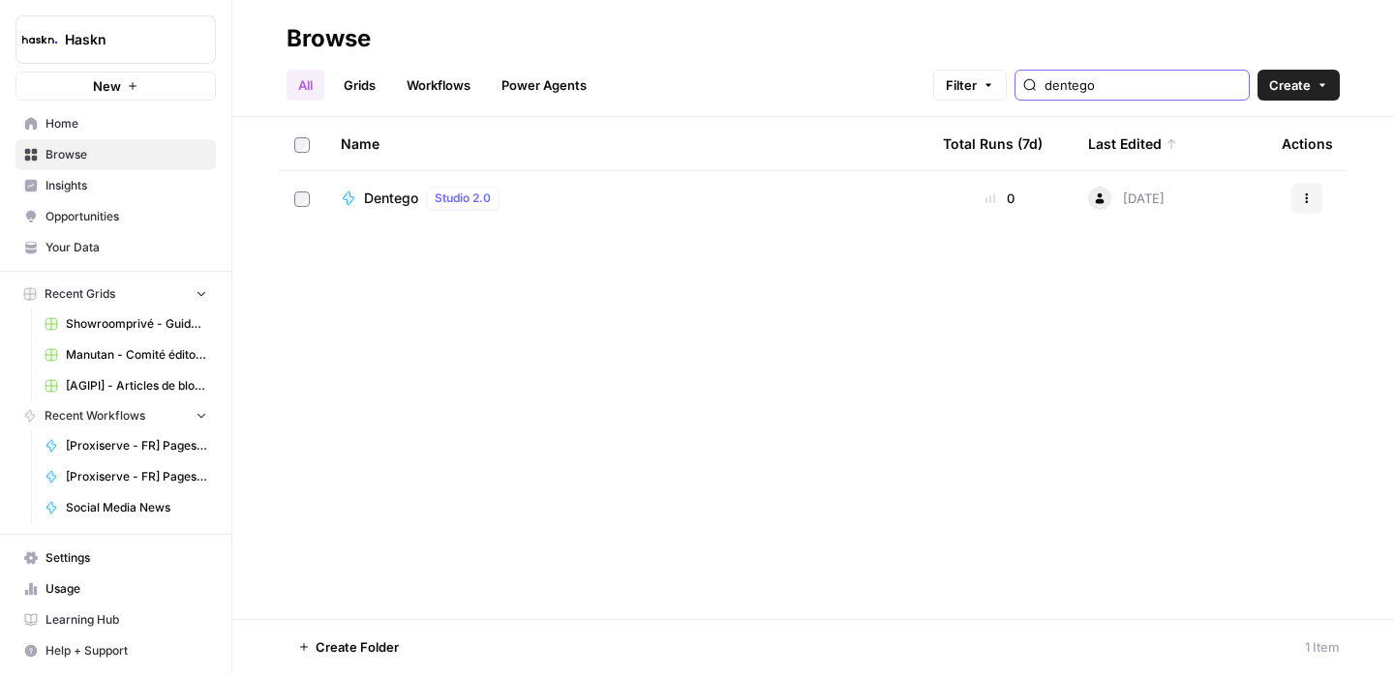
type input "dentego"
click at [365, 199] on span "Dentego" at bounding box center [391, 198] width 54 height 19
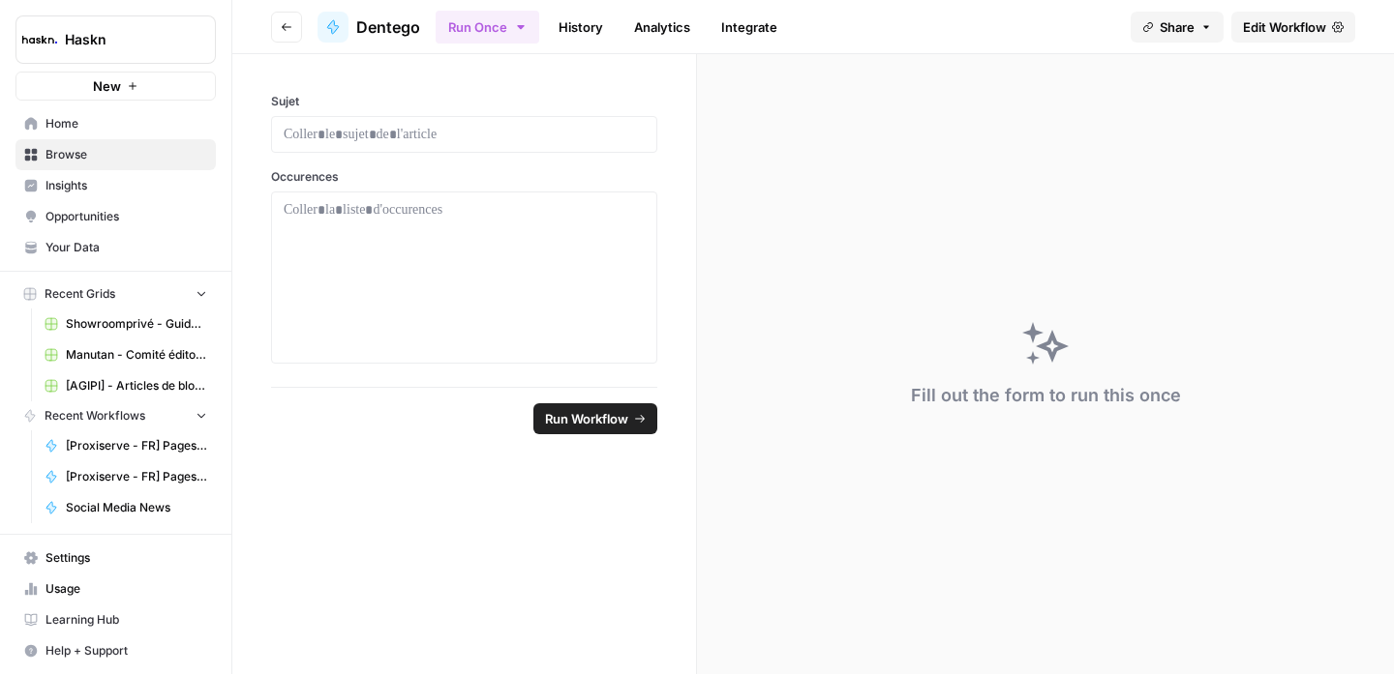
click at [1279, 36] on link "Edit Workflow" at bounding box center [1293, 27] width 124 height 31
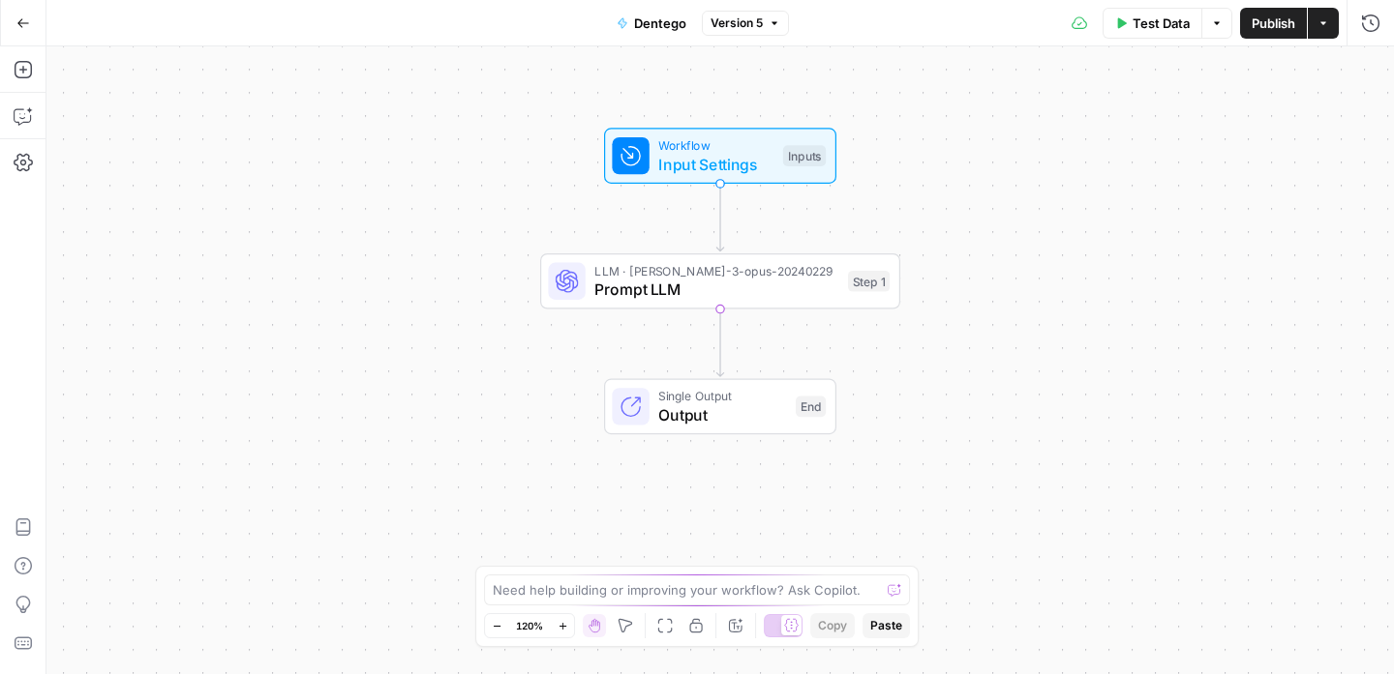
click at [774, 275] on span "LLM · [PERSON_NAME]-3-opus-20240229" at bounding box center [716, 270] width 244 height 18
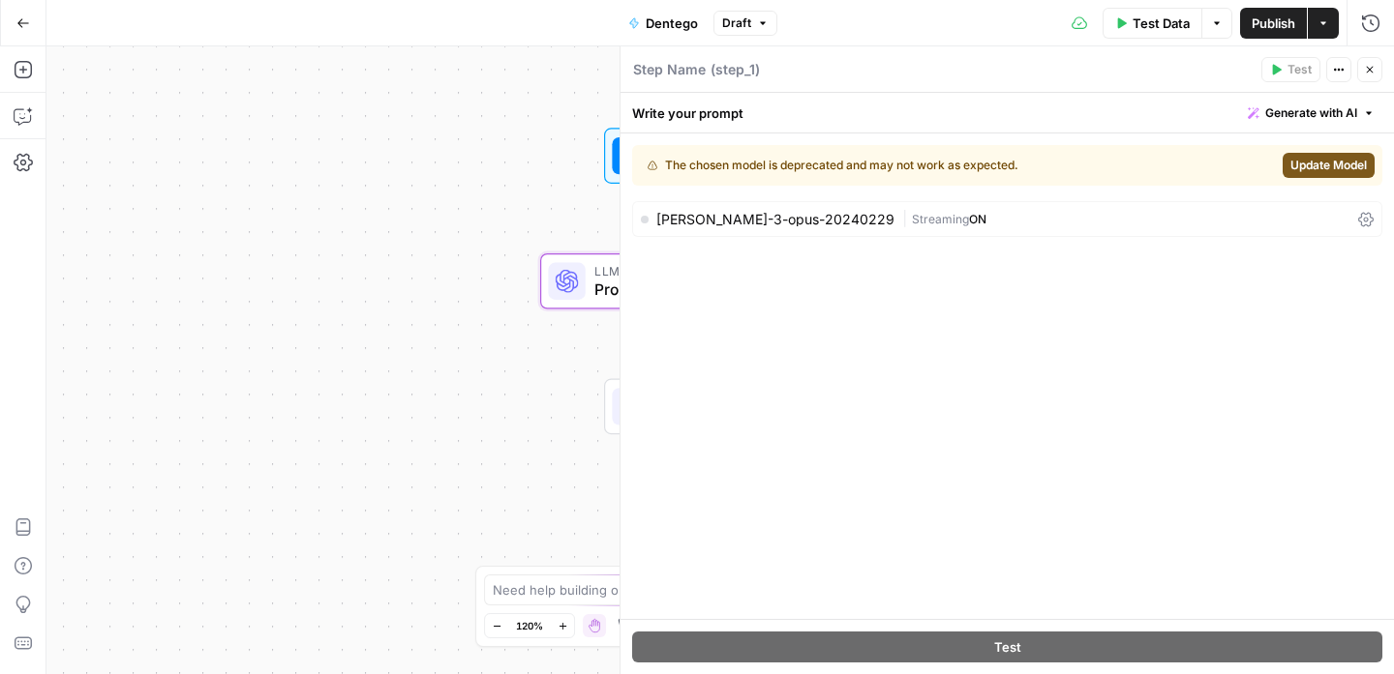
click at [1365, 74] on icon "button" at bounding box center [1370, 70] width 12 height 12
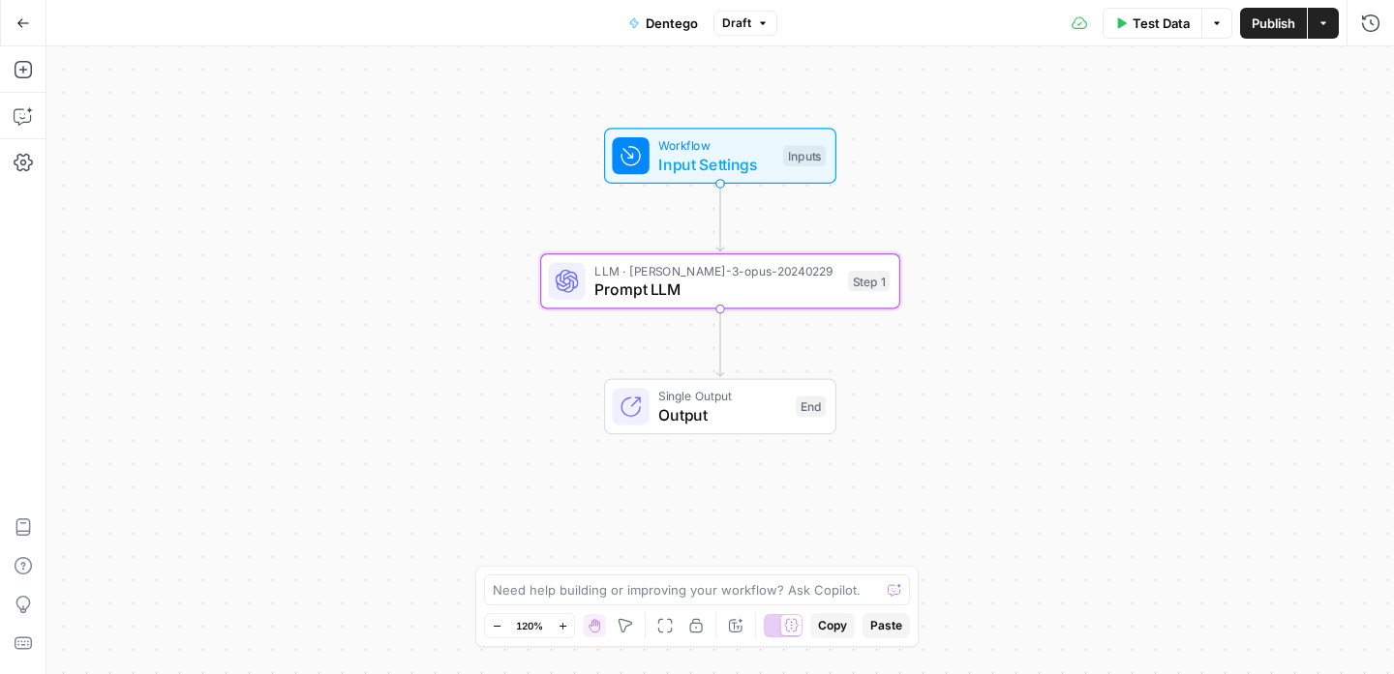
click at [18, 20] on icon "button" at bounding box center [23, 22] width 12 height 9
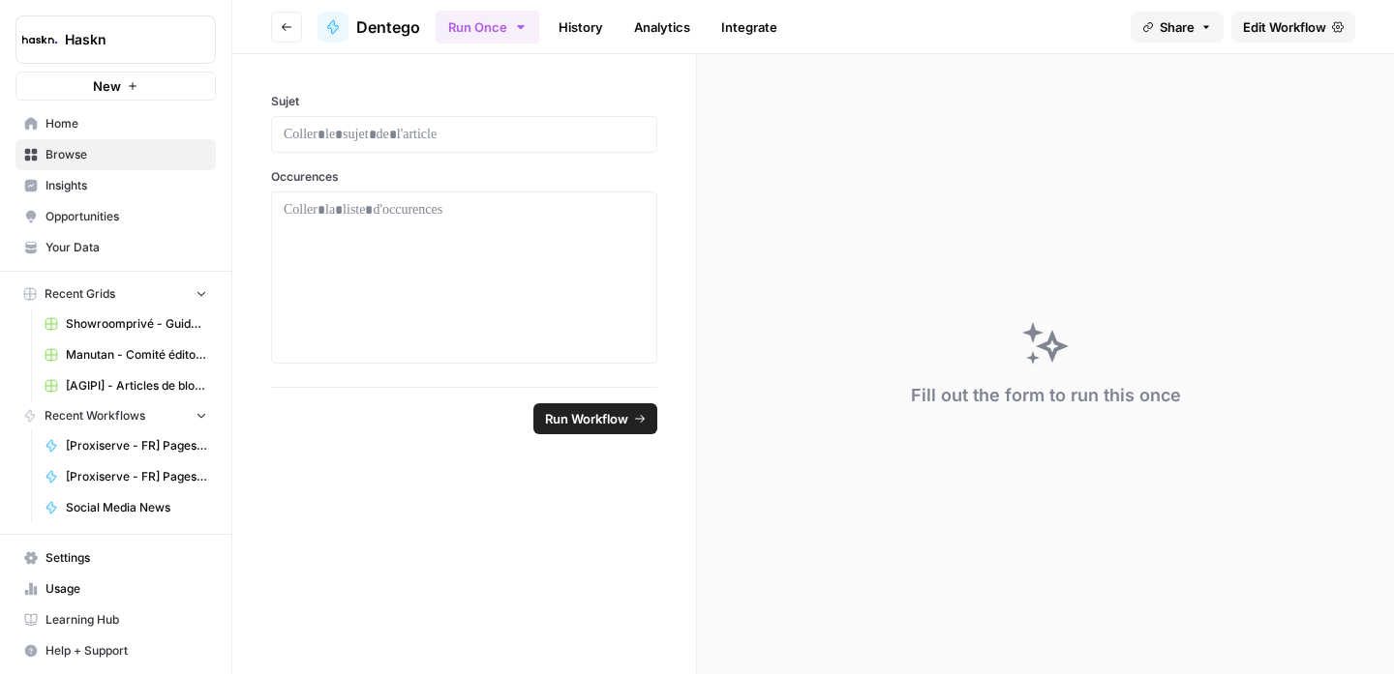
click at [298, 25] on button "Go back" at bounding box center [286, 27] width 31 height 31
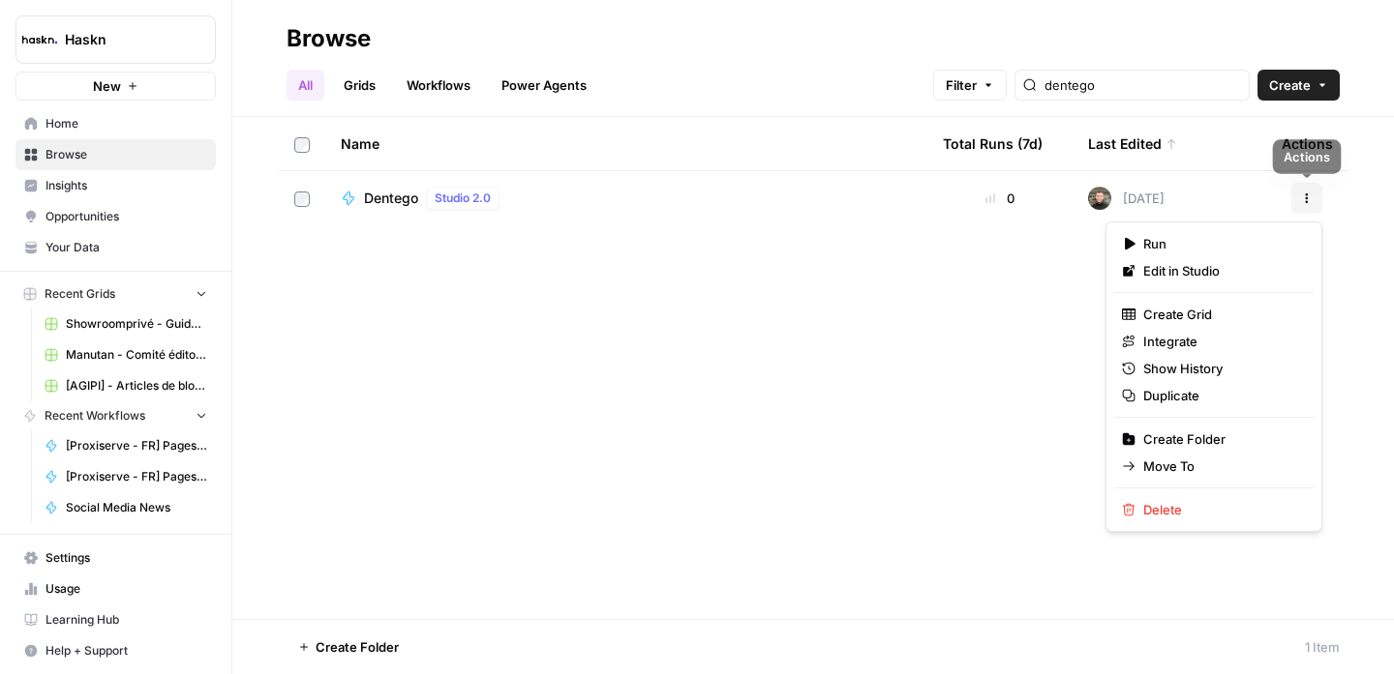
click at [1309, 203] on icon "button" at bounding box center [1307, 199] width 12 height 12
click at [1195, 505] on span "Delete" at bounding box center [1220, 509] width 155 height 19
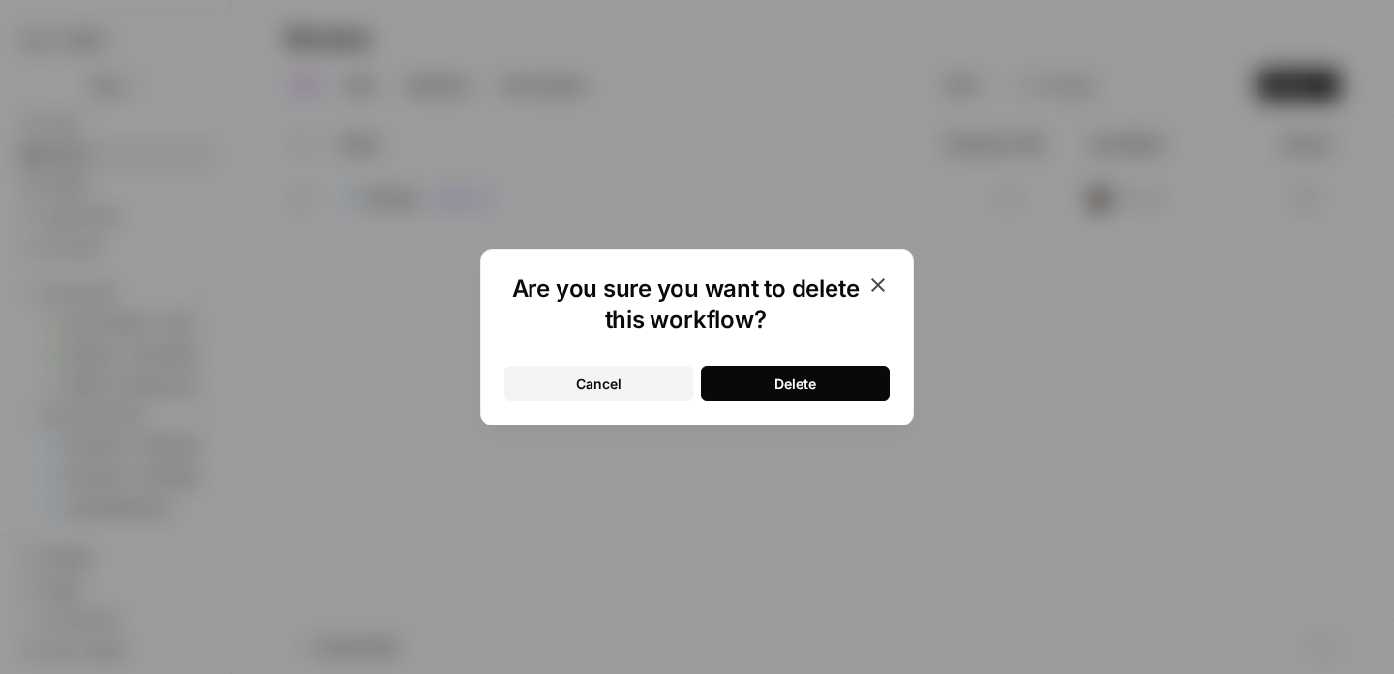
click at [793, 386] on div "Delete" at bounding box center [795, 384] width 42 height 19
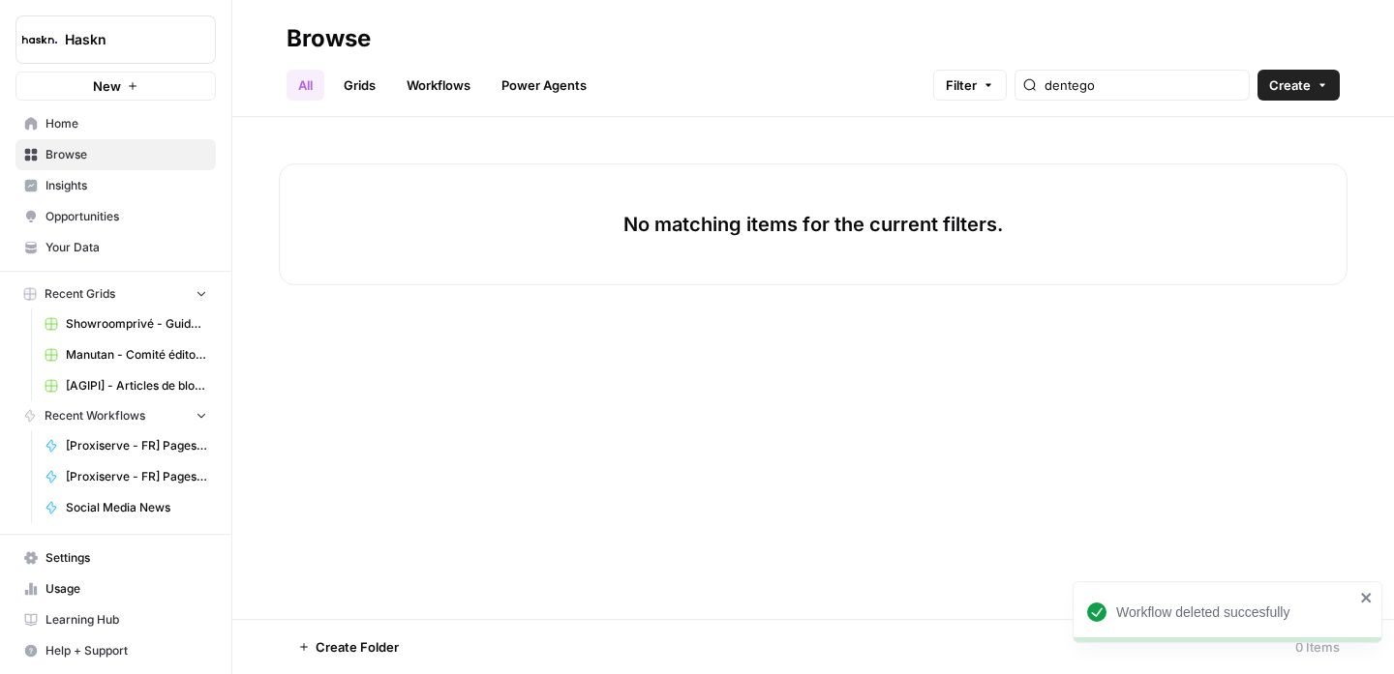
click at [1155, 74] on div "dentego" at bounding box center [1131, 85] width 235 height 31
click at [1155, 80] on input "dentego" at bounding box center [1142, 84] width 196 height 19
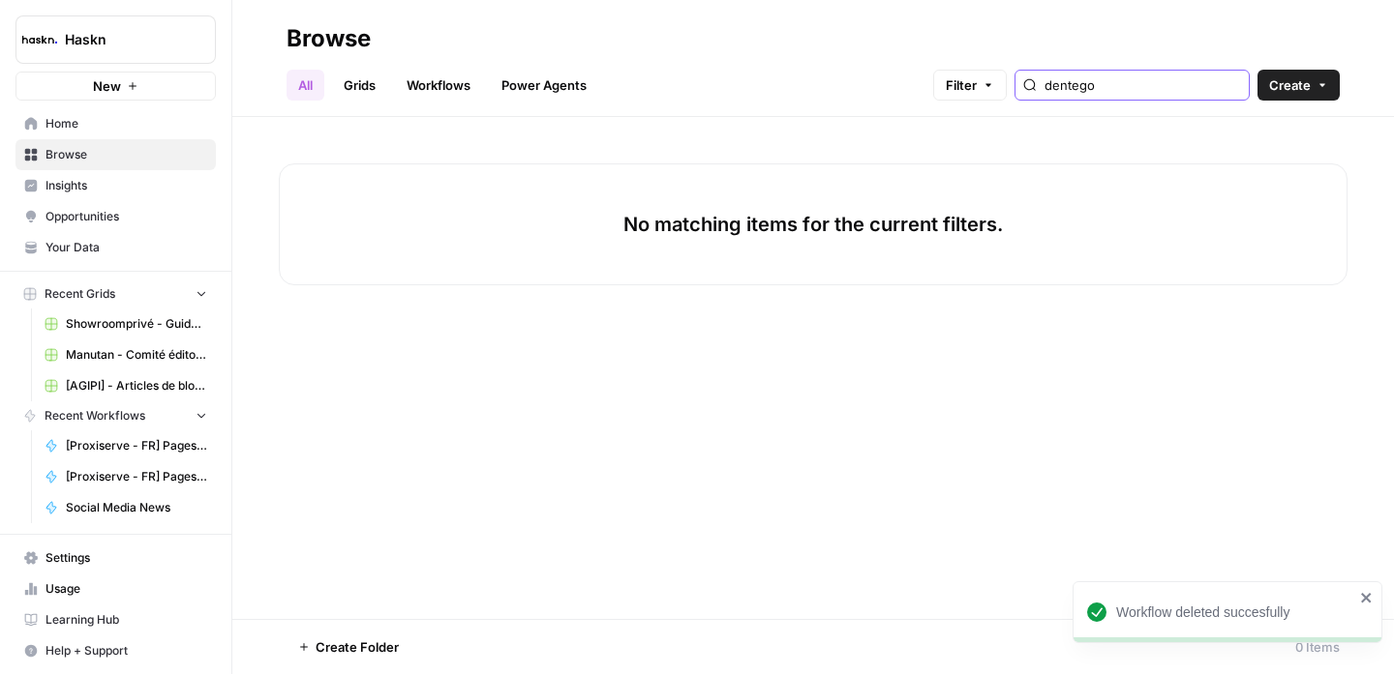
click at [1155, 80] on input "dentego" at bounding box center [1142, 84] width 196 height 19
type input "dentego"
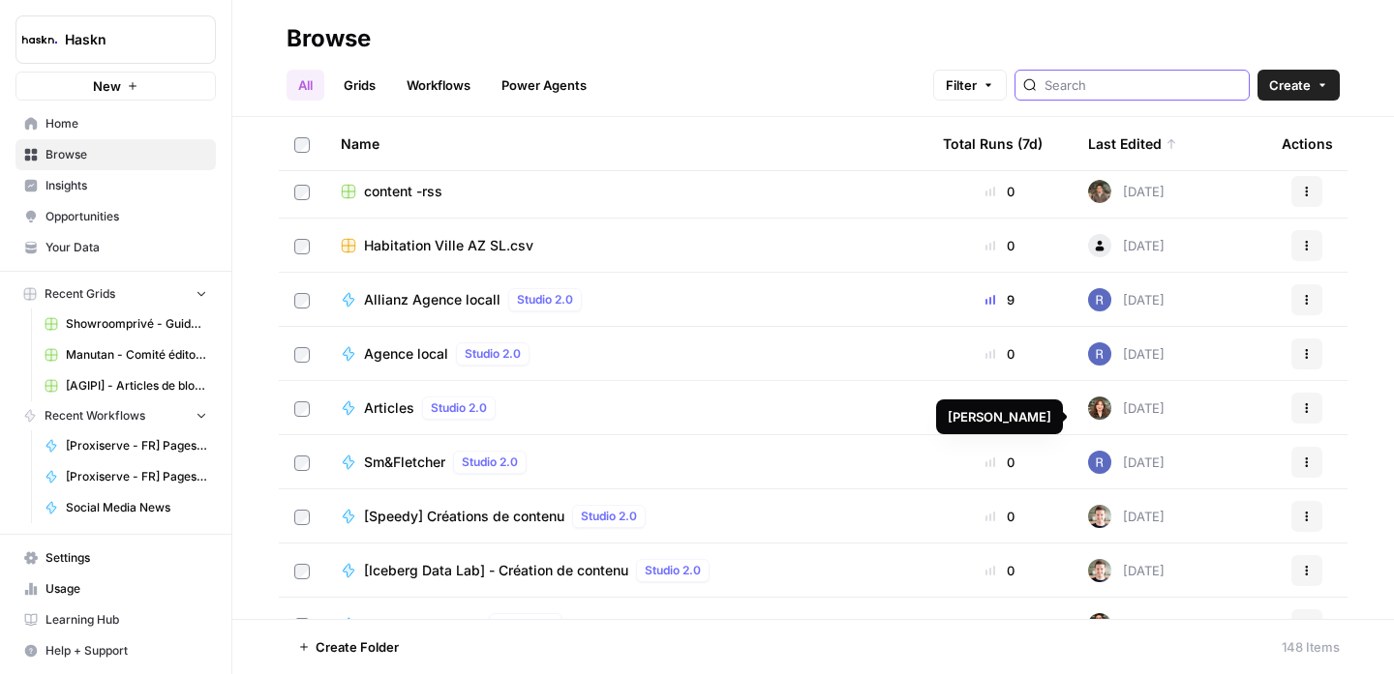
scroll to position [6063, 0]
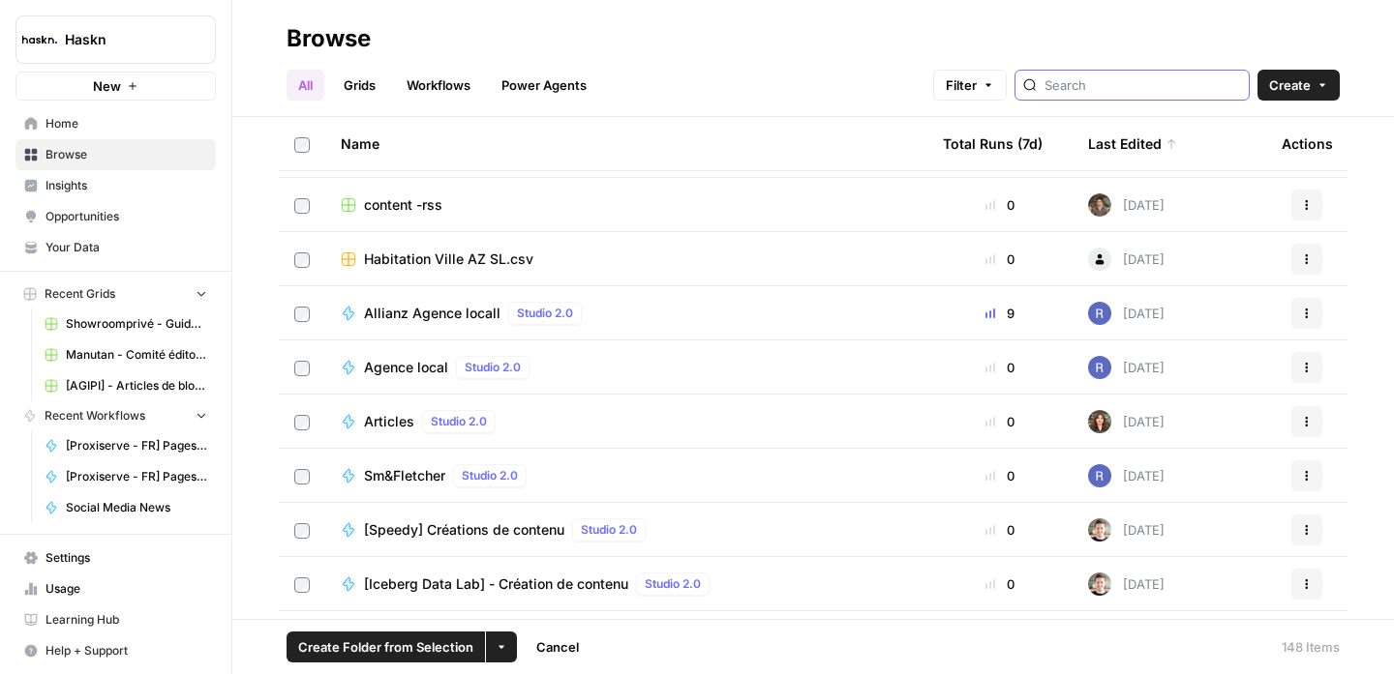
click at [1170, 77] on input "search" at bounding box center [1142, 84] width 196 height 19
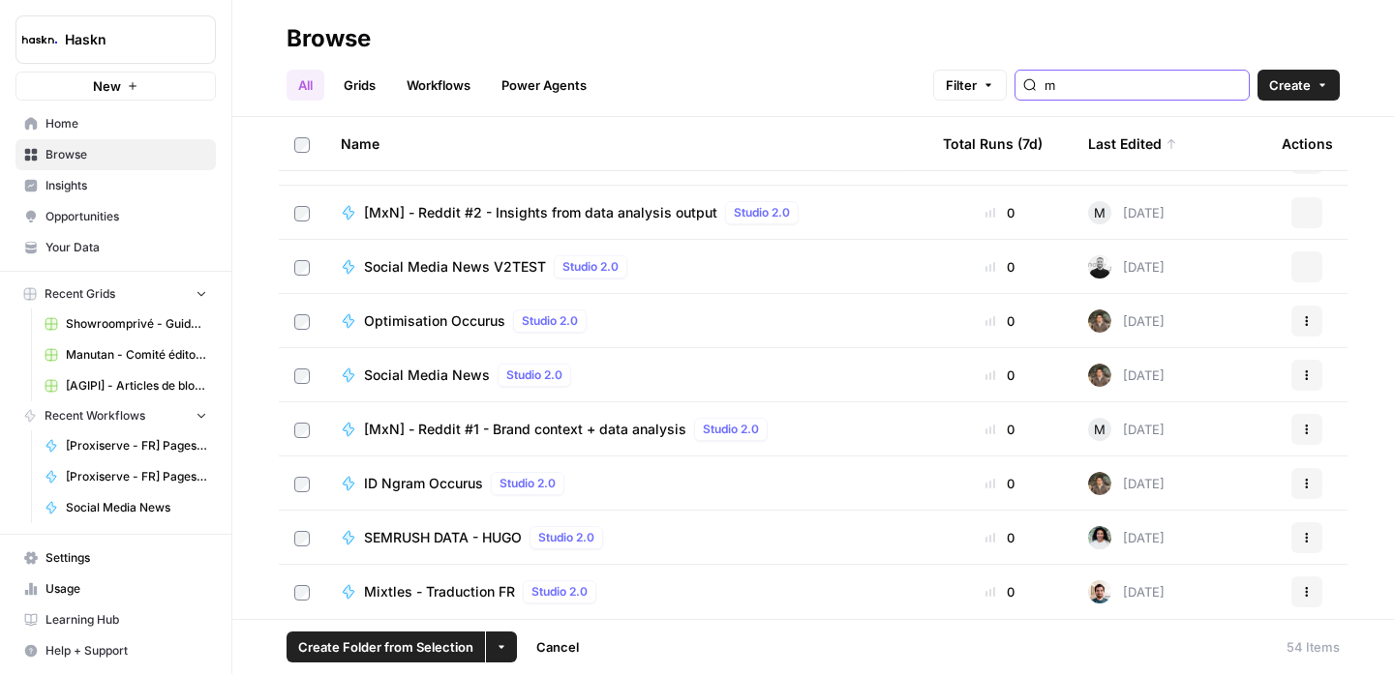
scroll to position [2478, 0]
type input "m"
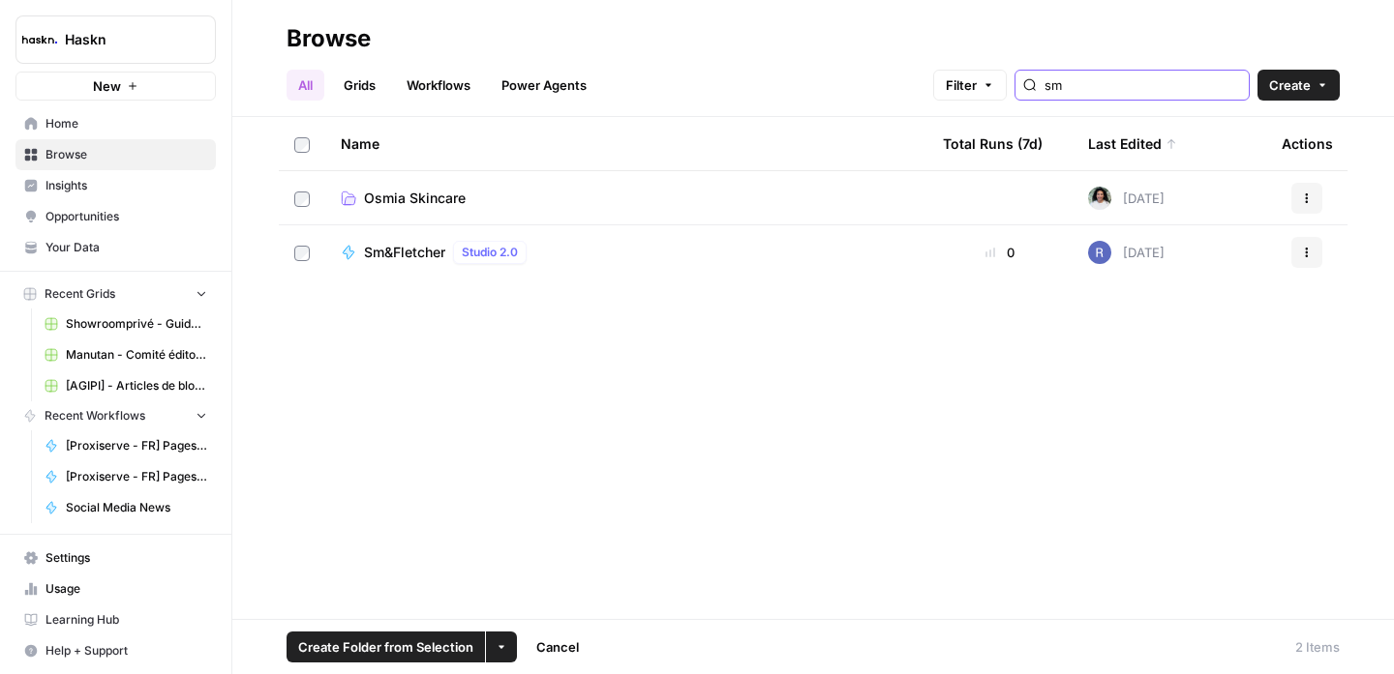
click at [1170, 90] on input "sm" at bounding box center [1142, 84] width 196 height 19
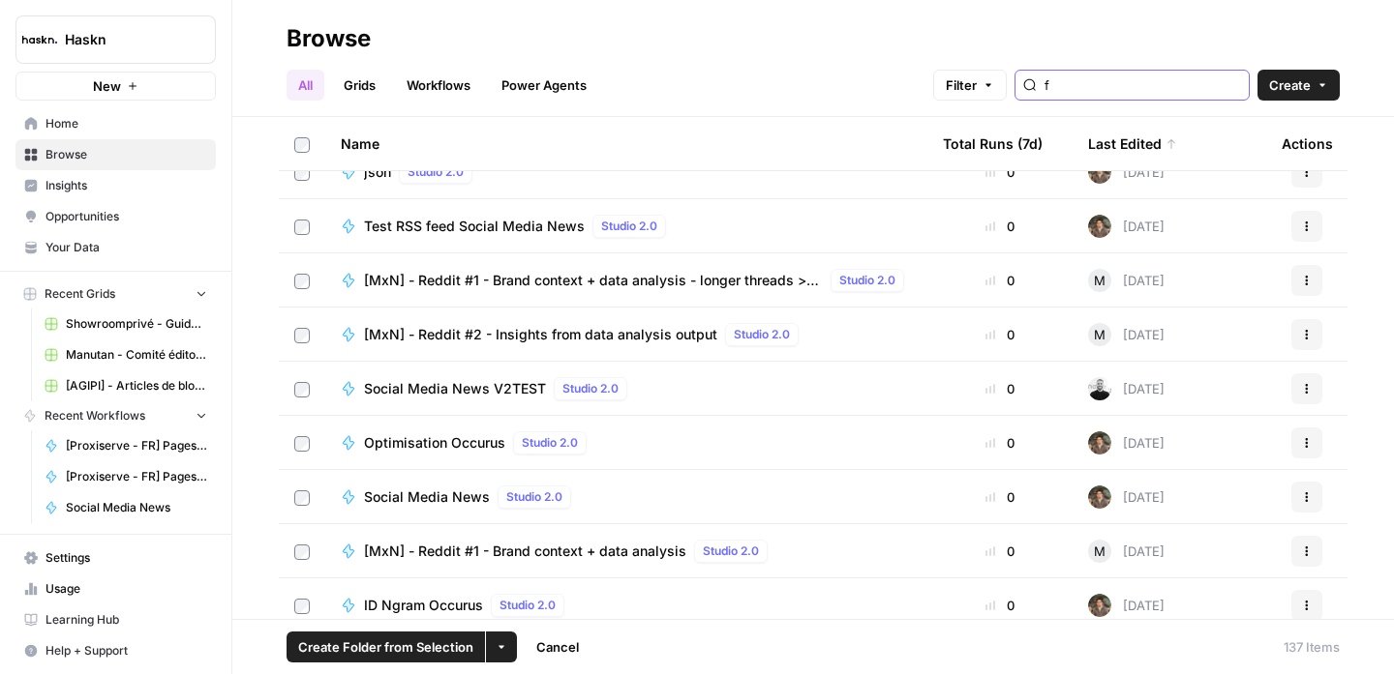
type input "f"
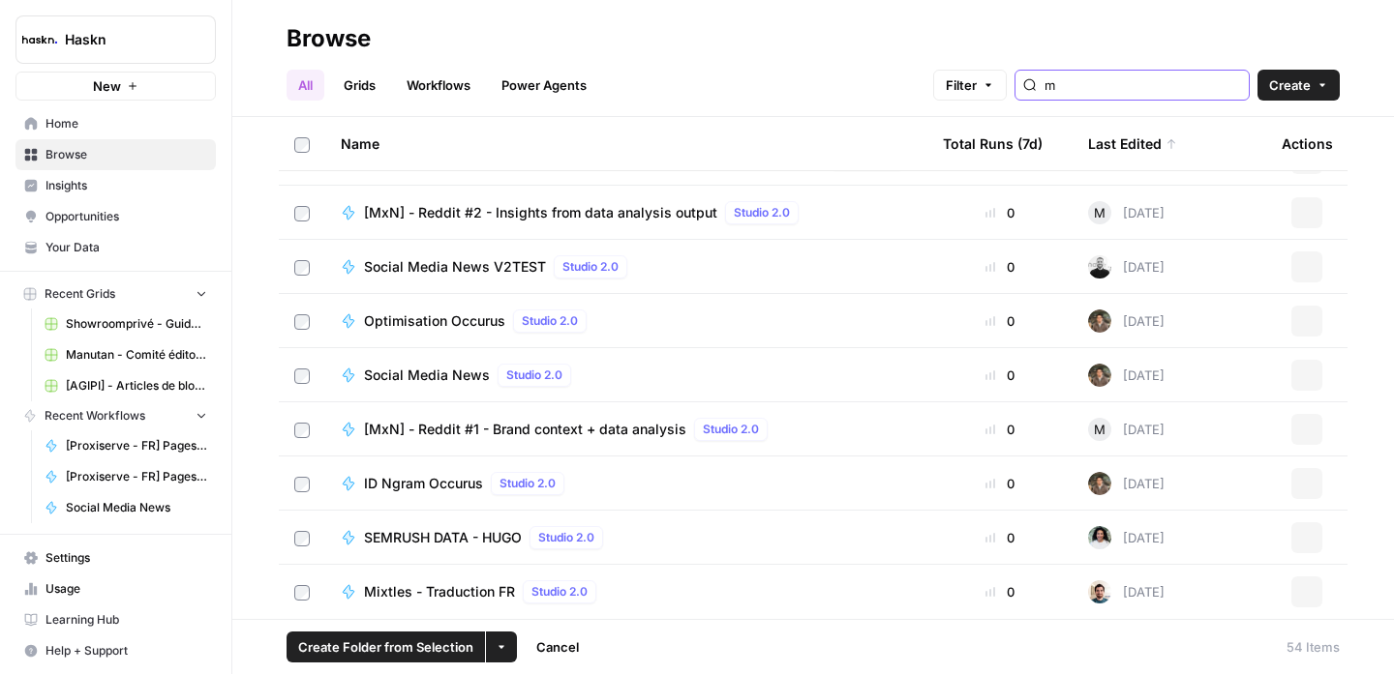
scroll to position [2478, 0]
type input "m"
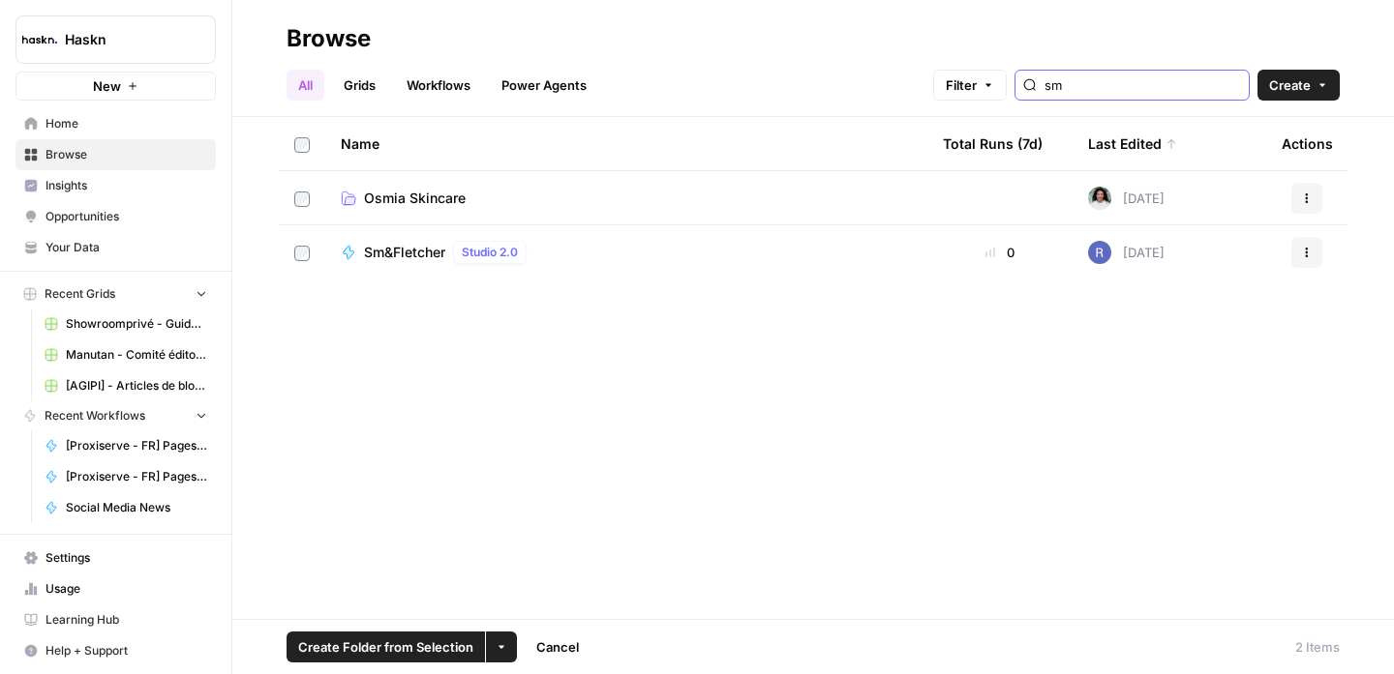
type input "sm"
click at [696, 358] on div "Name Total Runs (7d) Last Edited Actions Osmia Skincare [DATE] Actions Sm&Fletc…" at bounding box center [812, 368] width 1161 height 502
click at [495, 646] on icon "button" at bounding box center [501, 648] width 12 height 12
click at [551, 576] on span "Move to" at bounding box center [547, 574] width 48 height 19
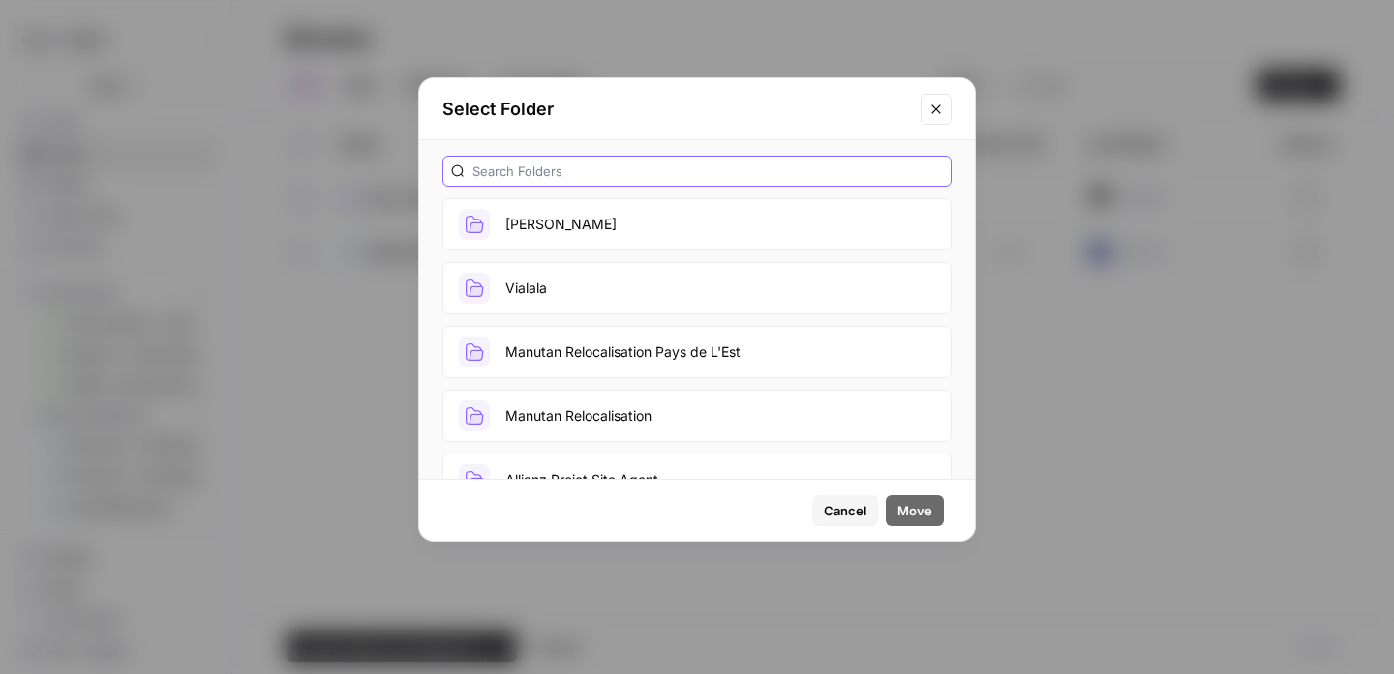
click at [715, 163] on input "text" at bounding box center [707, 171] width 470 height 19
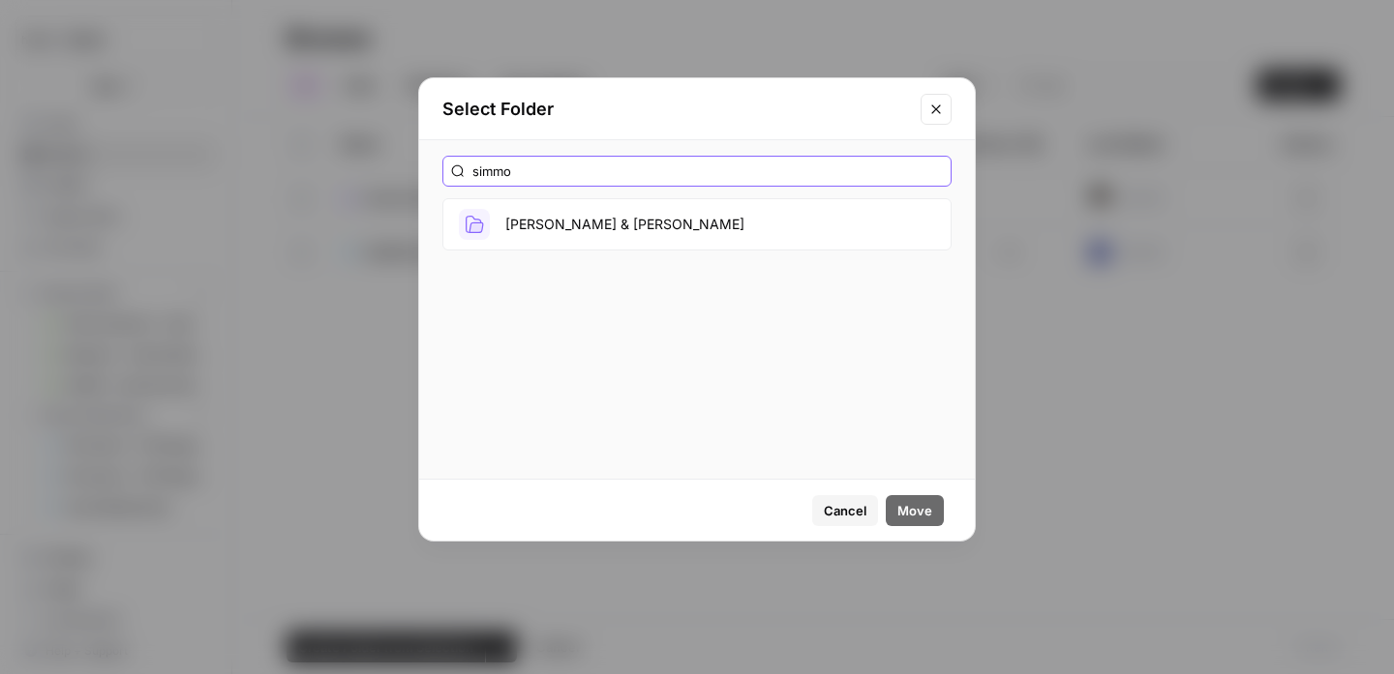
type input "simmo"
click at [544, 243] on button "[PERSON_NAME] & [PERSON_NAME]" at bounding box center [696, 224] width 509 height 52
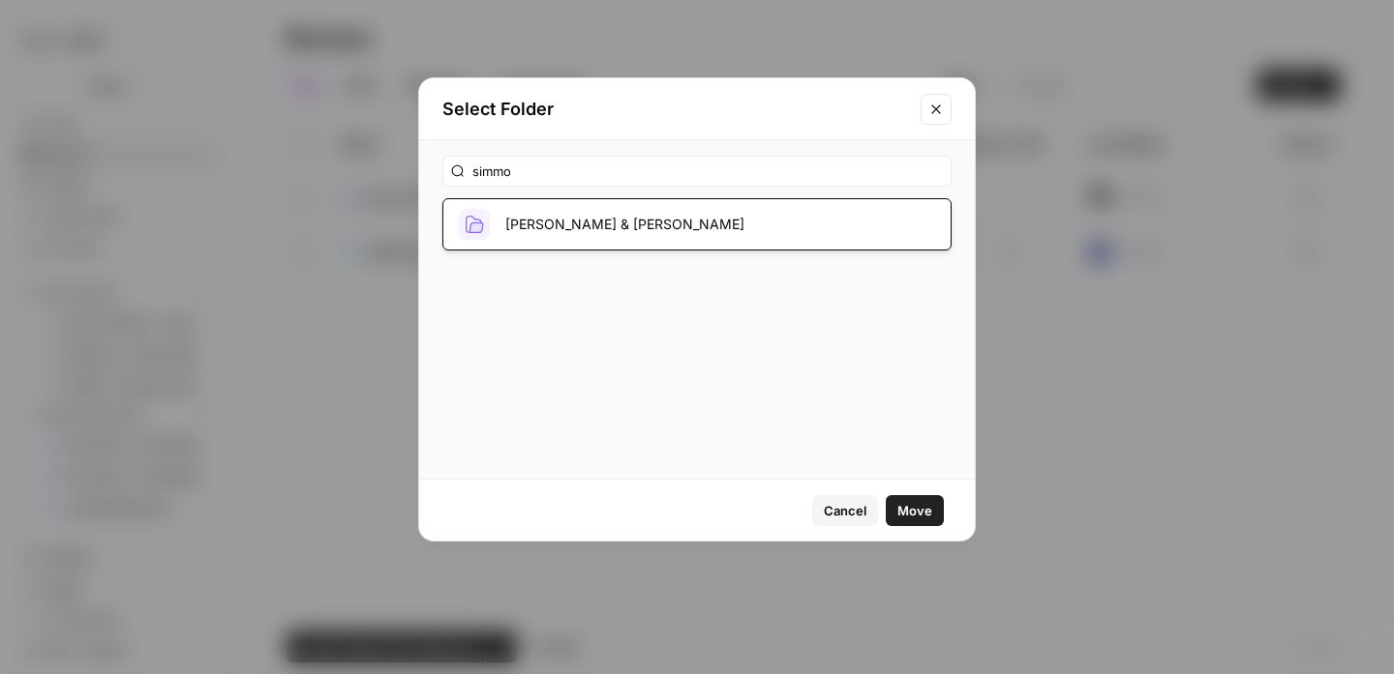
click at [915, 516] on span "Move" at bounding box center [914, 510] width 35 height 19
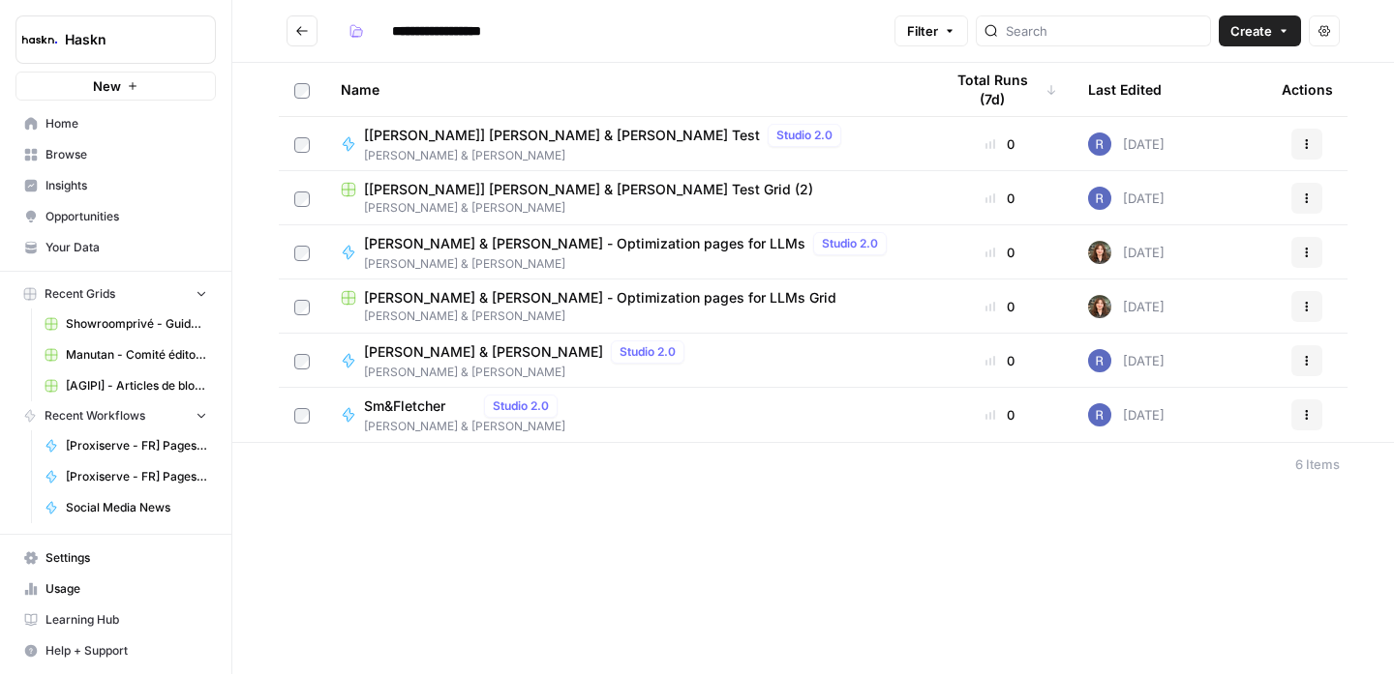
click at [290, 29] on button "Go back" at bounding box center [301, 30] width 31 height 31
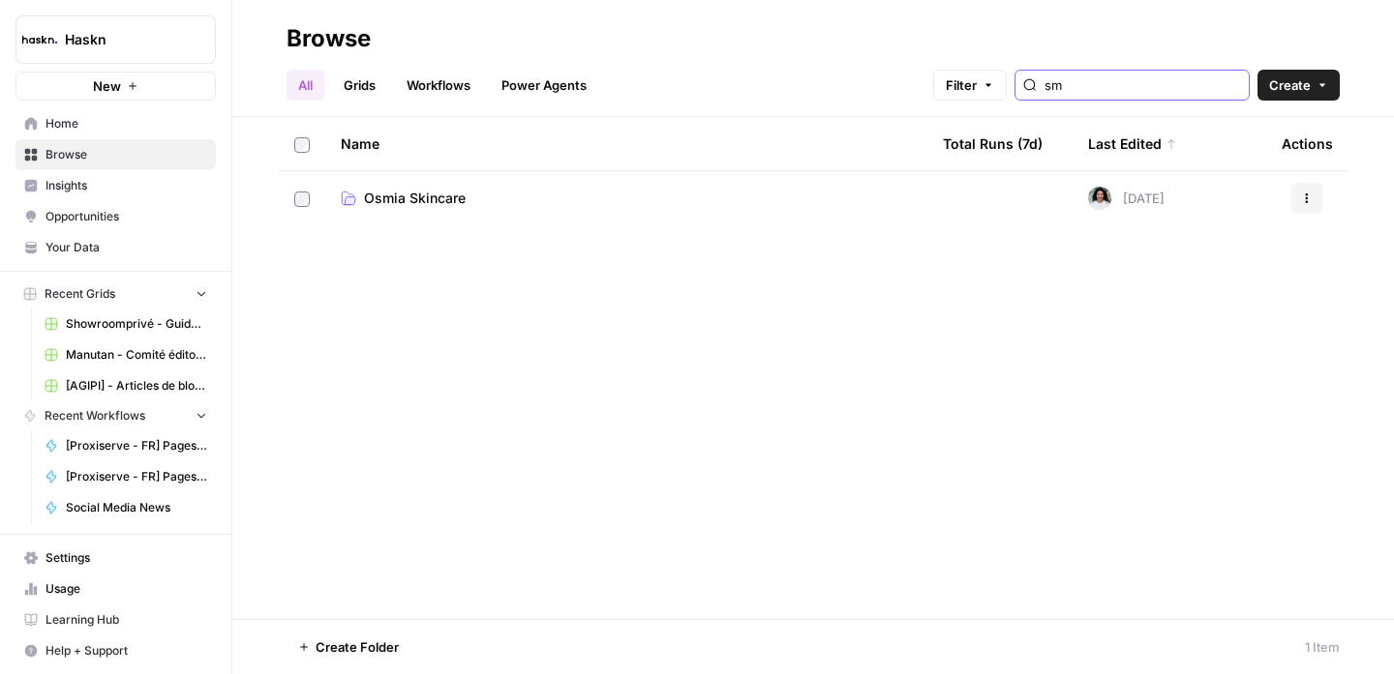
click at [1145, 92] on input "sm" at bounding box center [1142, 84] width 196 height 19
type input "sm"
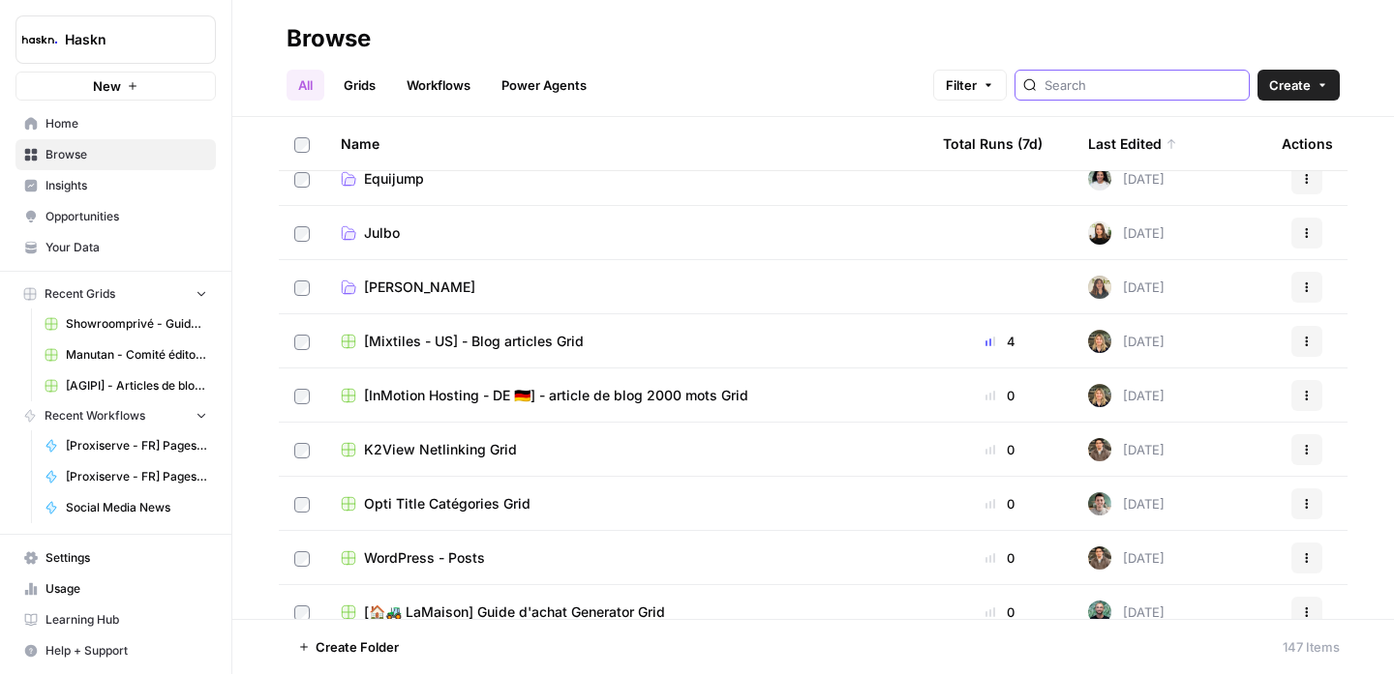
scroll to position [5321, 0]
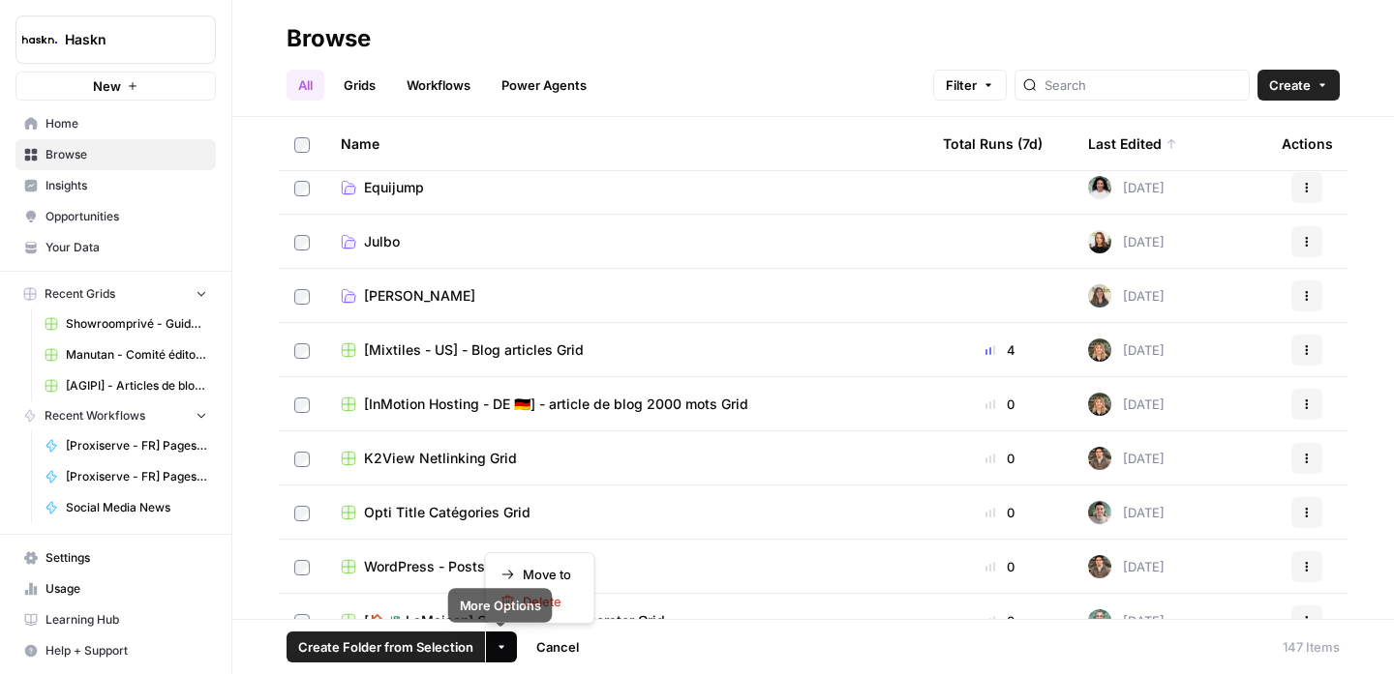
click at [495, 644] on icon "button" at bounding box center [501, 648] width 12 height 12
click at [573, 577] on div "Move to" at bounding box center [539, 574] width 77 height 19
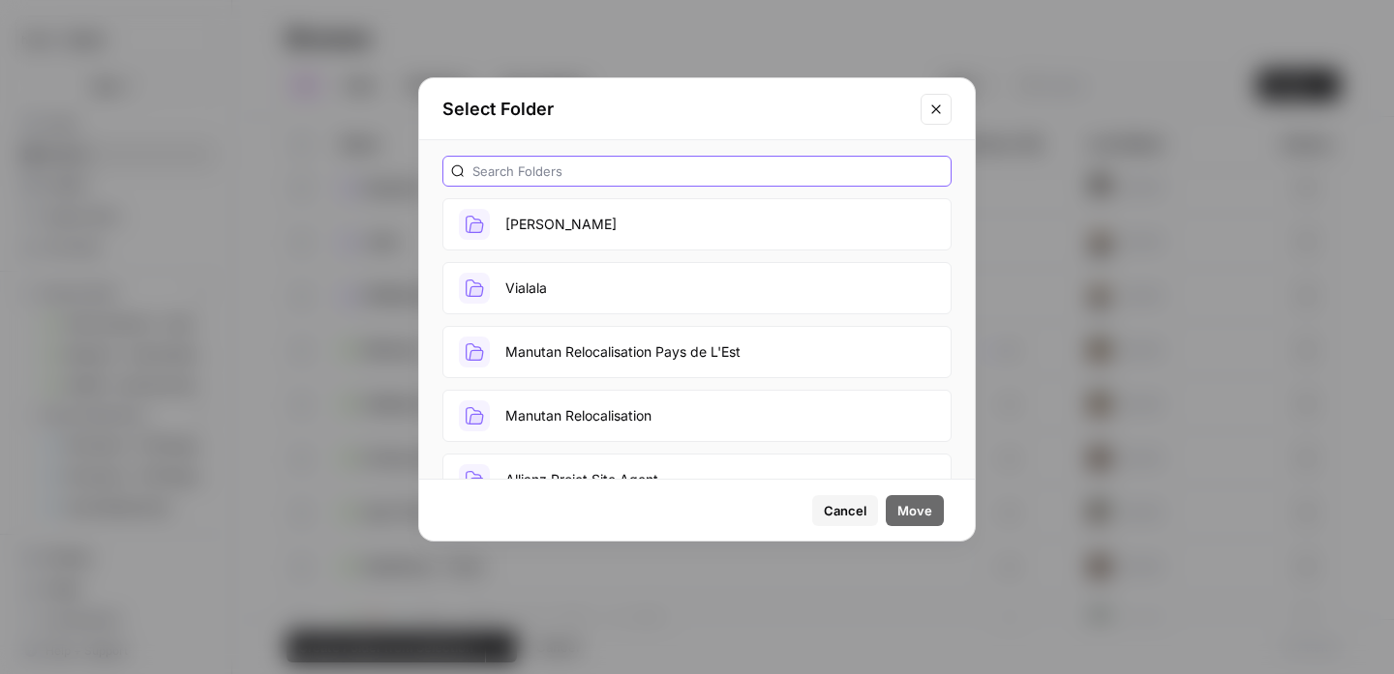
click at [675, 171] on input "text" at bounding box center [707, 171] width 470 height 19
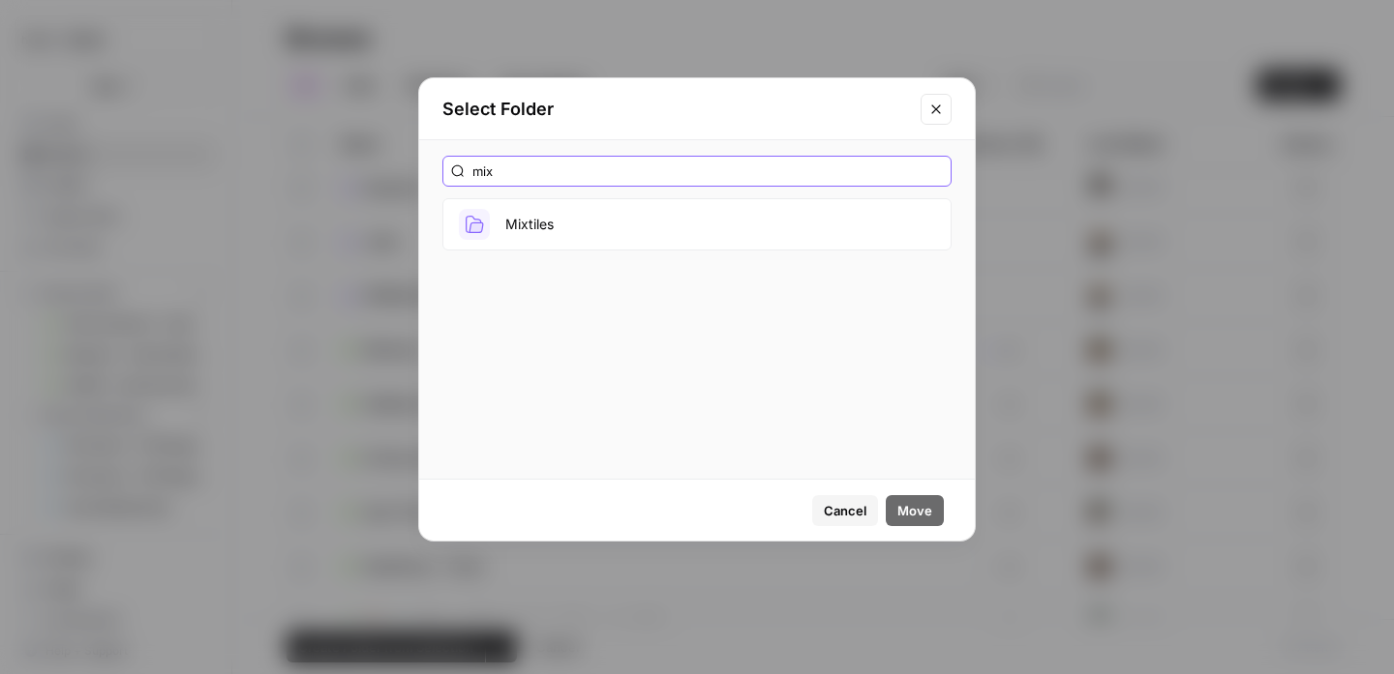
type input "mix"
click at [665, 238] on button "Mixtiles" at bounding box center [696, 224] width 509 height 52
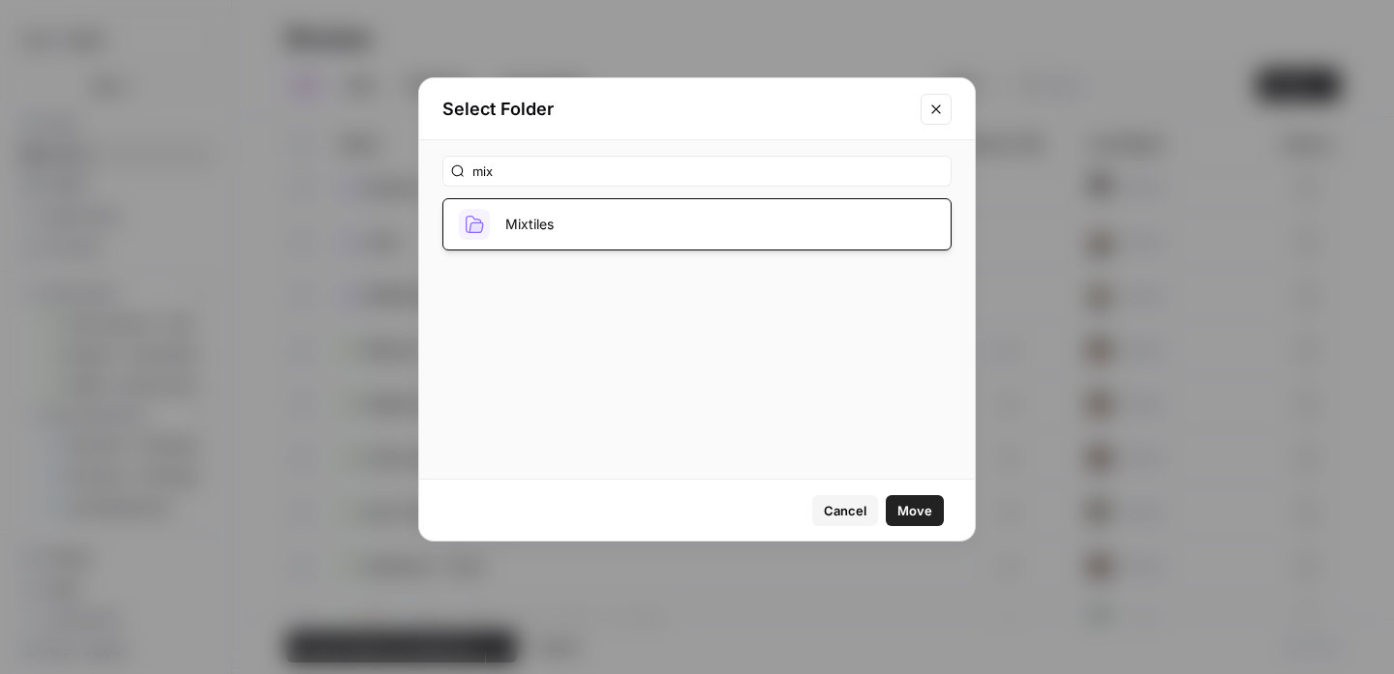
click at [906, 509] on span "Move" at bounding box center [914, 510] width 35 height 19
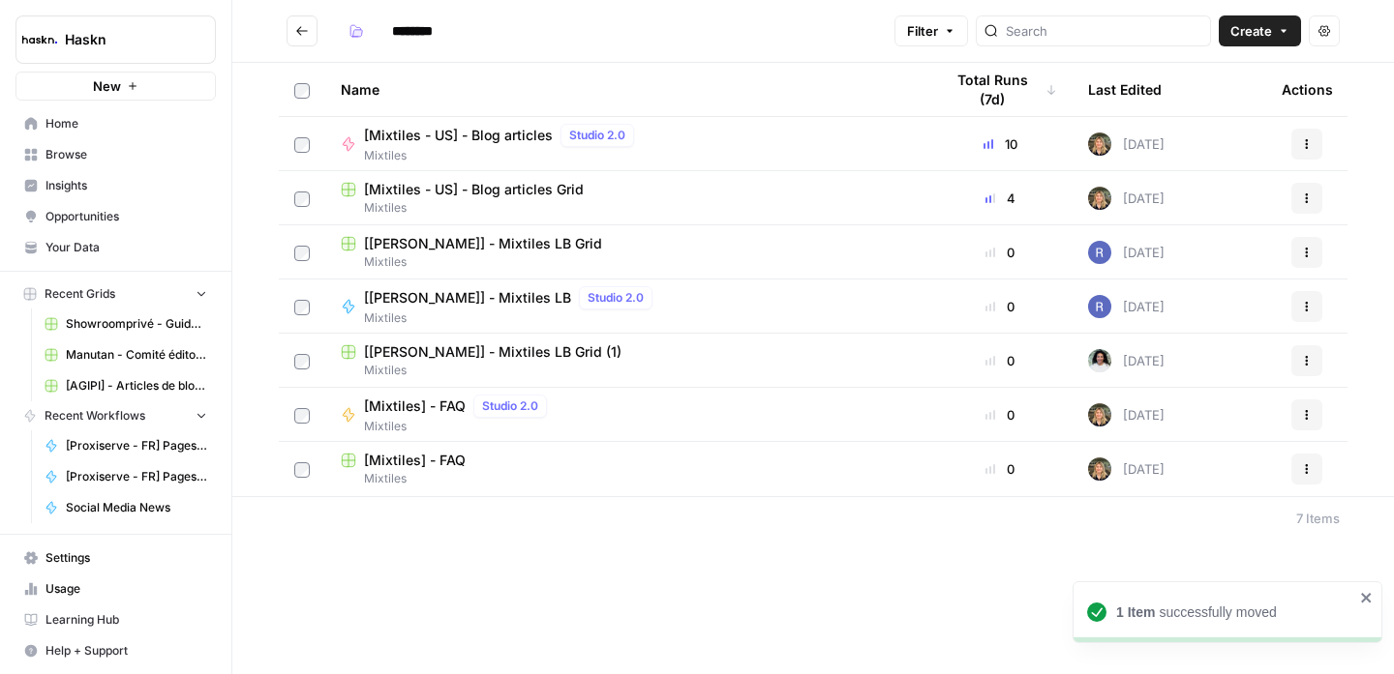
click at [311, 33] on button "Go back" at bounding box center [301, 30] width 31 height 31
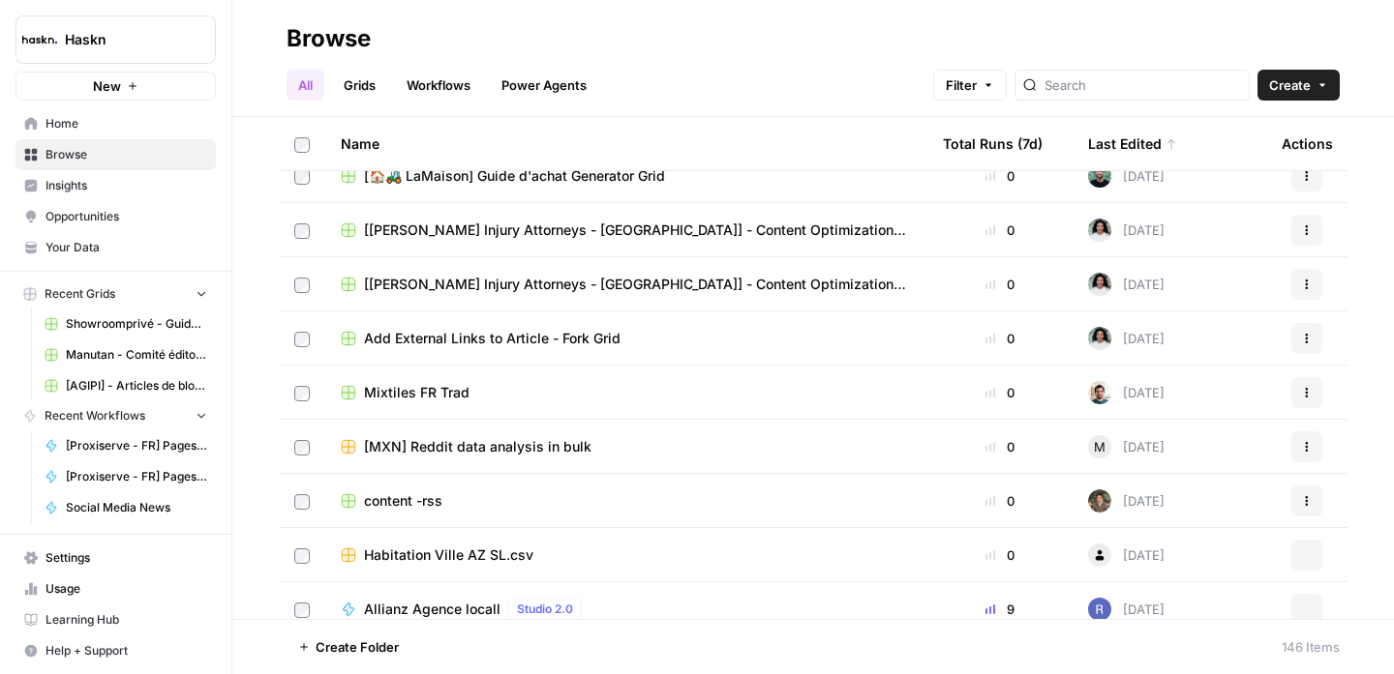
scroll to position [5356, 0]
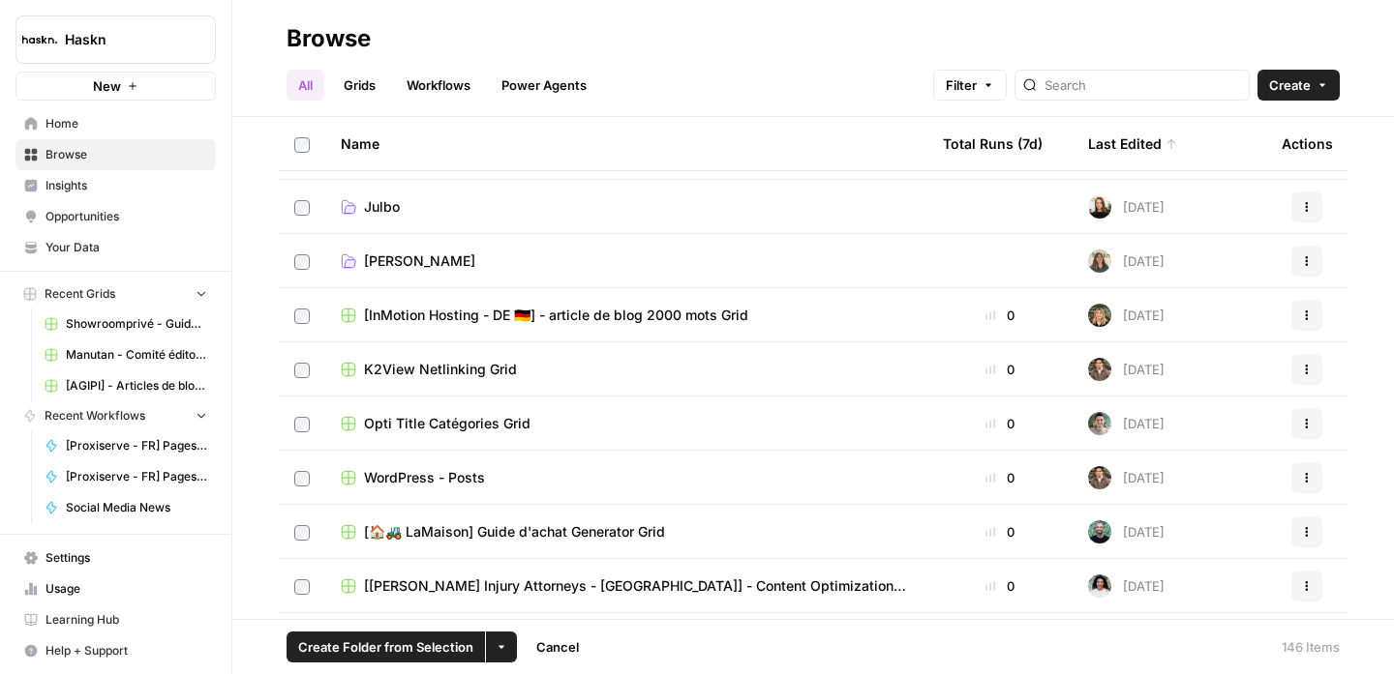
click at [502, 636] on button "More Options" at bounding box center [501, 647] width 31 height 31
click at [539, 573] on span "Move to" at bounding box center [547, 574] width 48 height 19
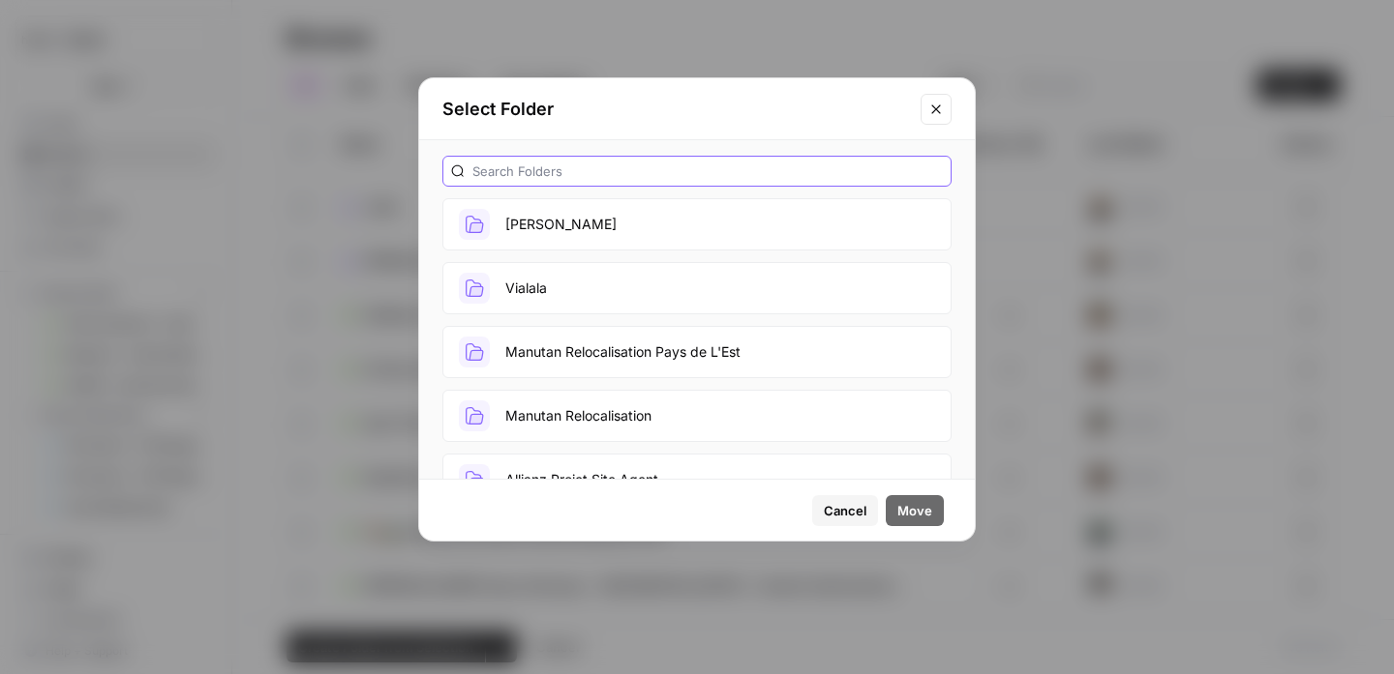
click at [599, 178] on input "text" at bounding box center [707, 171] width 470 height 19
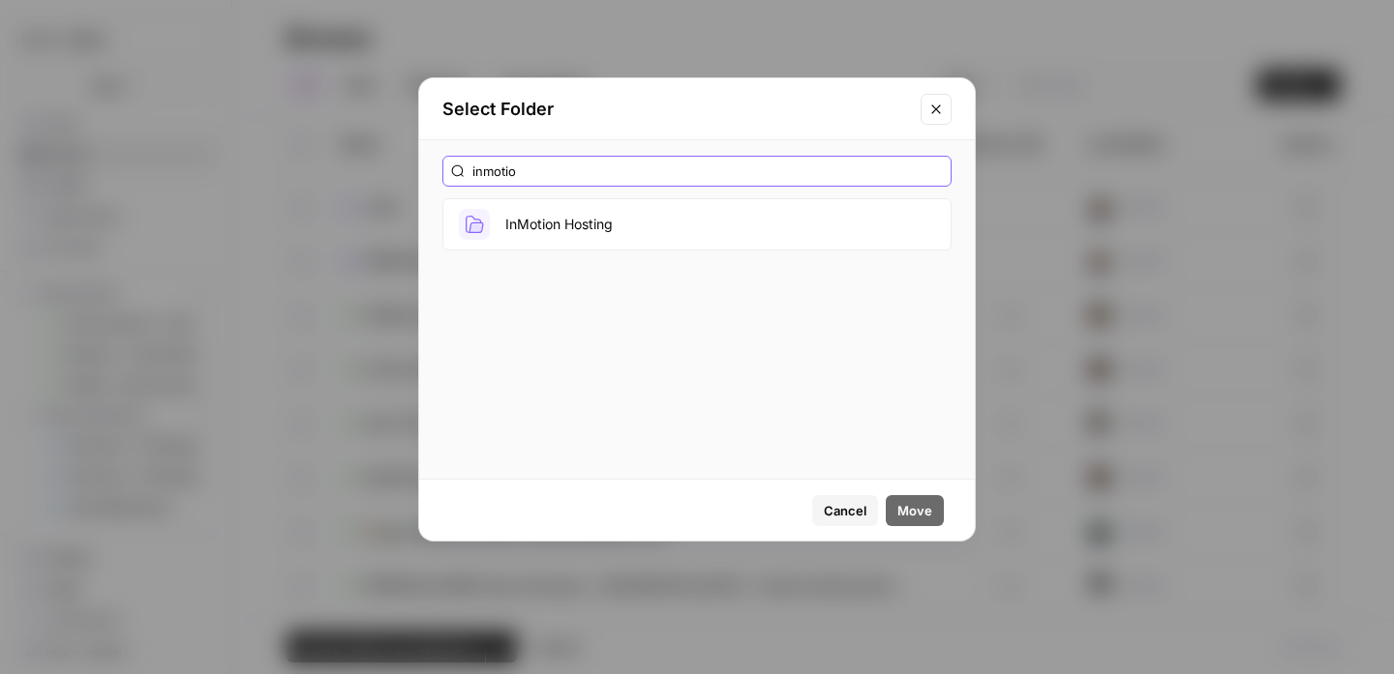
type input "inmotio"
click at [604, 220] on button "InMotion Hosting" at bounding box center [696, 224] width 509 height 52
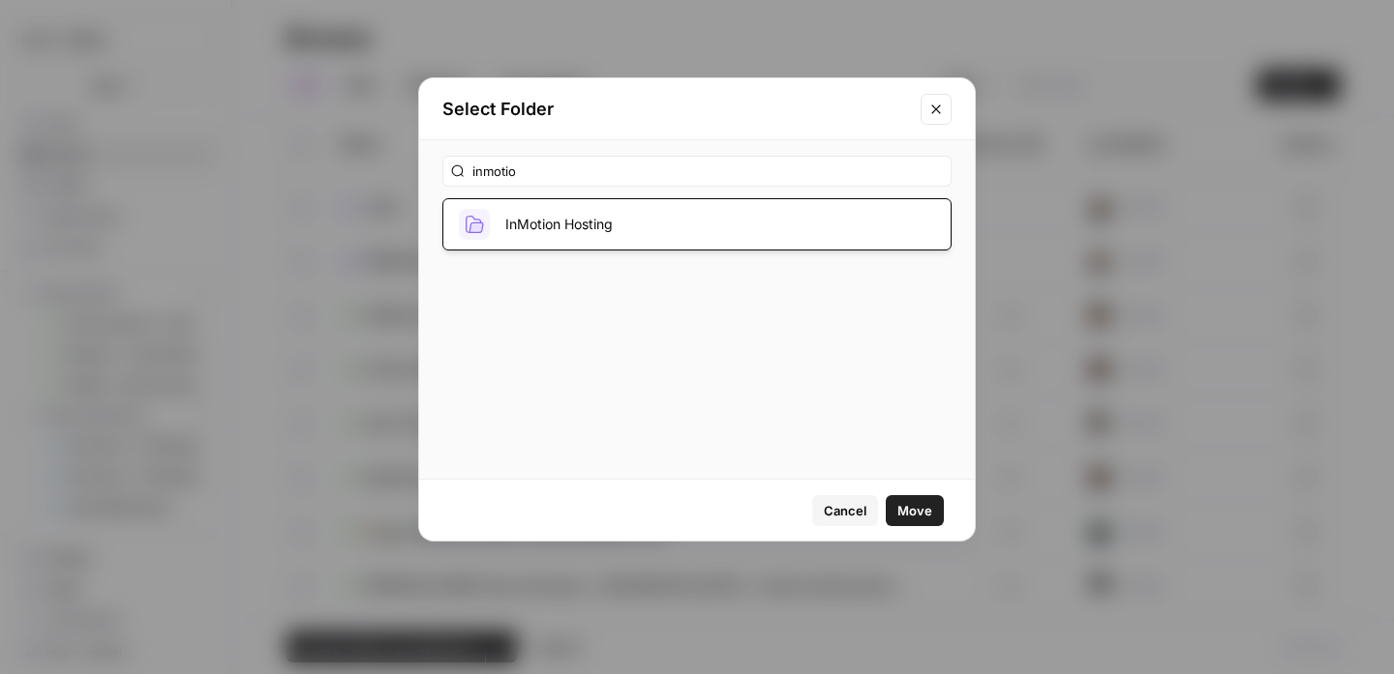
click at [903, 510] on span "Move" at bounding box center [914, 510] width 35 height 19
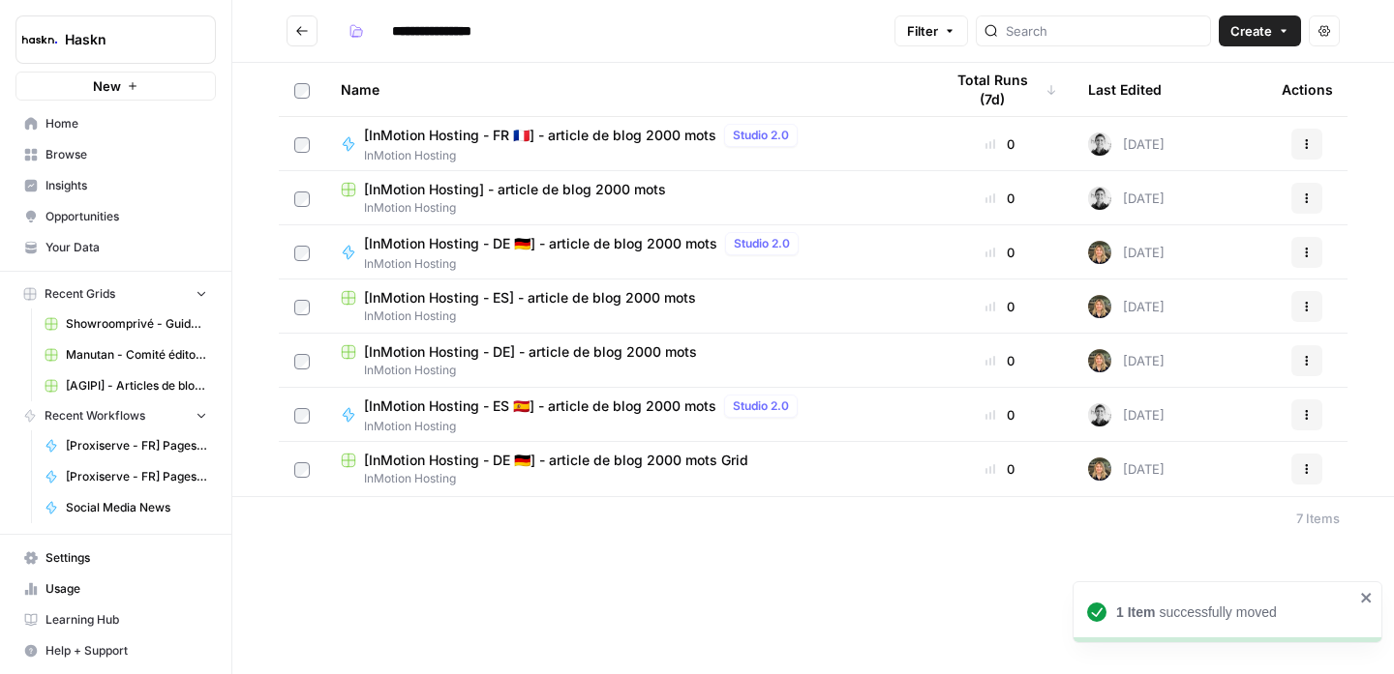
click at [305, 34] on icon "Go back" at bounding box center [302, 31] width 14 height 14
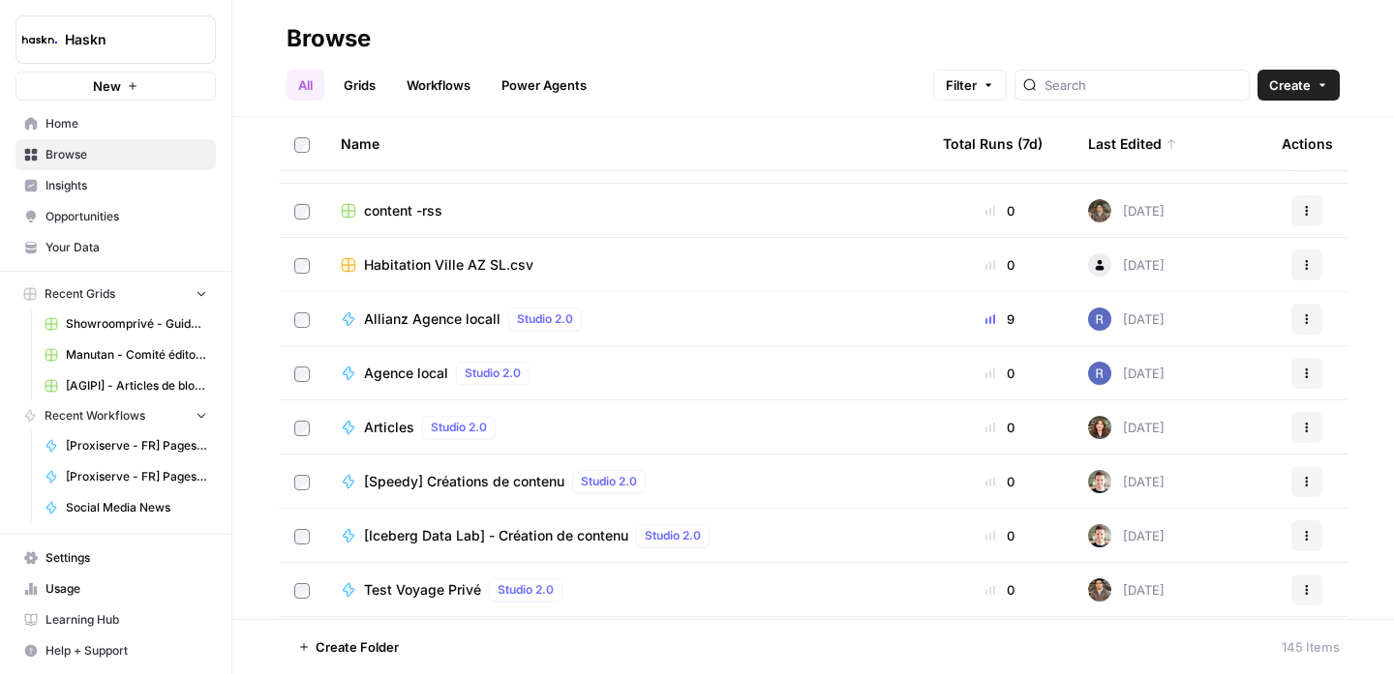
scroll to position [5930, 0]
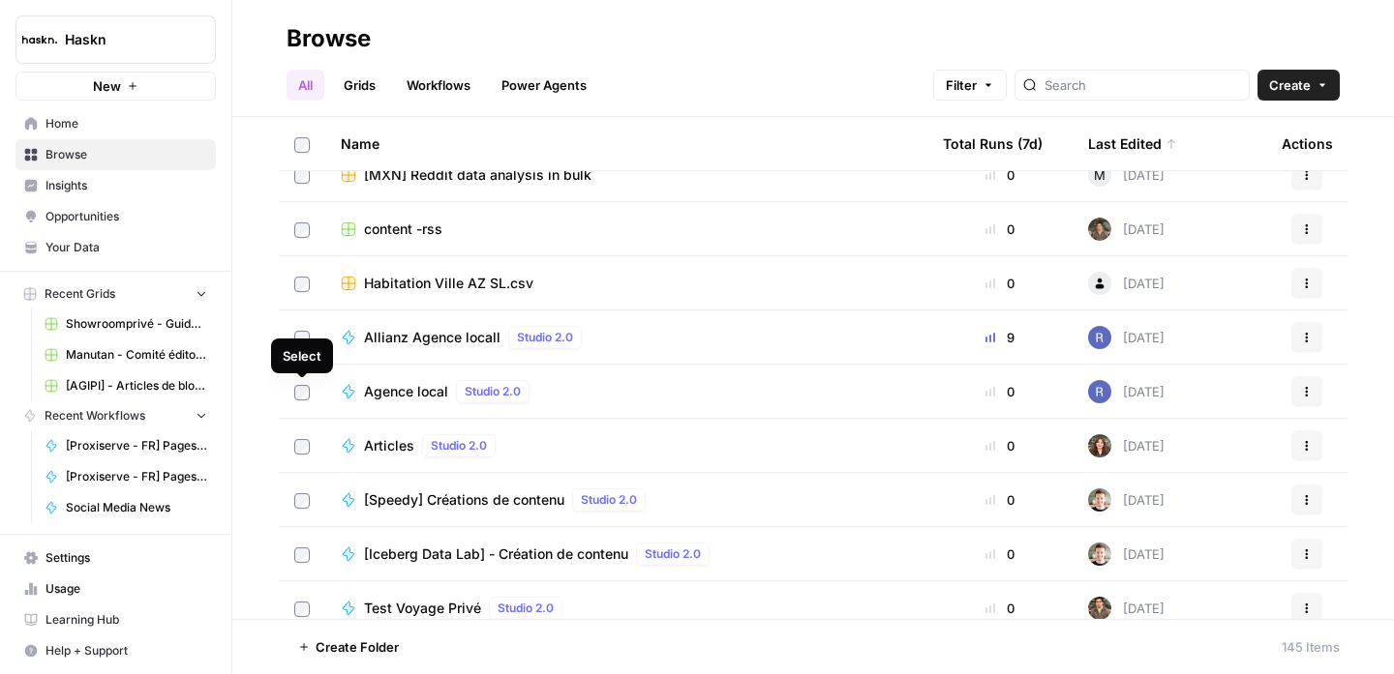
click at [434, 391] on span "Agence local" at bounding box center [406, 391] width 84 height 19
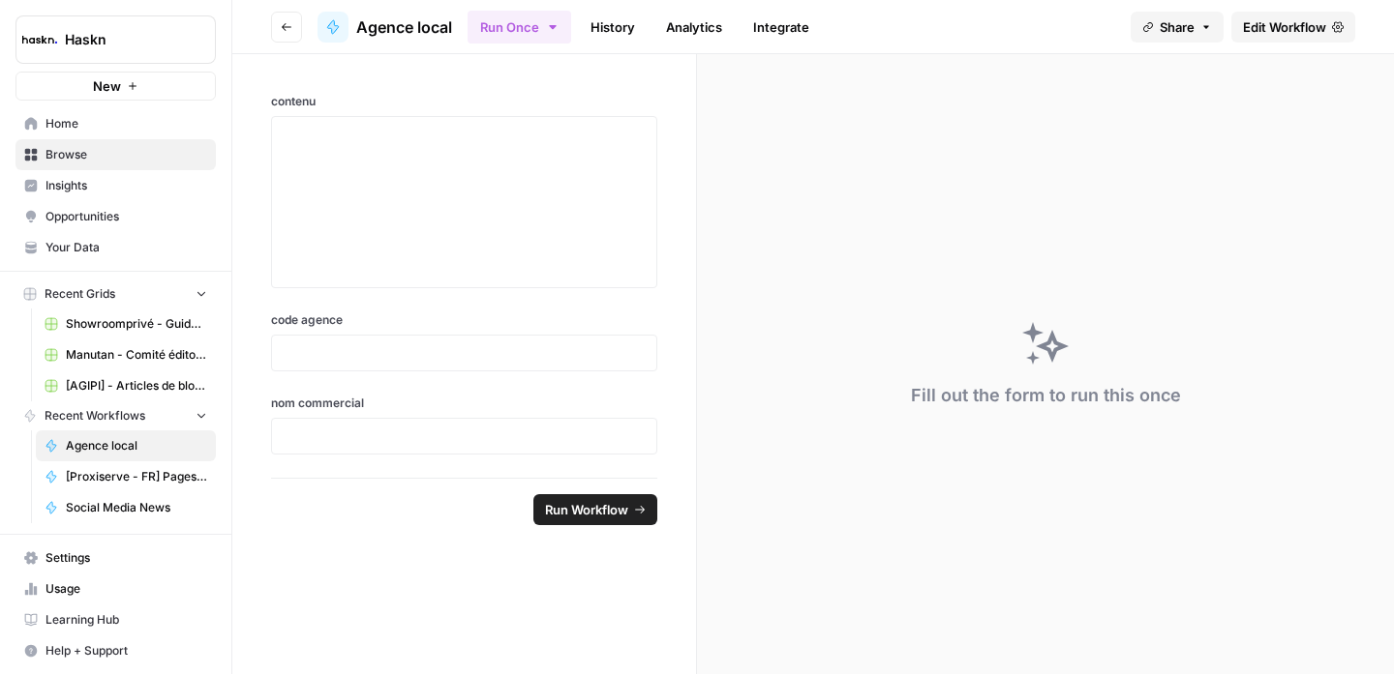
click at [299, 36] on button "Go back" at bounding box center [286, 27] width 31 height 31
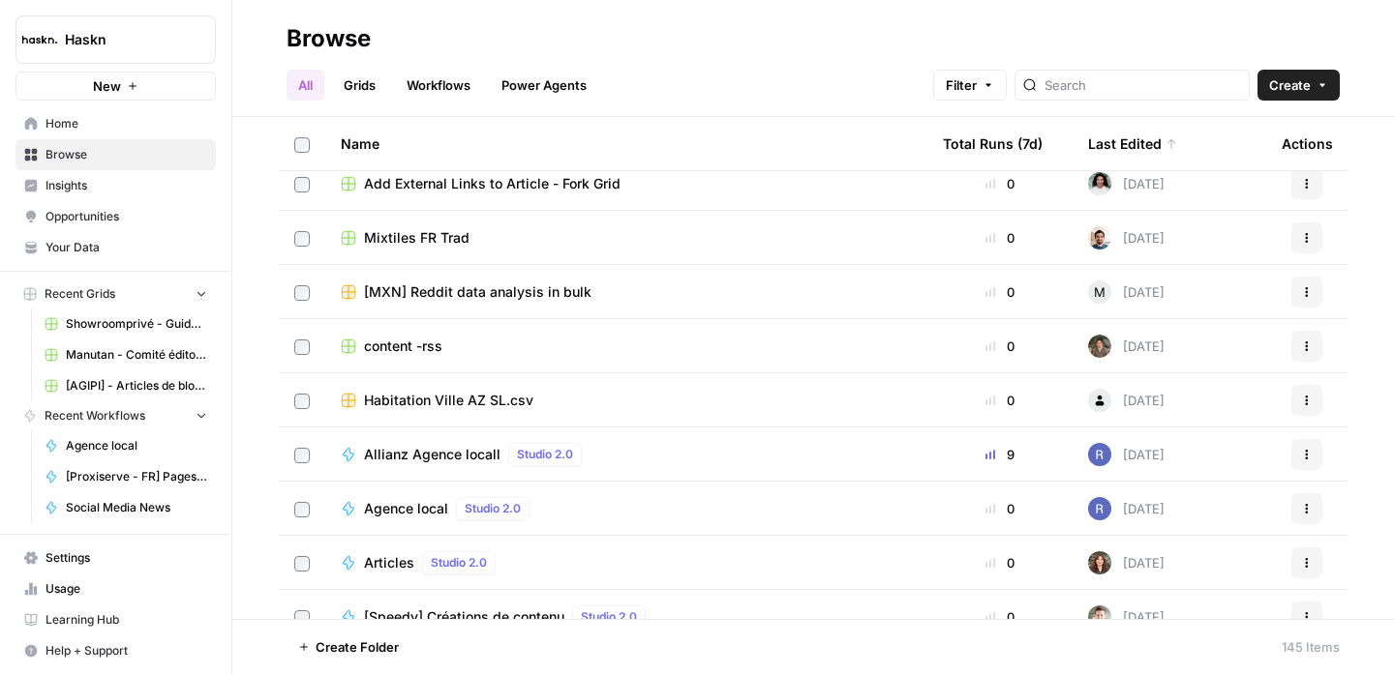
scroll to position [5812, 0]
click at [435, 400] on span "Habitation Ville AZ SL.csv" at bounding box center [448, 401] width 169 height 19
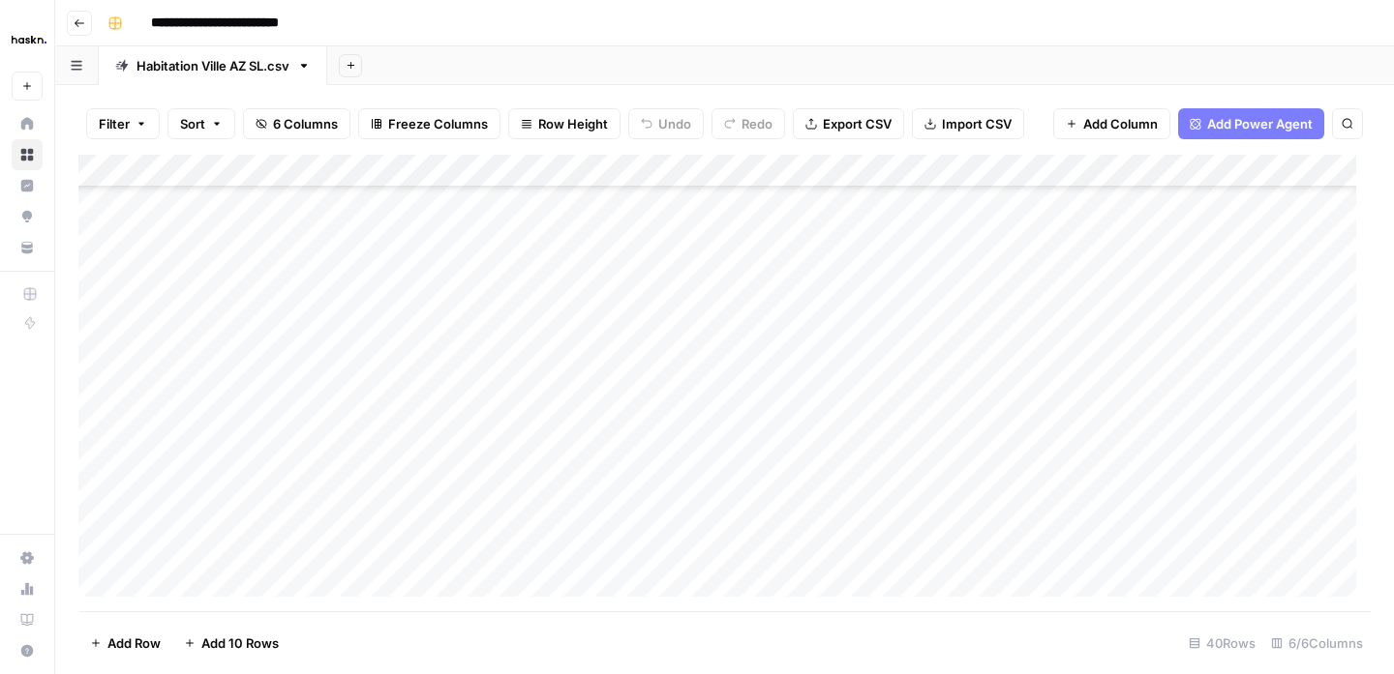
scroll to position [901, 0]
click at [77, 30] on button "Go back" at bounding box center [79, 23] width 25 height 25
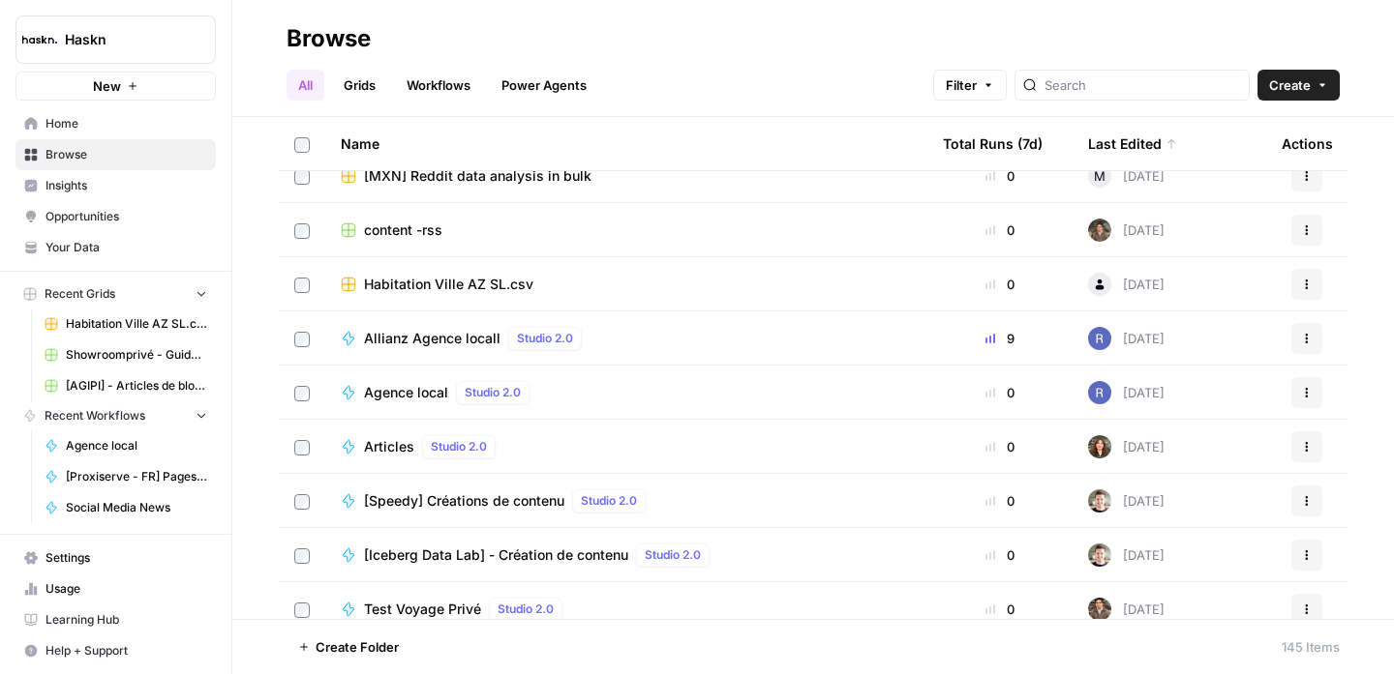
scroll to position [5928, 0]
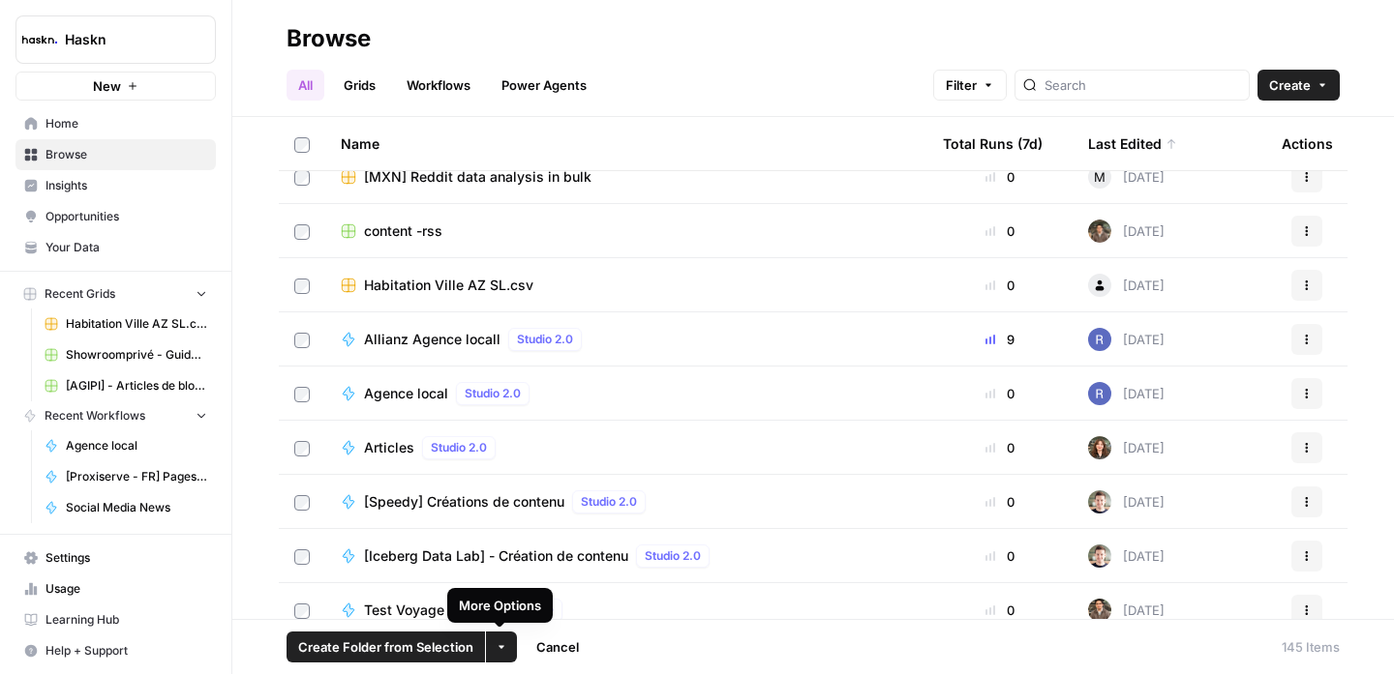
click at [497, 646] on icon "button" at bounding box center [501, 648] width 12 height 12
click at [562, 566] on span "Move to" at bounding box center [547, 574] width 48 height 19
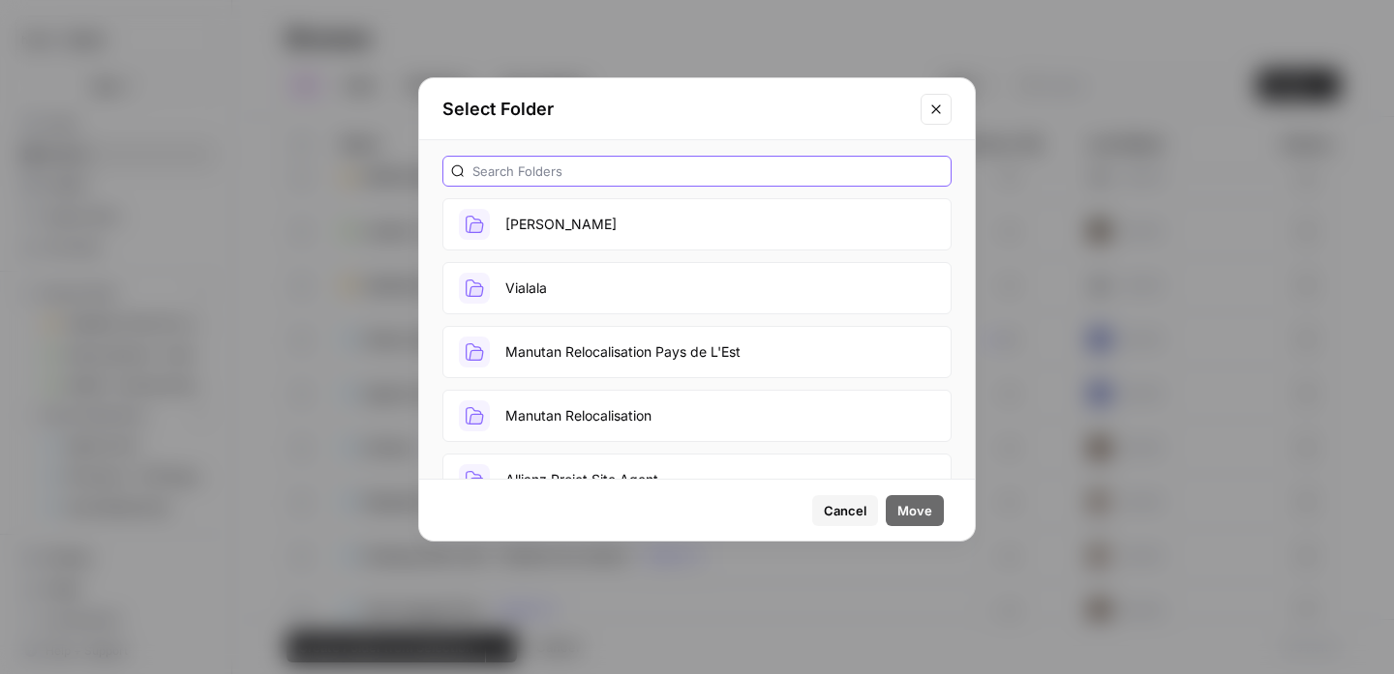
click at [638, 174] on input "text" at bounding box center [707, 171] width 470 height 19
type input "allianz"
click at [833, 506] on span "Cancel" at bounding box center [845, 510] width 43 height 19
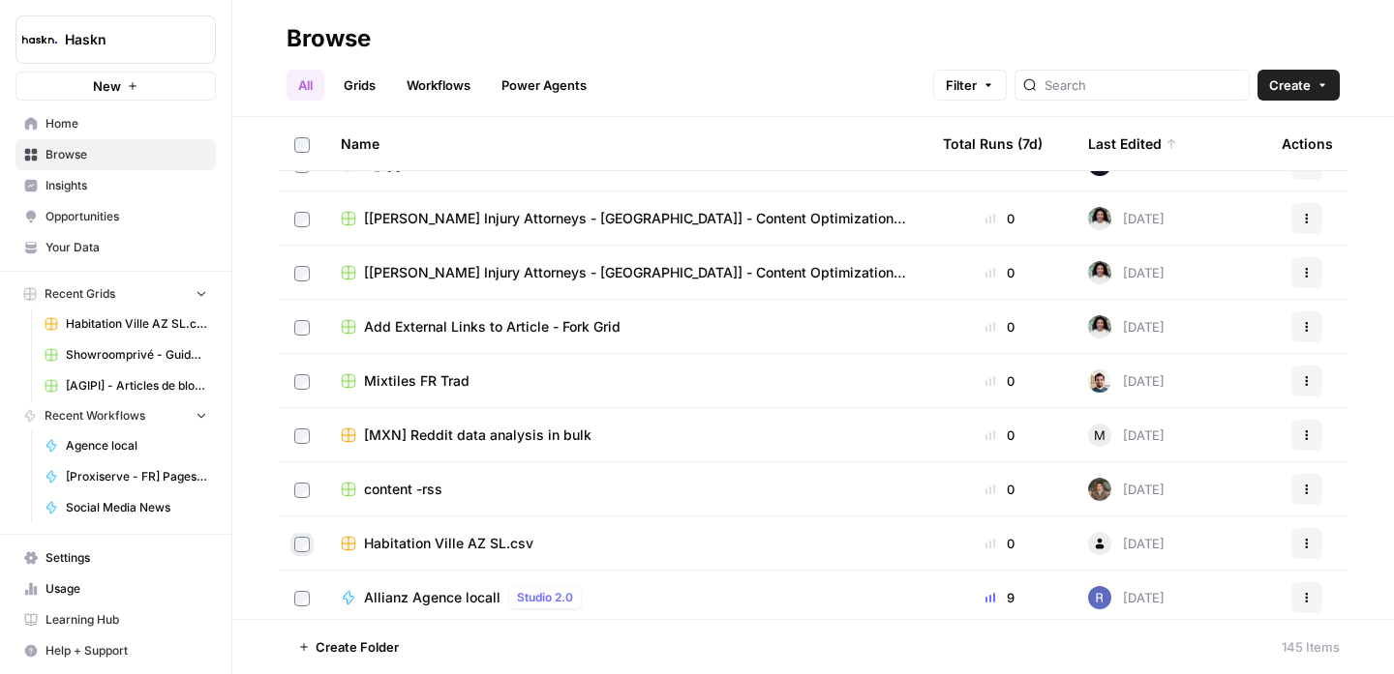
scroll to position [5624, 0]
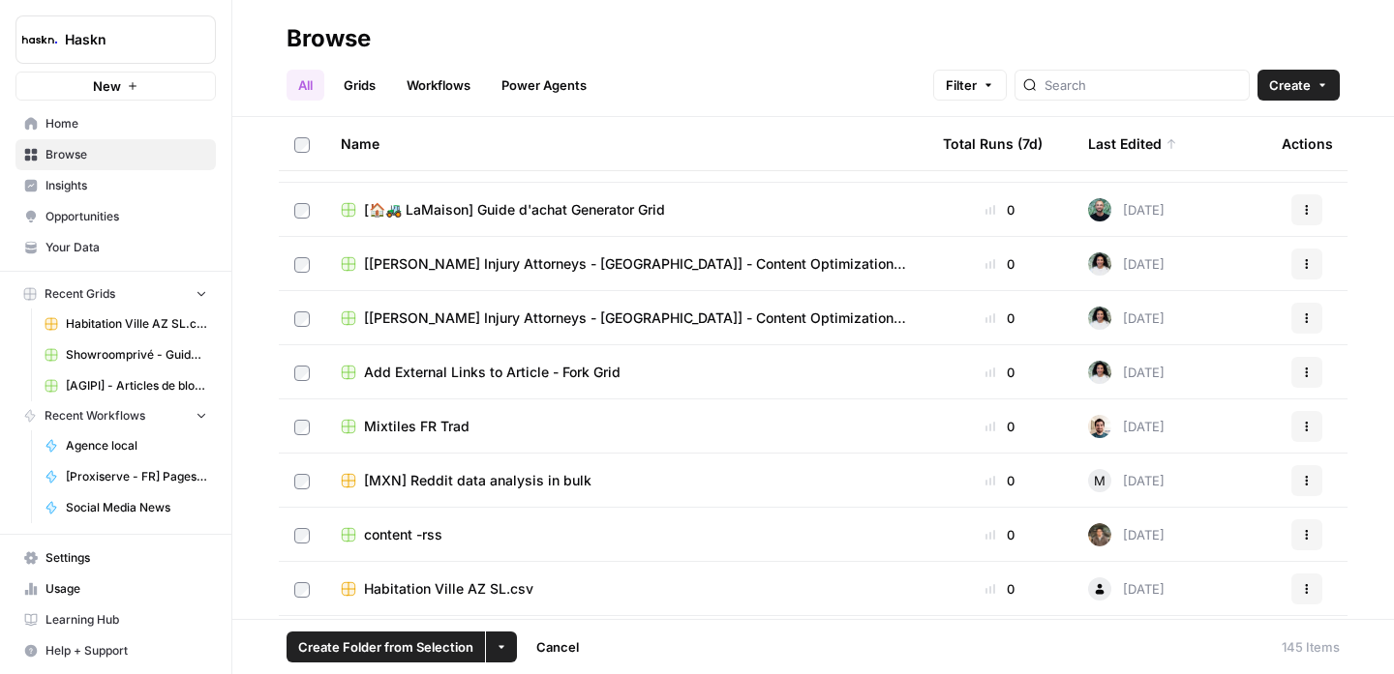
click at [493, 643] on button "More Options" at bounding box center [501, 647] width 31 height 31
click at [564, 566] on span "Move to" at bounding box center [547, 574] width 48 height 19
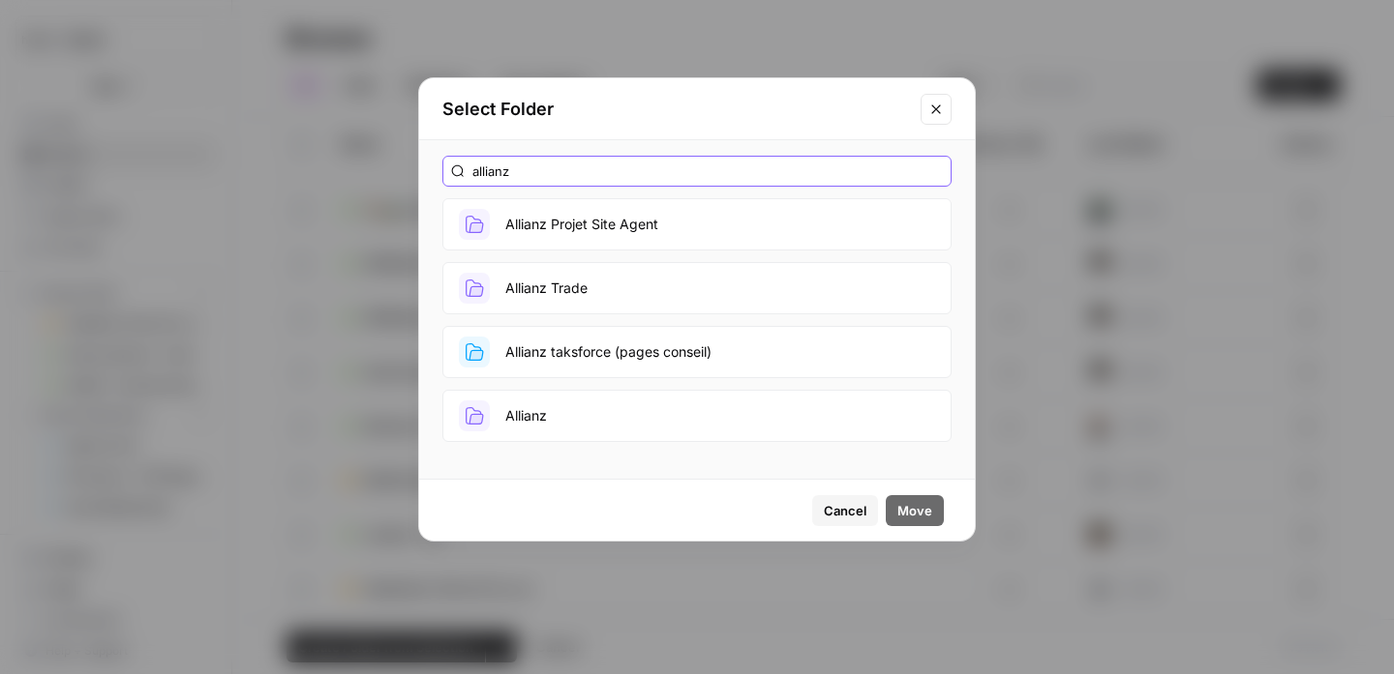
click at [676, 168] on input "allianz" at bounding box center [707, 171] width 470 height 19
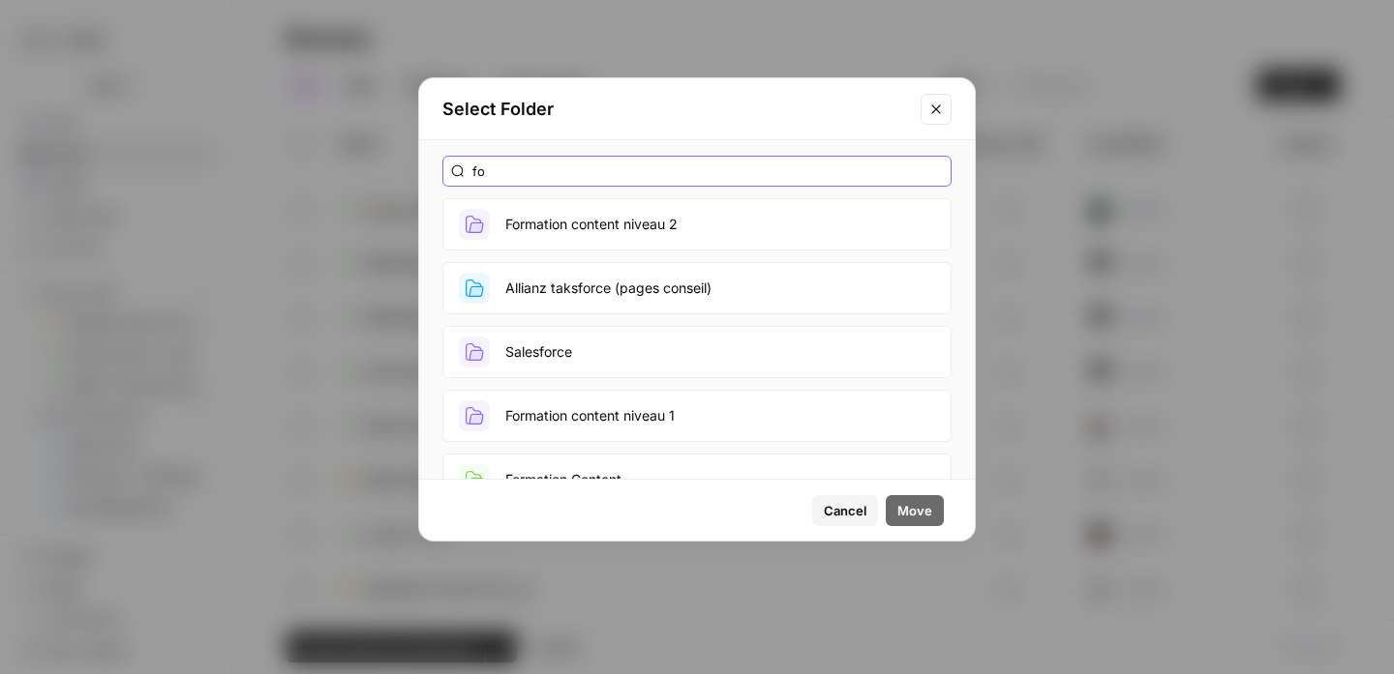
type input "f"
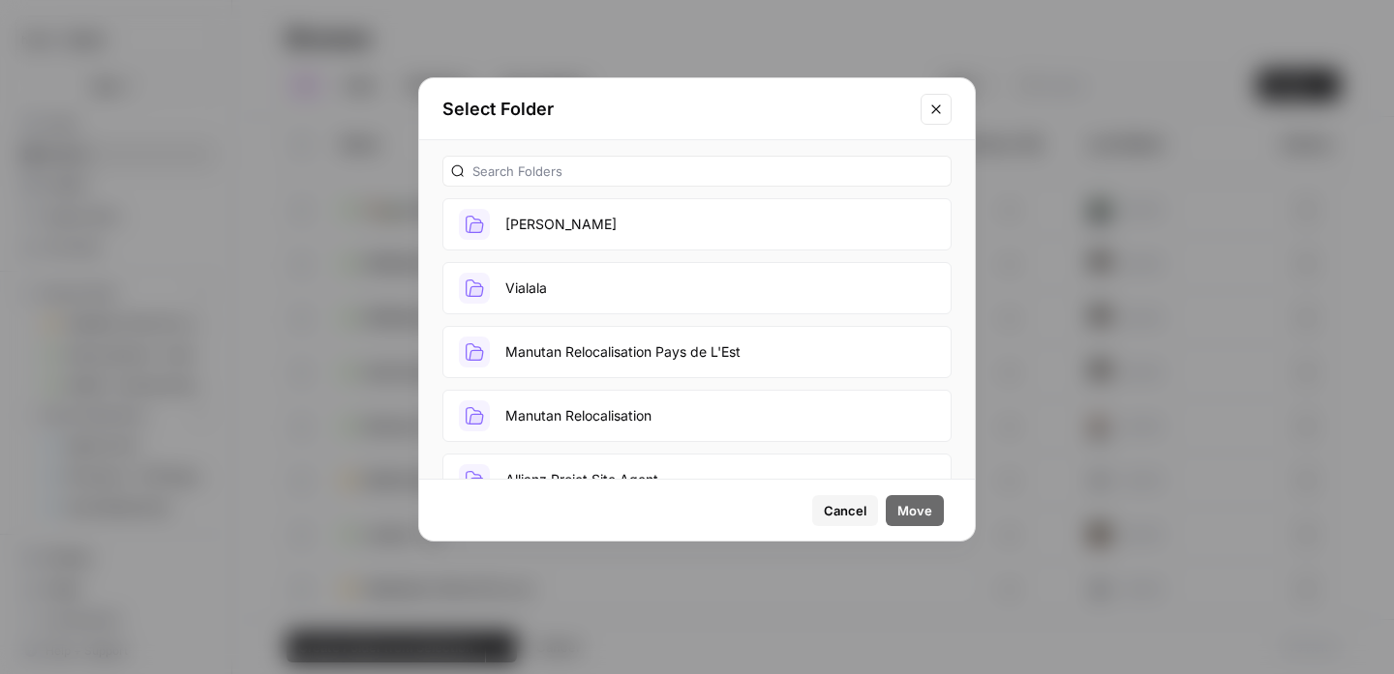
click at [935, 111] on icon "Close modal" at bounding box center [935, 109] width 15 height 15
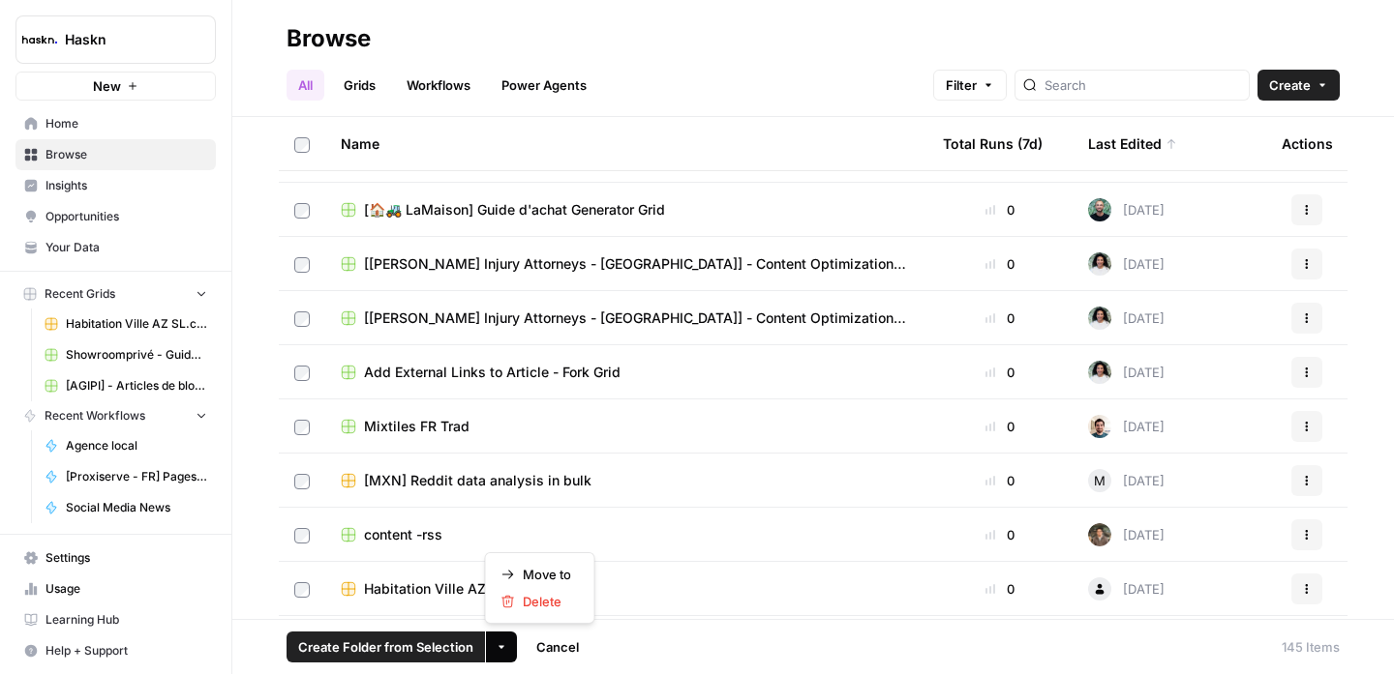
click at [501, 657] on button "More Options" at bounding box center [501, 647] width 31 height 31
click at [543, 602] on span "Delete" at bounding box center [547, 601] width 48 height 19
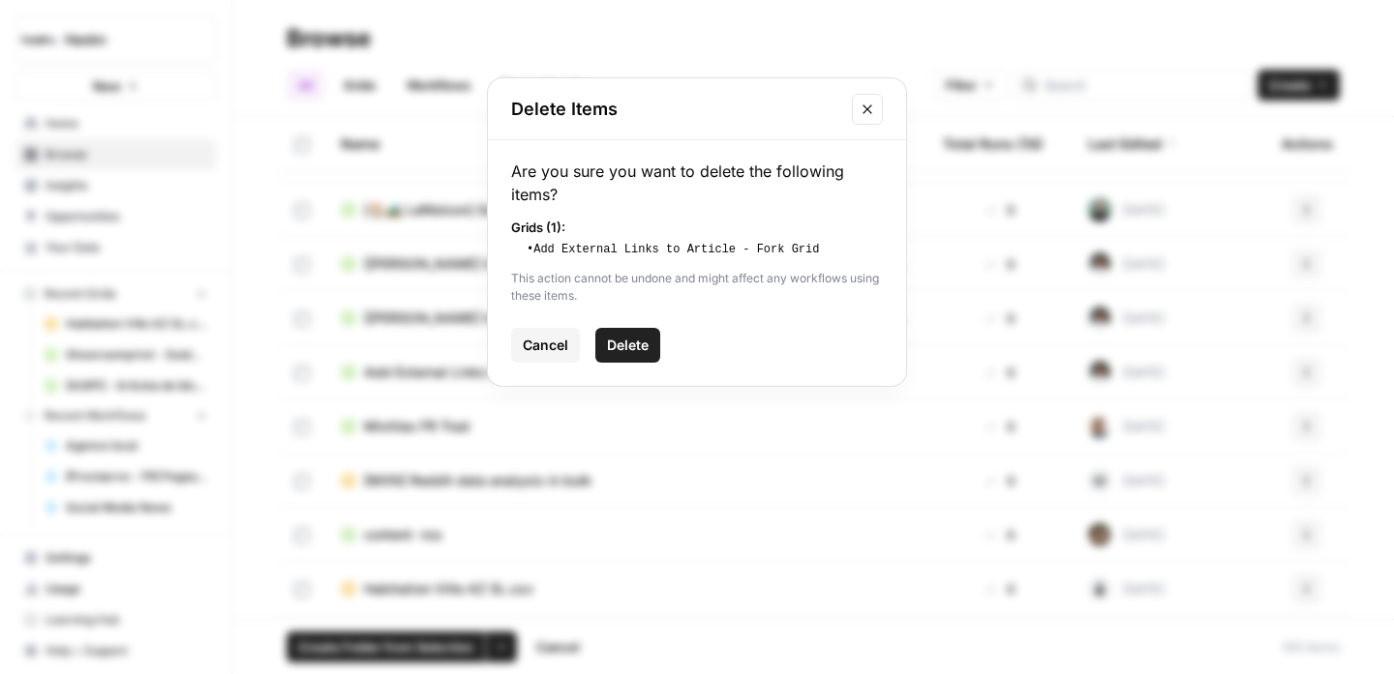
click at [627, 335] on button "Delete" at bounding box center [627, 345] width 65 height 35
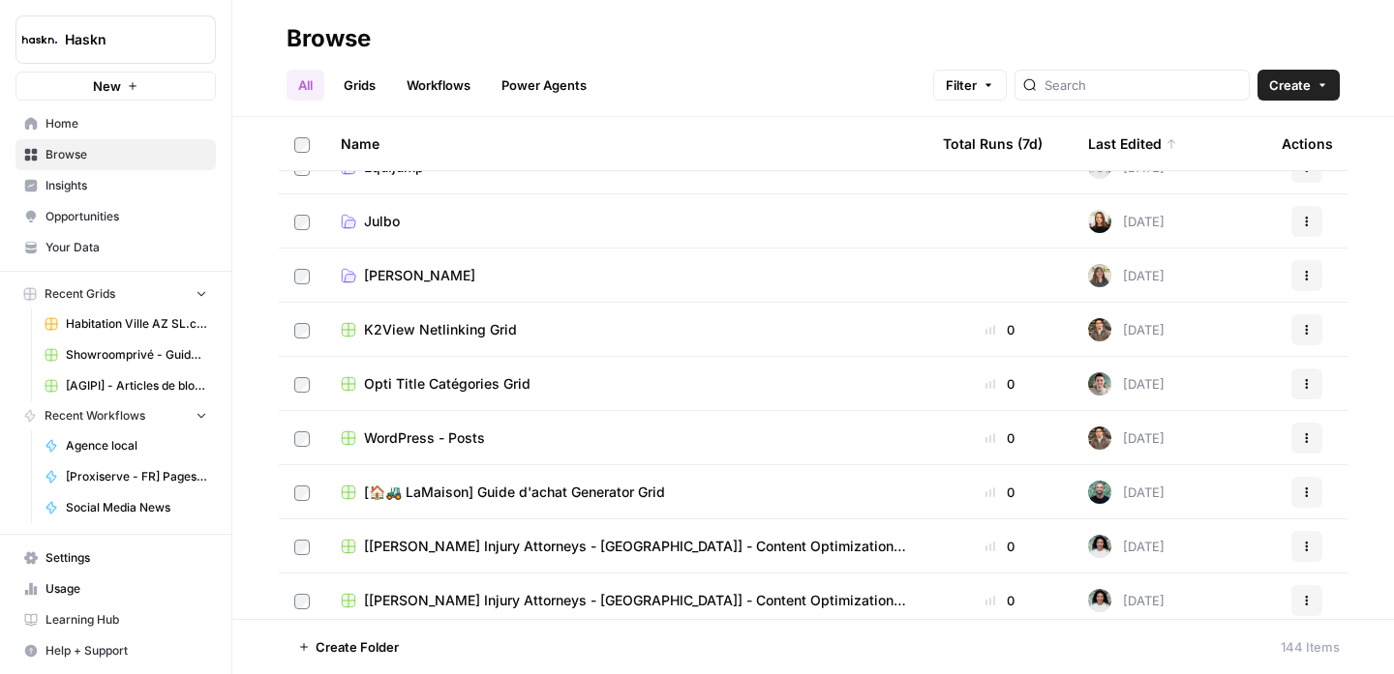
scroll to position [5341, 0]
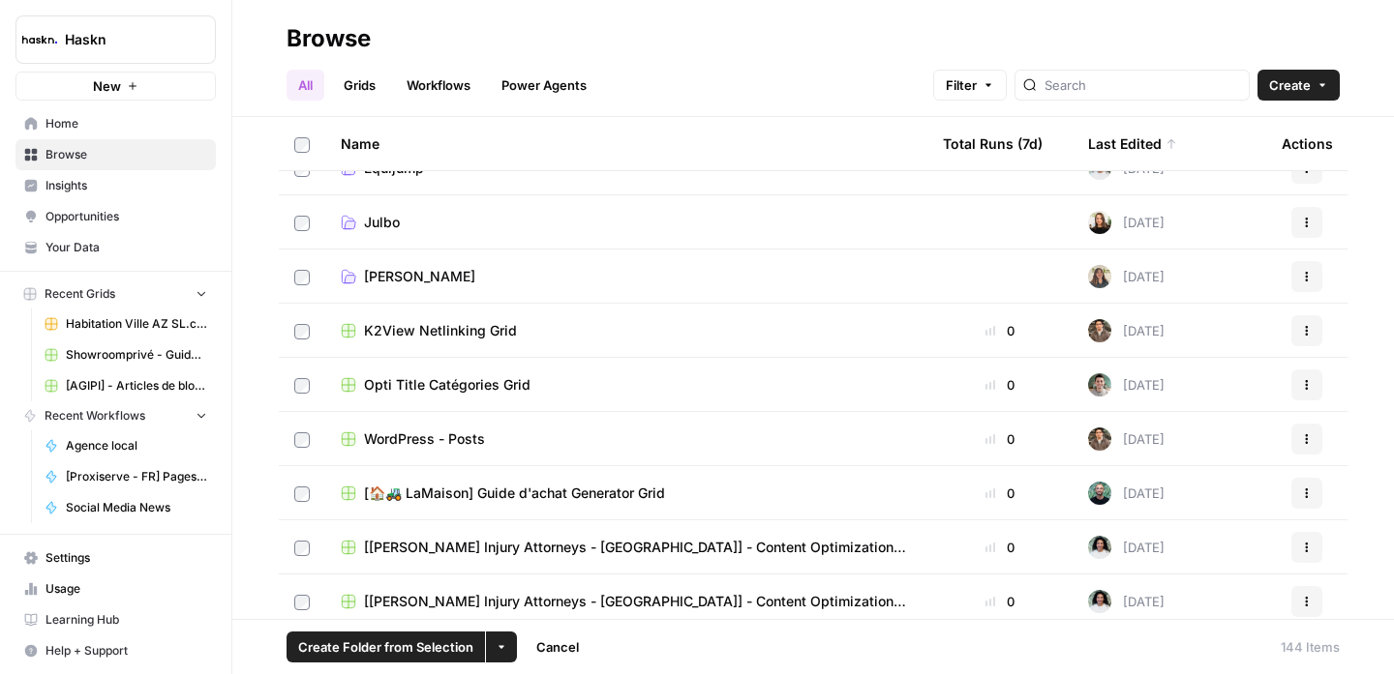
click at [500, 640] on button "More Options" at bounding box center [501, 647] width 31 height 31
click at [534, 582] on span "Move to" at bounding box center [547, 574] width 48 height 19
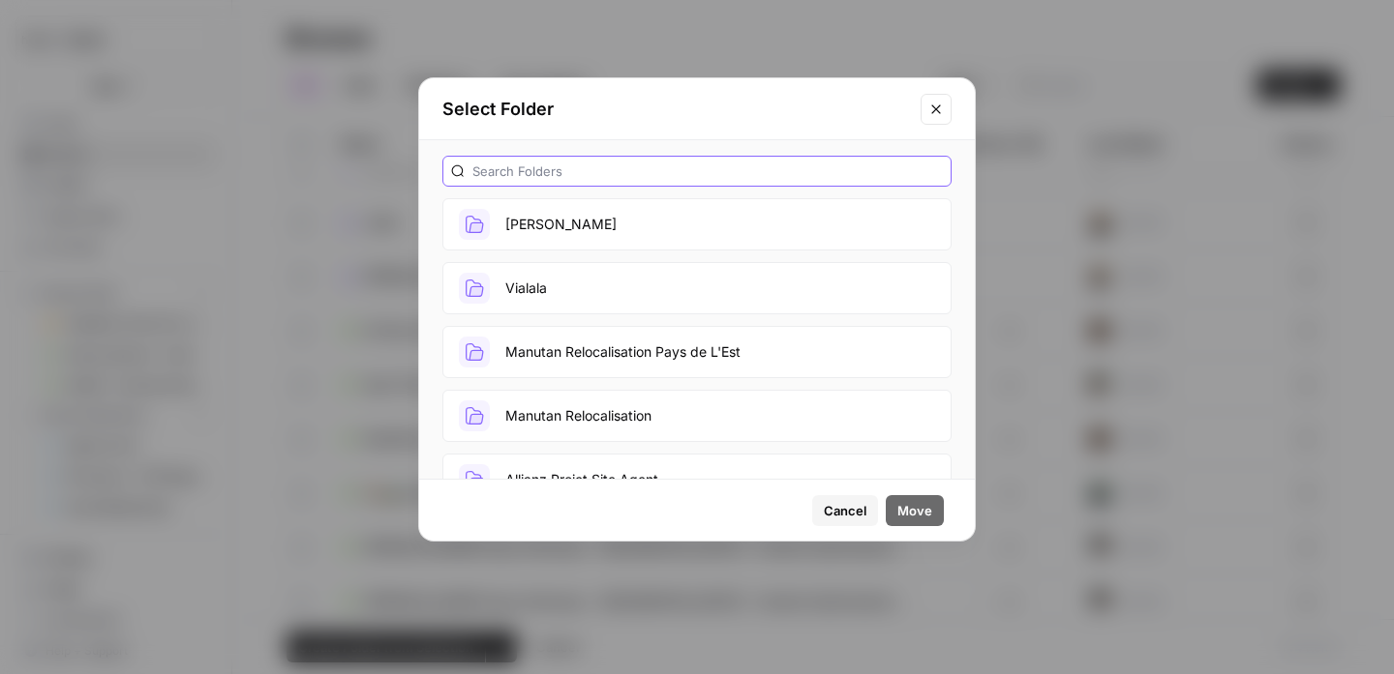
click at [565, 162] on input "text" at bounding box center [707, 171] width 470 height 19
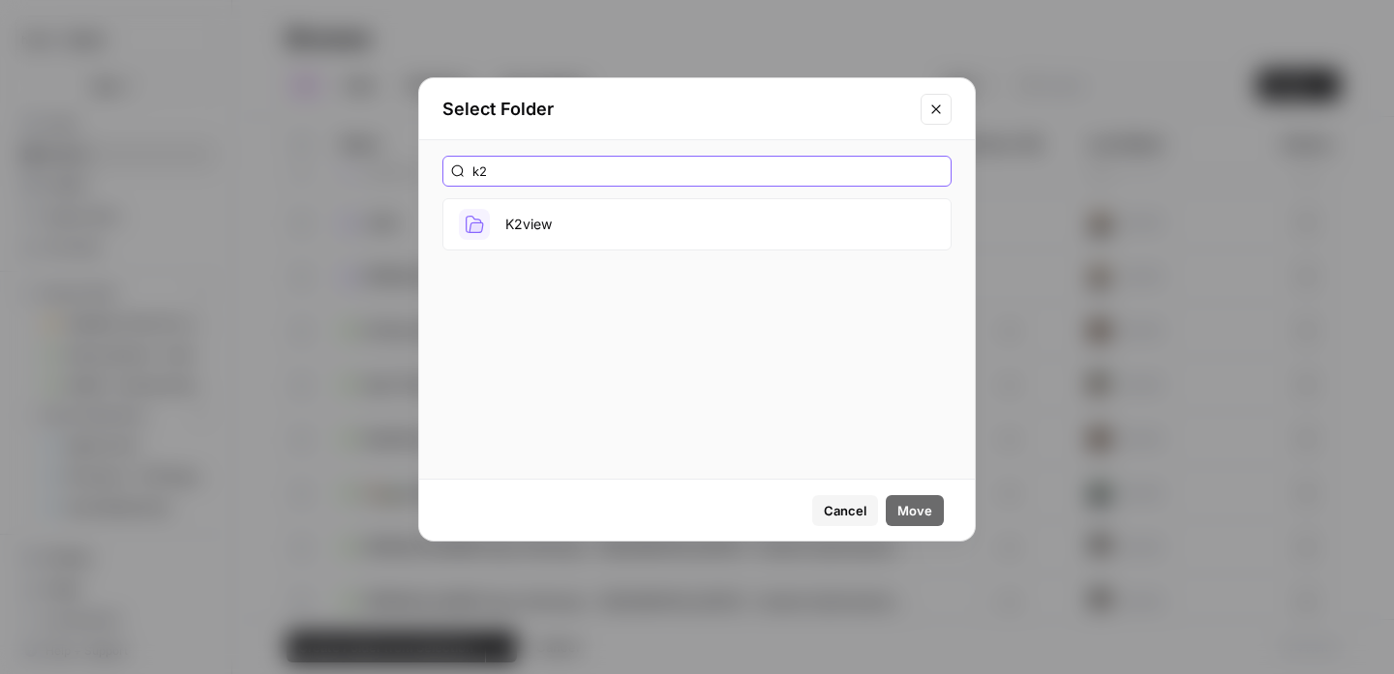
type input "k2"
click at [590, 213] on button "K2view" at bounding box center [696, 224] width 509 height 52
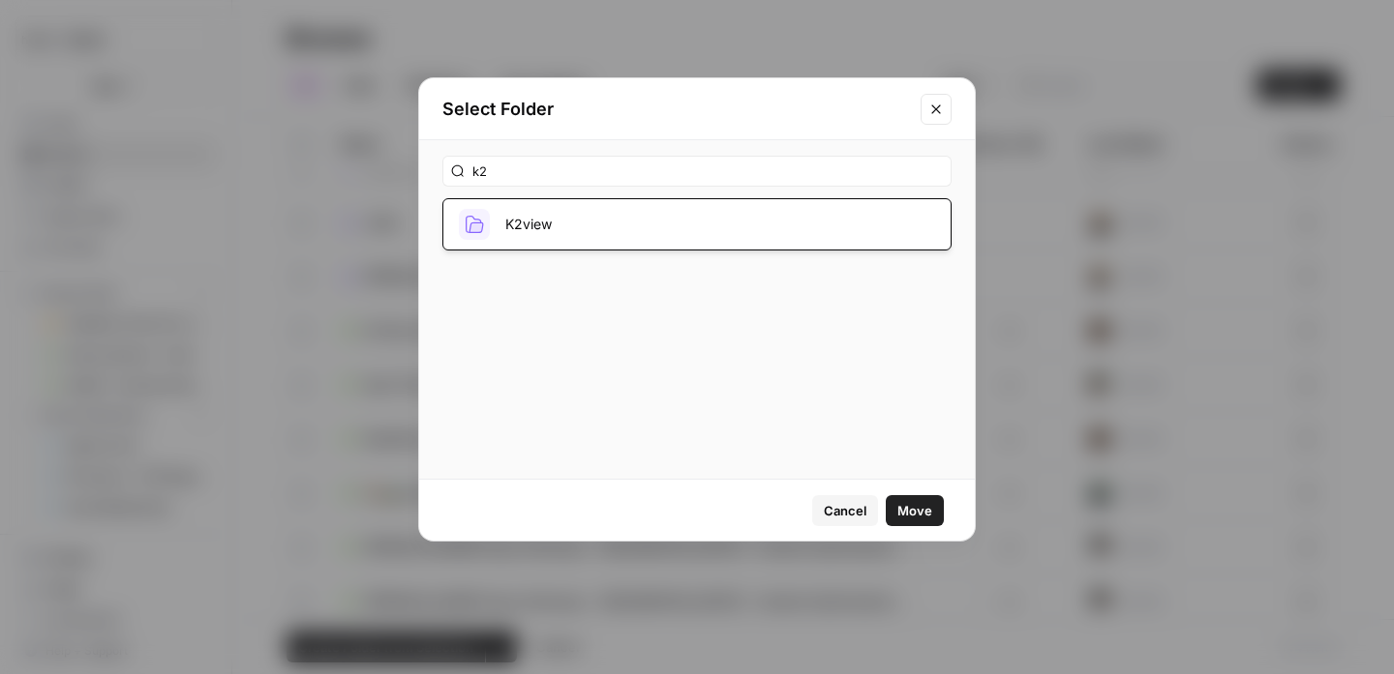
click at [912, 508] on span "Move" at bounding box center [914, 510] width 35 height 19
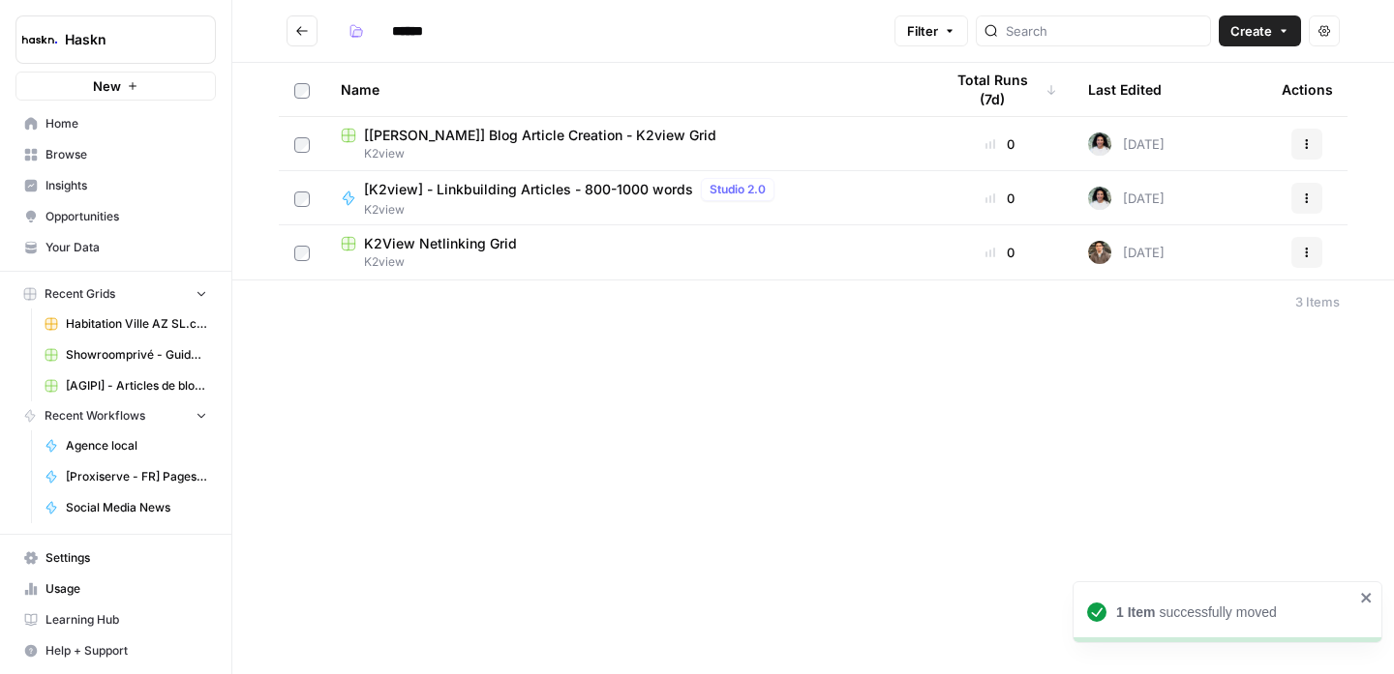
click at [304, 30] on icon "Go back" at bounding box center [302, 30] width 12 height 9
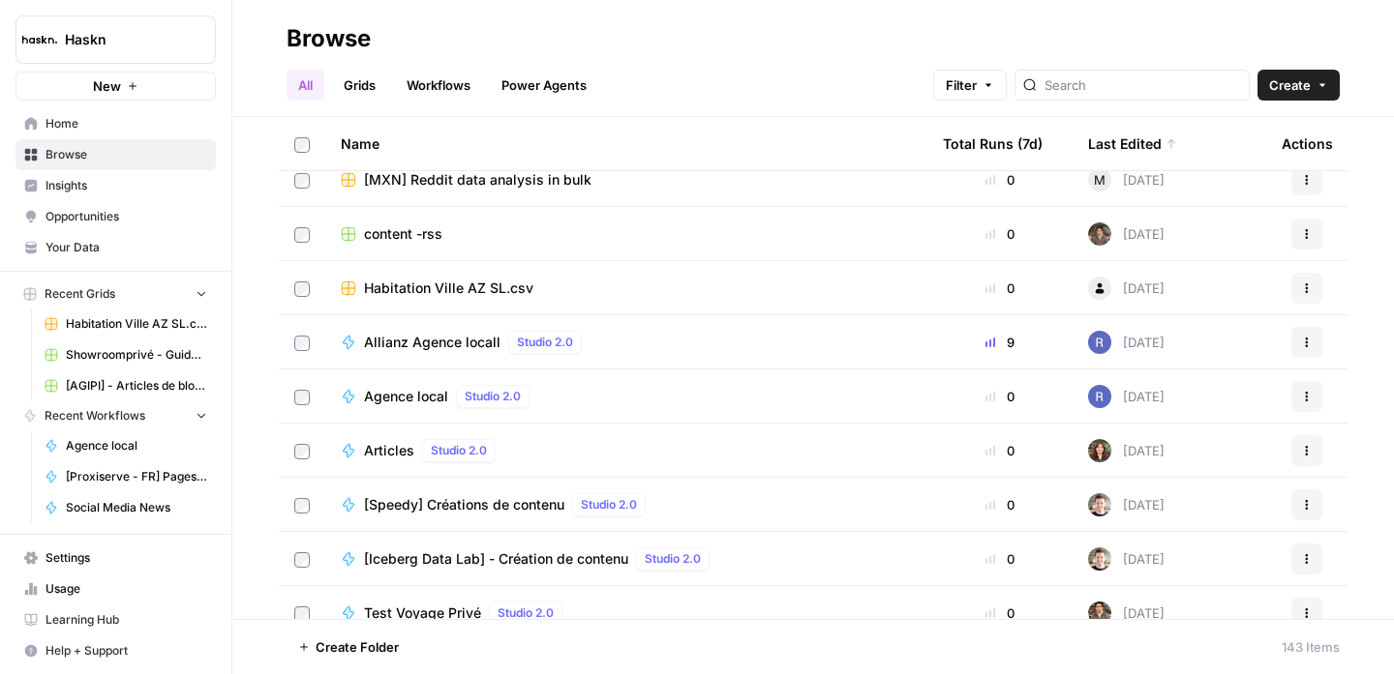
scroll to position [5789, 0]
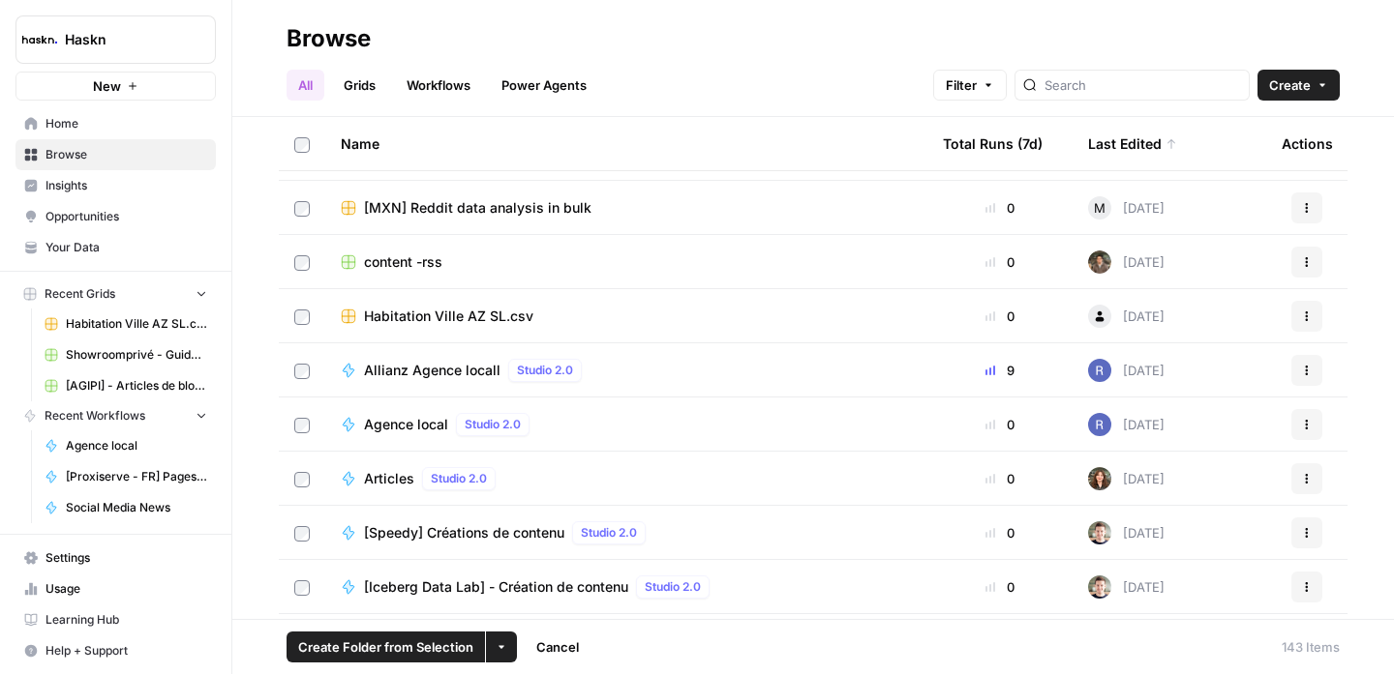
click at [305, 378] on td at bounding box center [302, 370] width 46 height 53
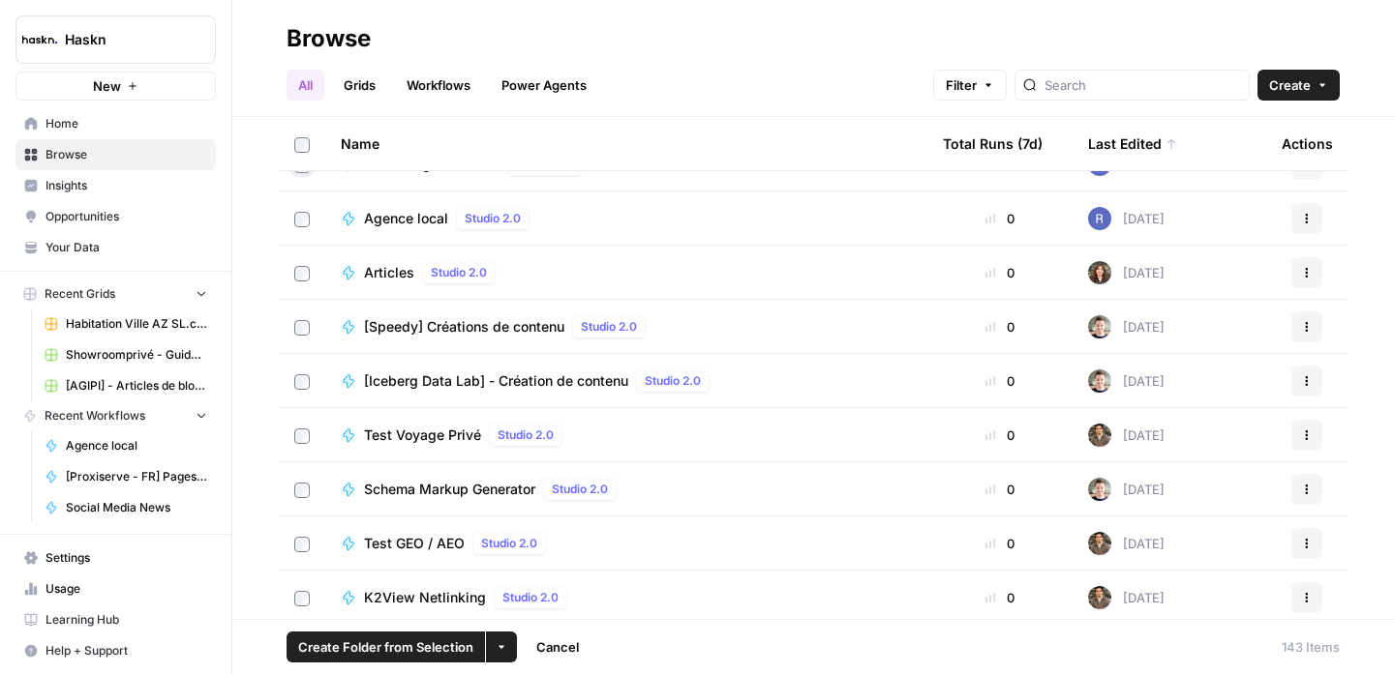
scroll to position [5936, 0]
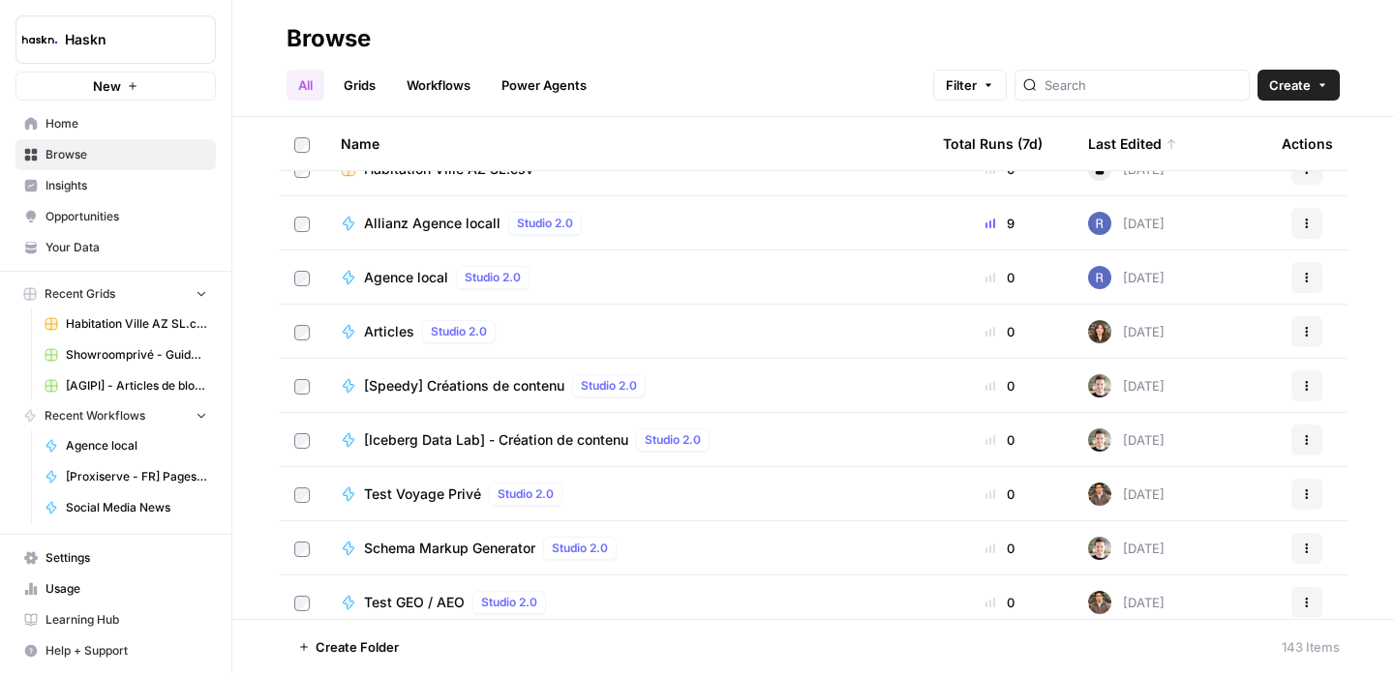
click at [512, 385] on span "[Speedy] Créations de contenu" at bounding box center [464, 385] width 200 height 19
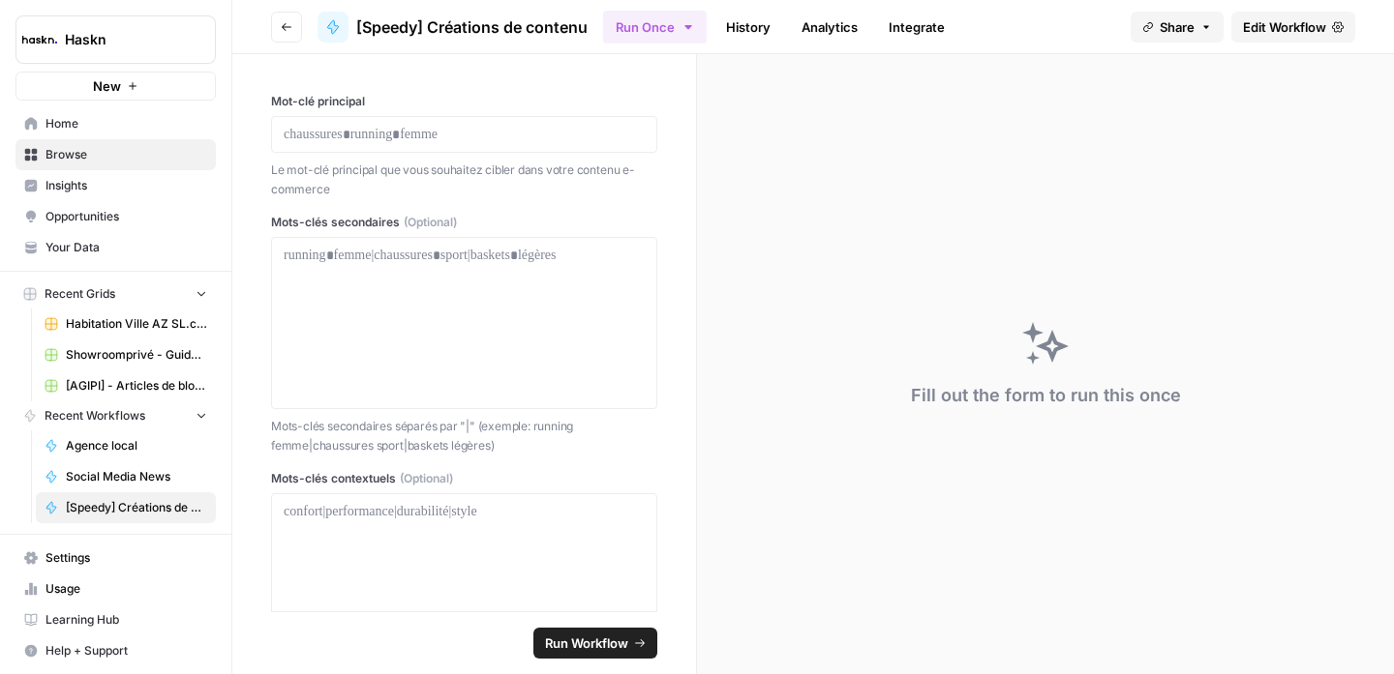
click at [288, 25] on icon "button" at bounding box center [287, 27] width 12 height 12
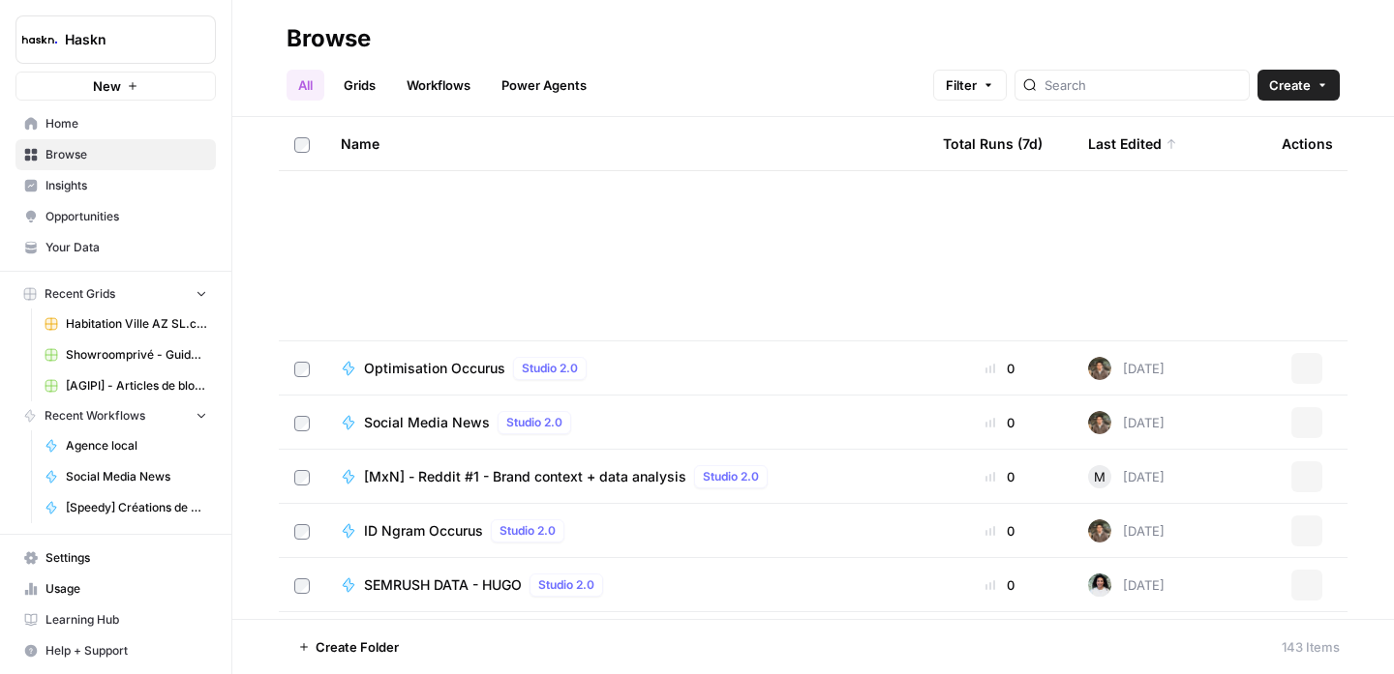
scroll to position [7301, 0]
